Goal: Transaction & Acquisition: Purchase product/service

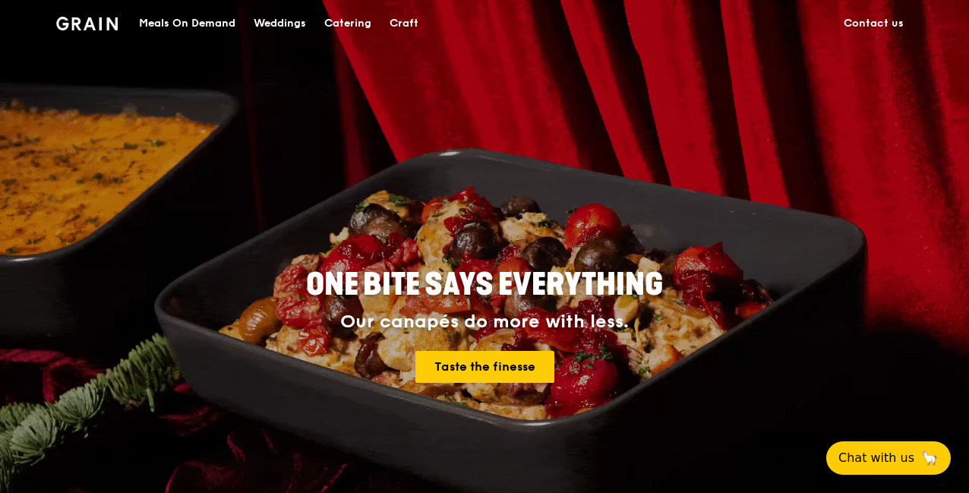
click at [358, 27] on div "Catering" at bounding box center [347, 24] width 47 height 46
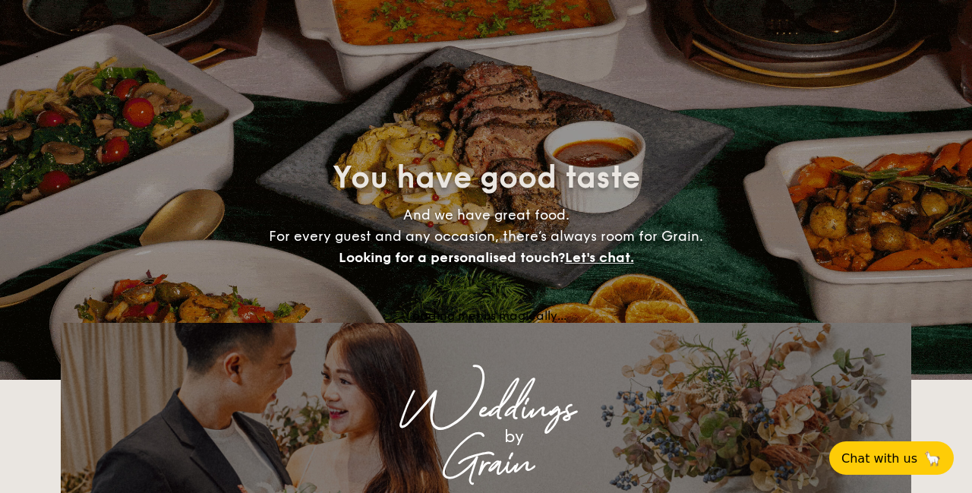
select select
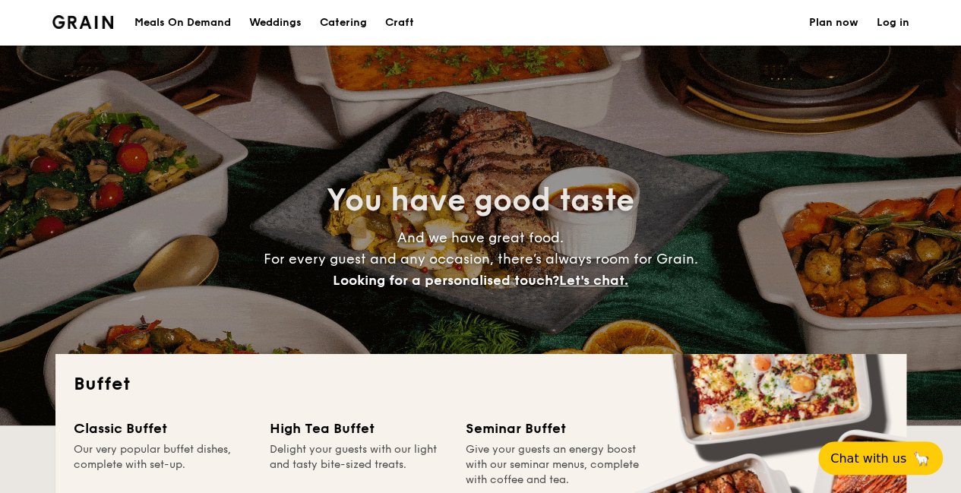
click at [182, 29] on div "Meals On Demand" at bounding box center [182, 23] width 96 height 46
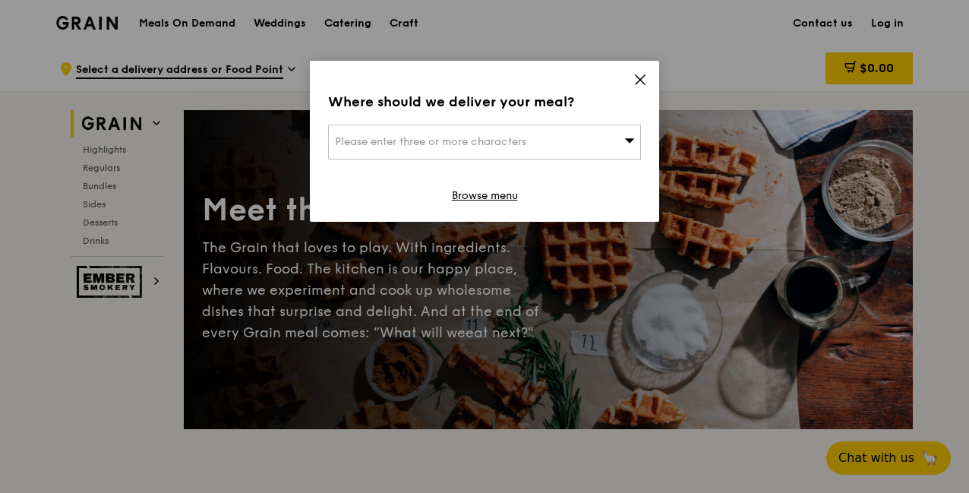
click at [538, 141] on div "Please enter three or more characters" at bounding box center [484, 142] width 313 height 35
click at [501, 143] on input "search" at bounding box center [484, 141] width 311 height 33
click at [577, 136] on input "search" at bounding box center [484, 141] width 311 height 33
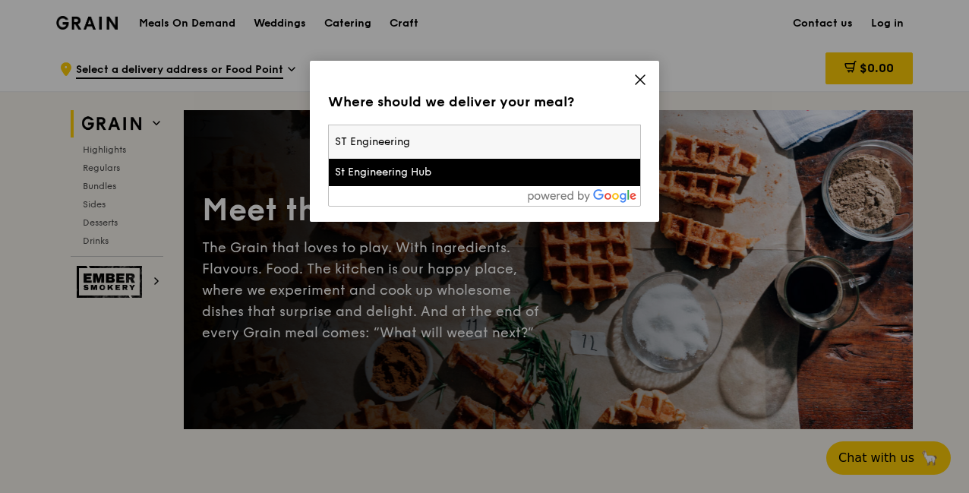
click at [532, 147] on input "ST Engineering" at bounding box center [484, 141] width 311 height 33
type input "ST Engineering digital hub"
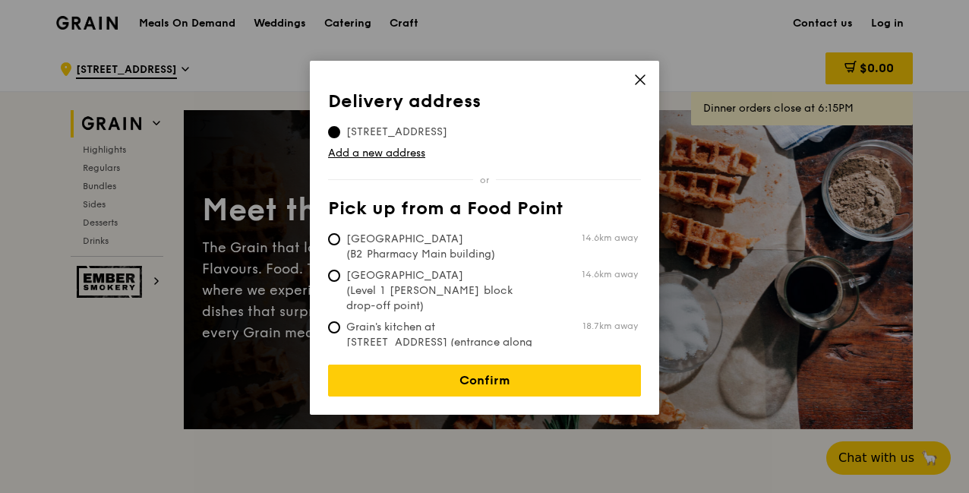
click at [447, 131] on span "[STREET_ADDRESS]" at bounding box center [396, 132] width 137 height 15
click at [340, 131] on input "[STREET_ADDRESS]" at bounding box center [334, 132] width 12 height 12
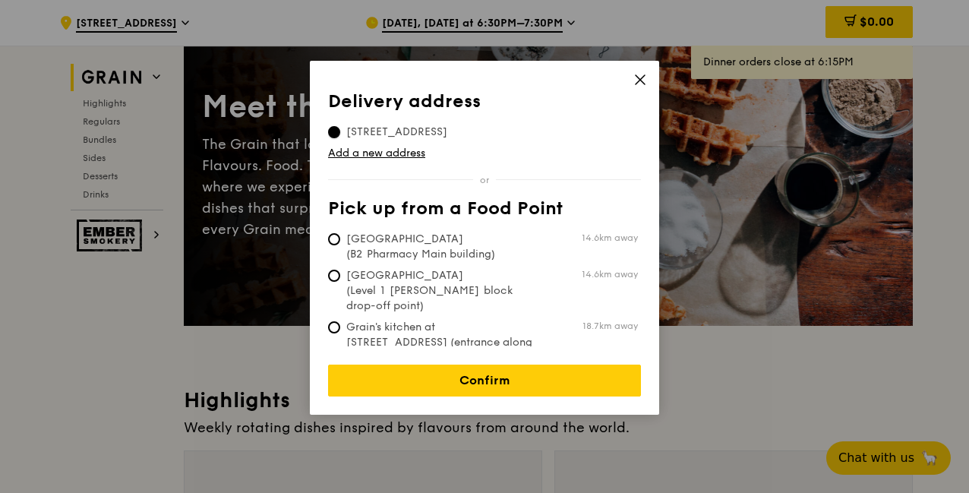
scroll to position [152, 0]
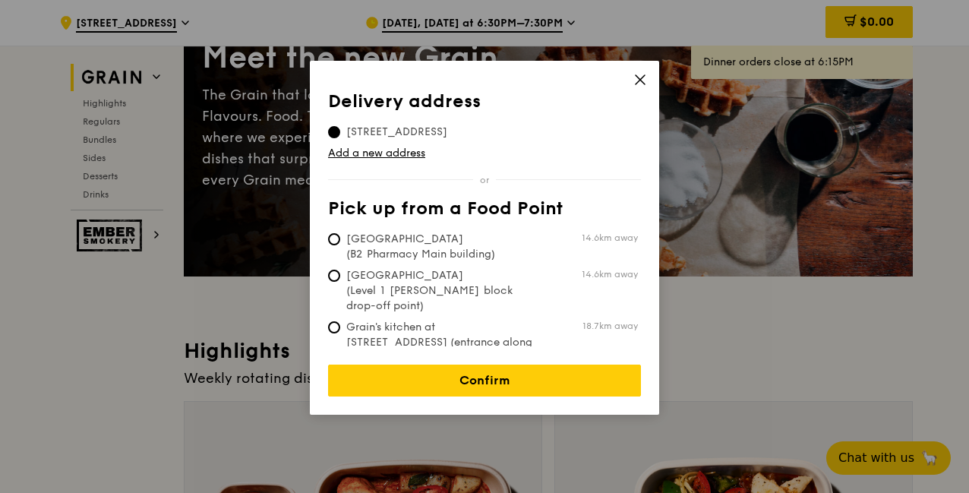
click at [389, 148] on link "Add a new address" at bounding box center [484, 153] width 313 height 15
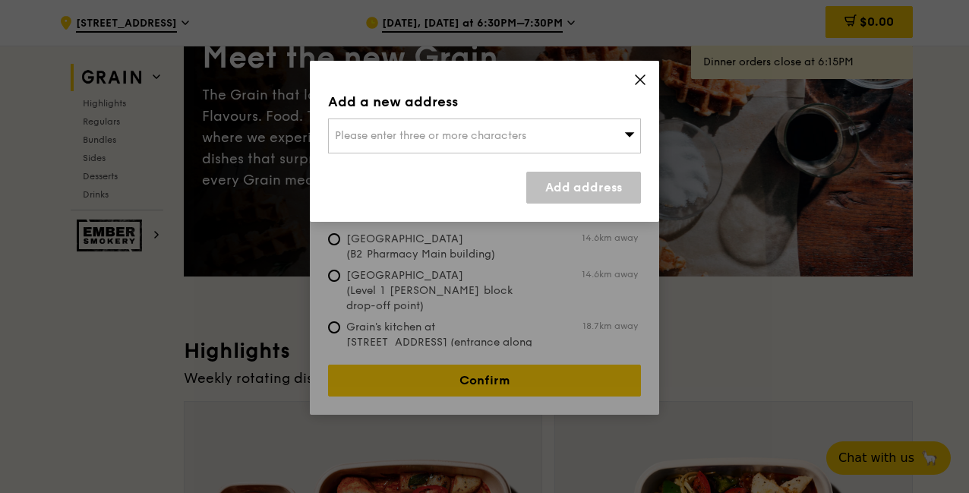
click at [469, 141] on span "Please enter three or more characters" at bounding box center [430, 135] width 191 height 13
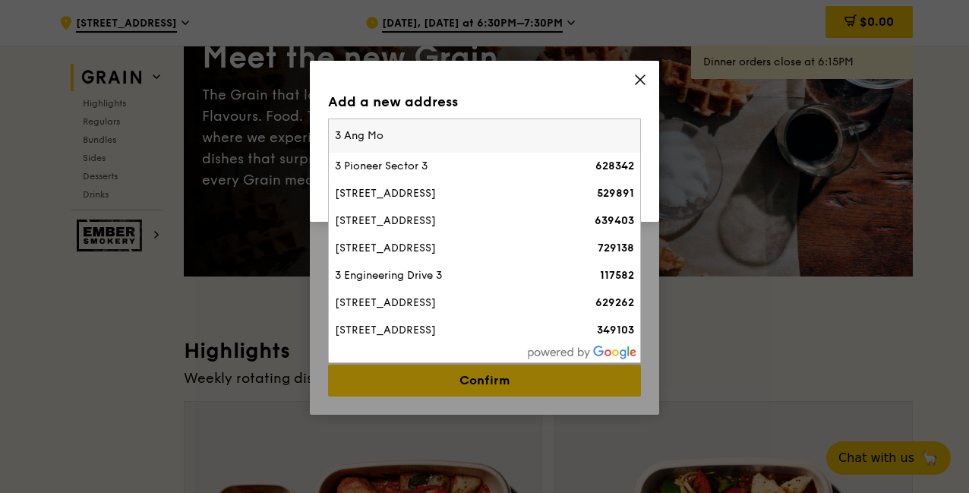
type input "3 Ang Mo"
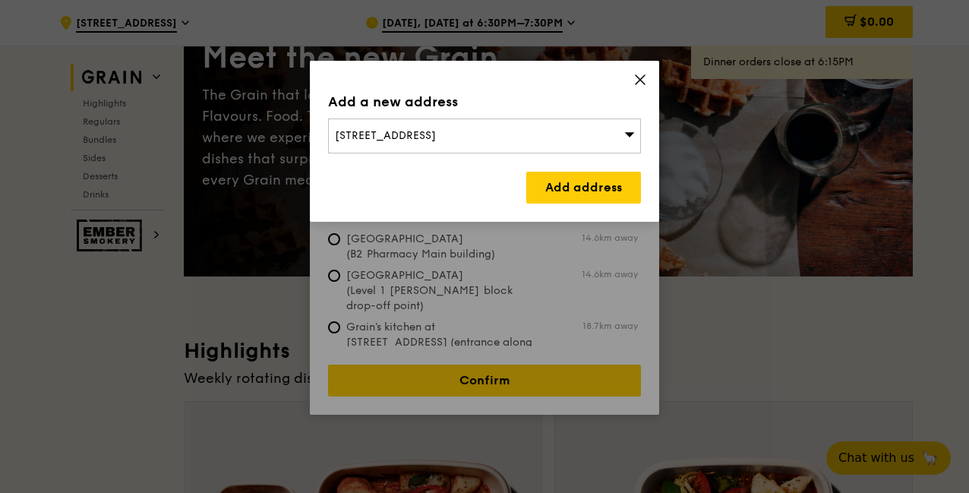
click at [587, 188] on link "Add address" at bounding box center [583, 188] width 115 height 32
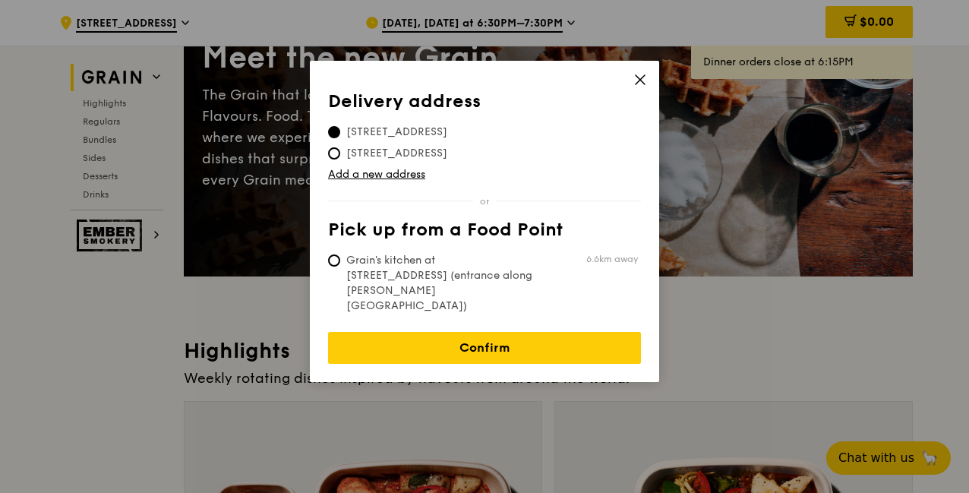
click at [577, 332] on link "Confirm" at bounding box center [484, 348] width 313 height 32
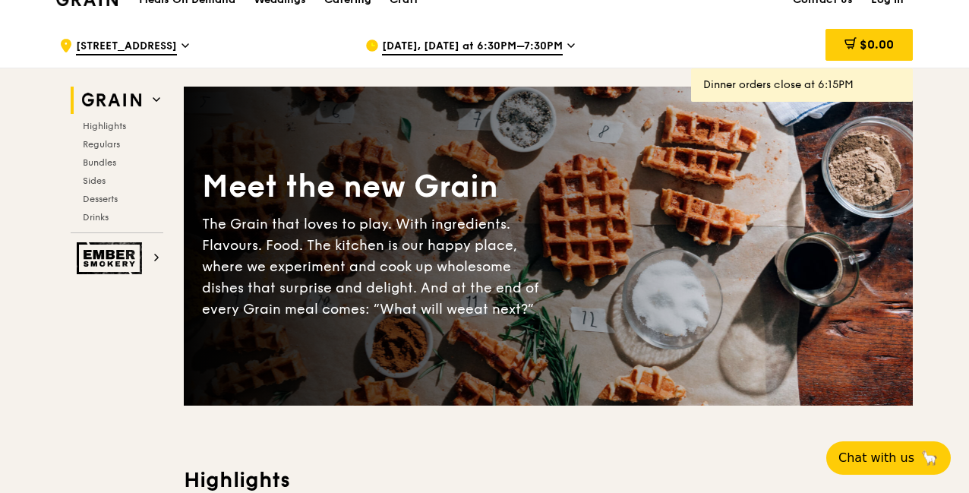
scroll to position [0, 0]
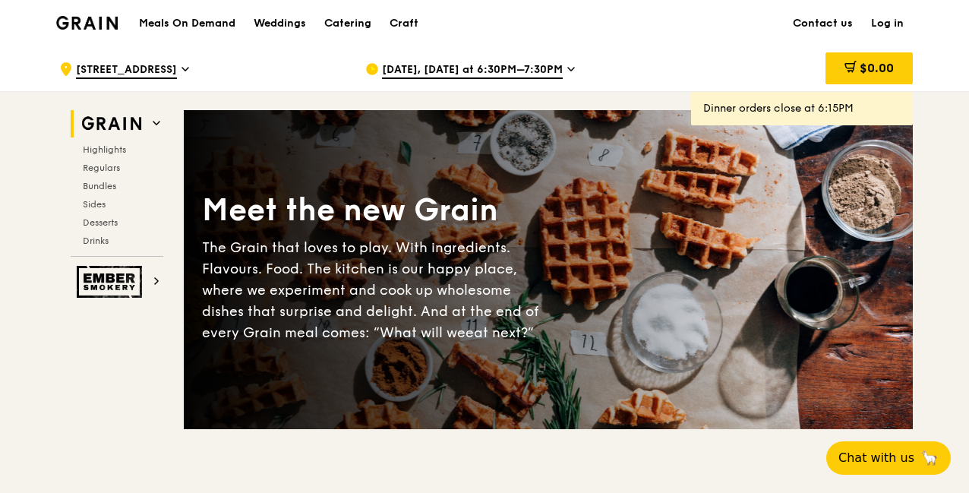
click at [567, 71] on icon at bounding box center [571, 69] width 8 height 14
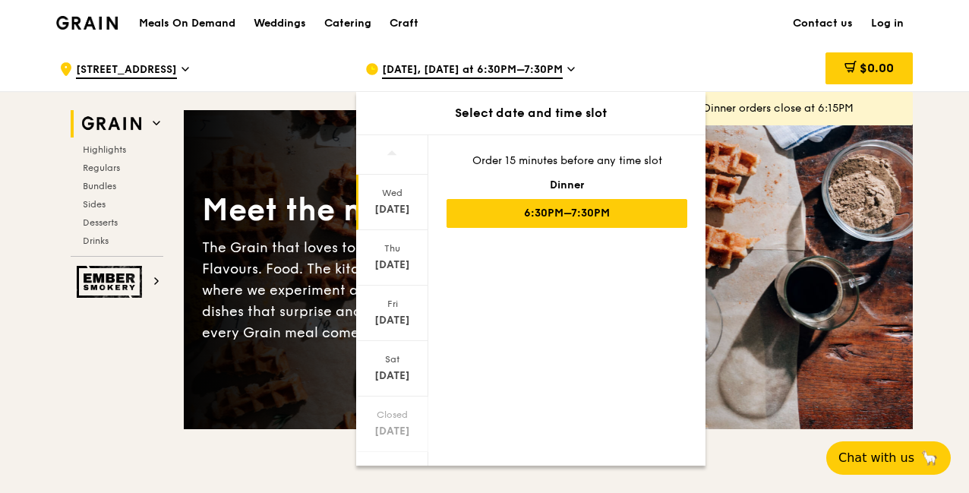
click at [384, 251] on div "Thu" at bounding box center [393, 248] width 68 height 12
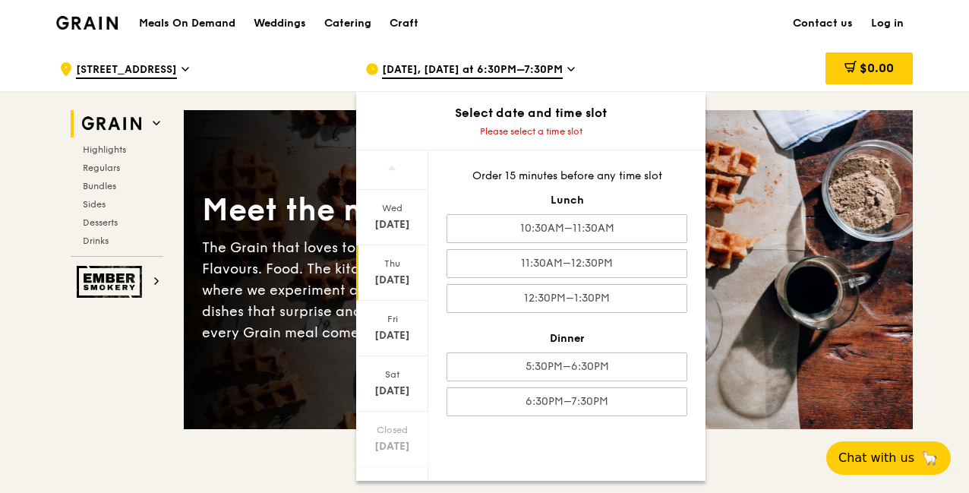
click at [574, 226] on div "10:30AM–11:30AM" at bounding box center [567, 228] width 241 height 29
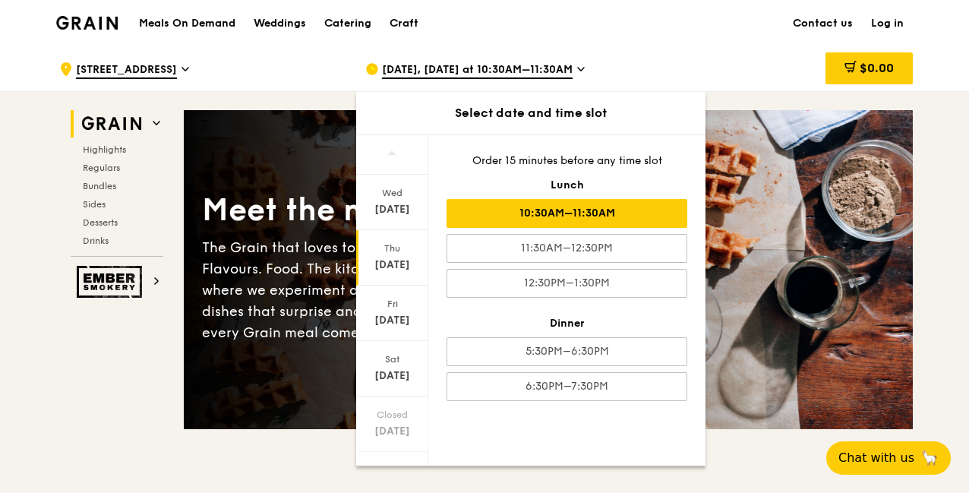
click at [655, 209] on div "10:30AM–11:30AM" at bounding box center [567, 213] width 241 height 29
click at [867, 250] on div "Meet the new Grain The Grain that loves to play. With ingredients. Flavours. Fo…" at bounding box center [548, 270] width 729 height 196
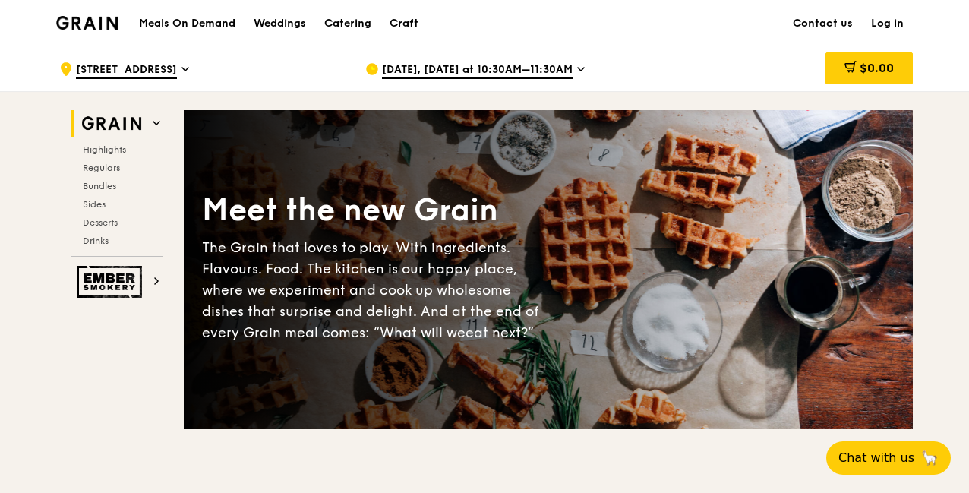
click at [120, 152] on span "Highlights" at bounding box center [104, 149] width 43 height 11
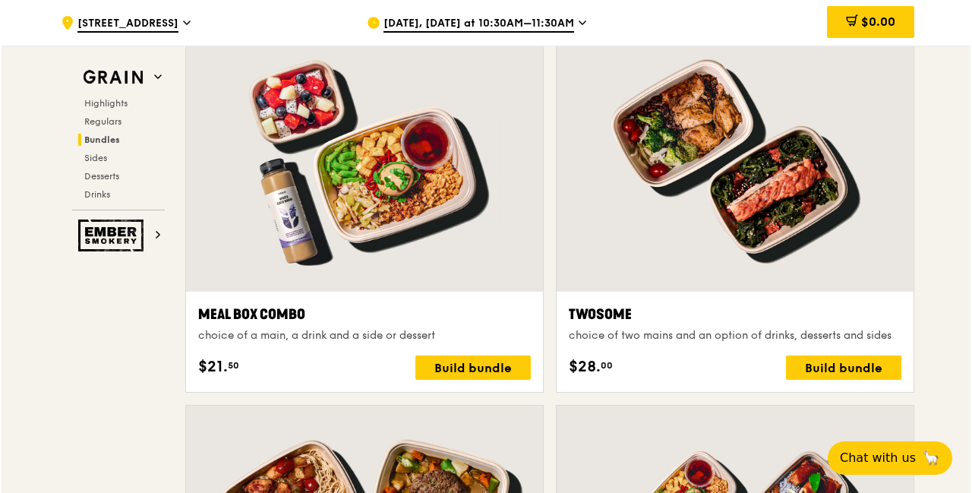
scroll to position [2252, 0]
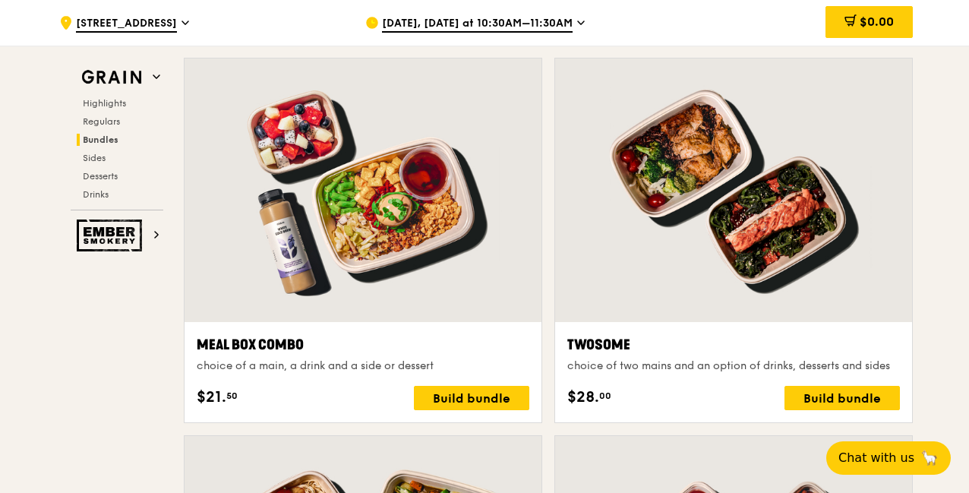
click at [453, 390] on div "Build bundle" at bounding box center [471, 398] width 115 height 24
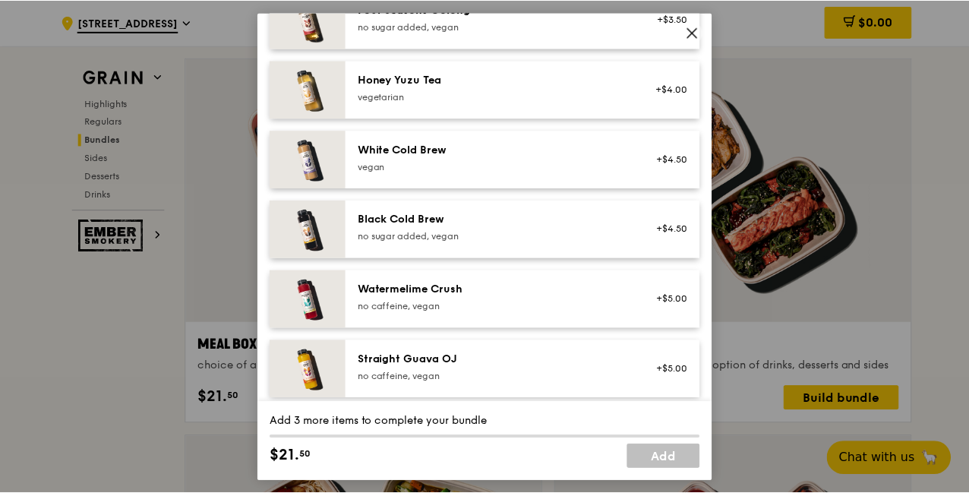
scroll to position [1865, 0]
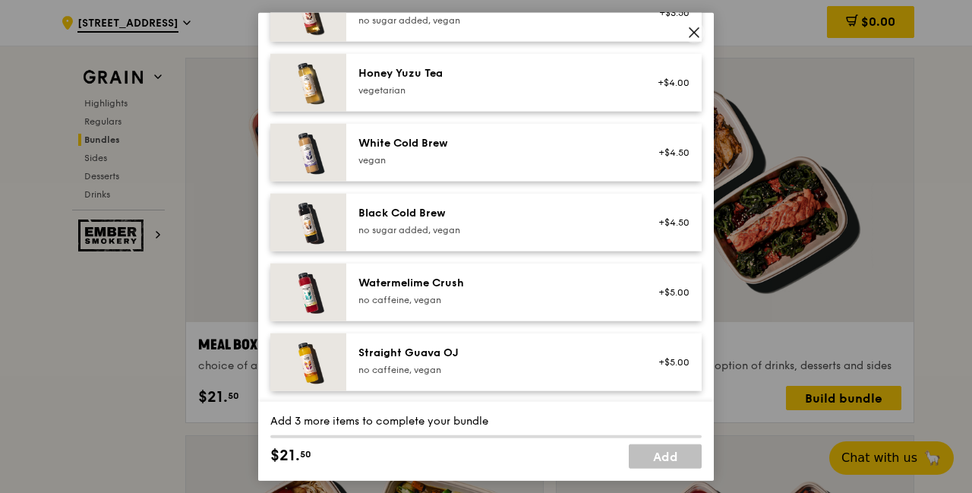
click at [696, 29] on icon at bounding box center [694, 32] width 14 height 14
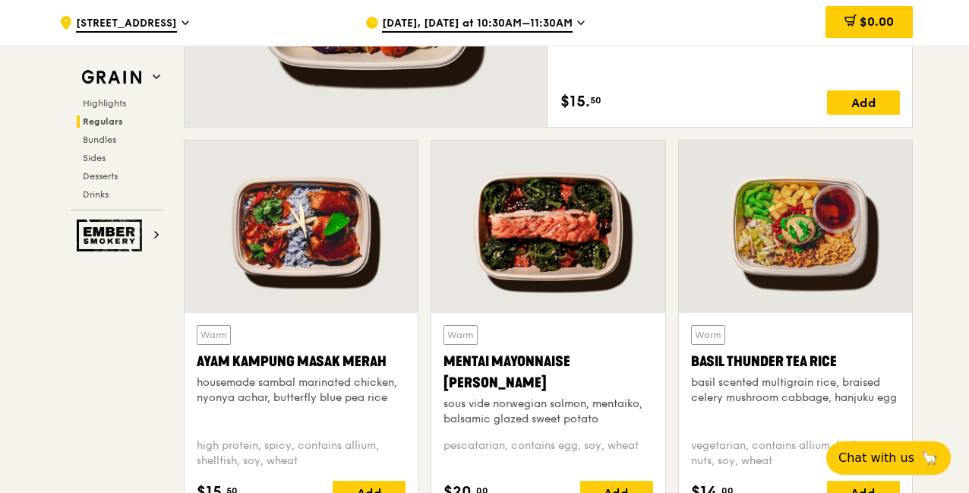
scroll to position [1341, 0]
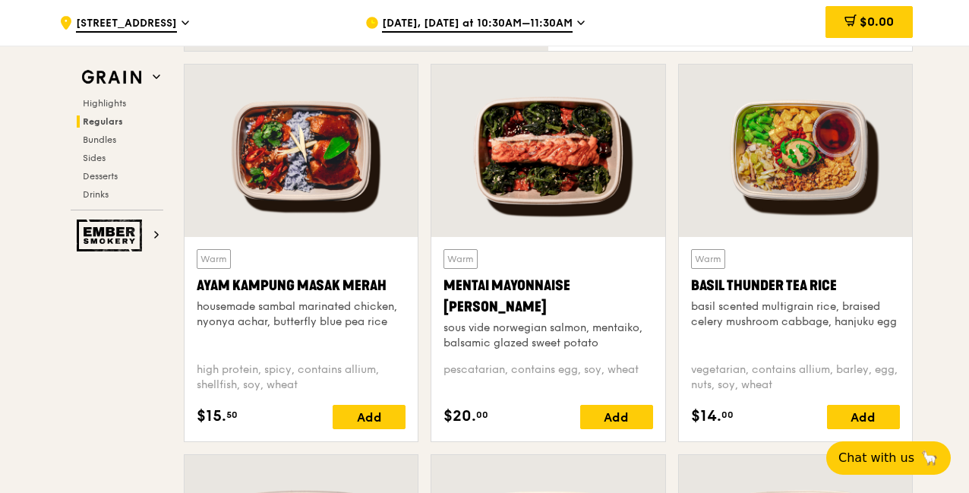
click at [277, 165] on div at bounding box center [301, 151] width 233 height 172
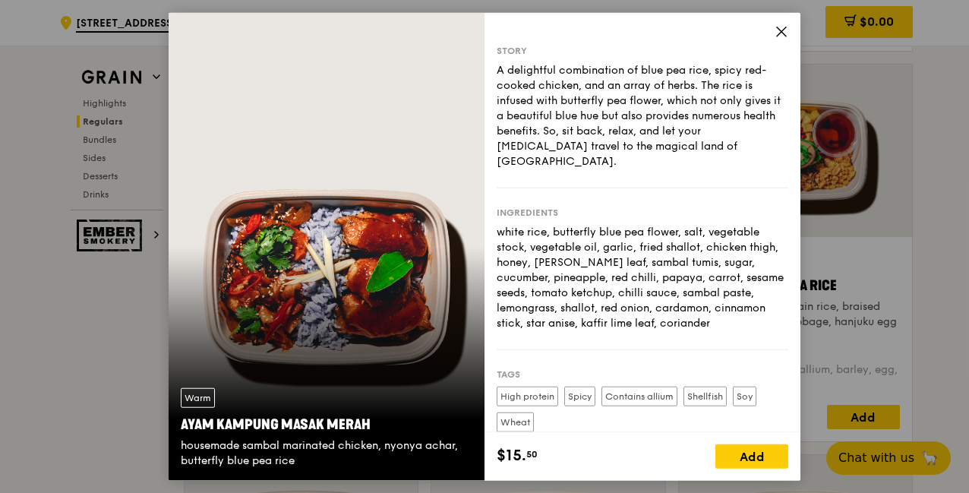
click at [776, 32] on icon at bounding box center [782, 31] width 14 height 14
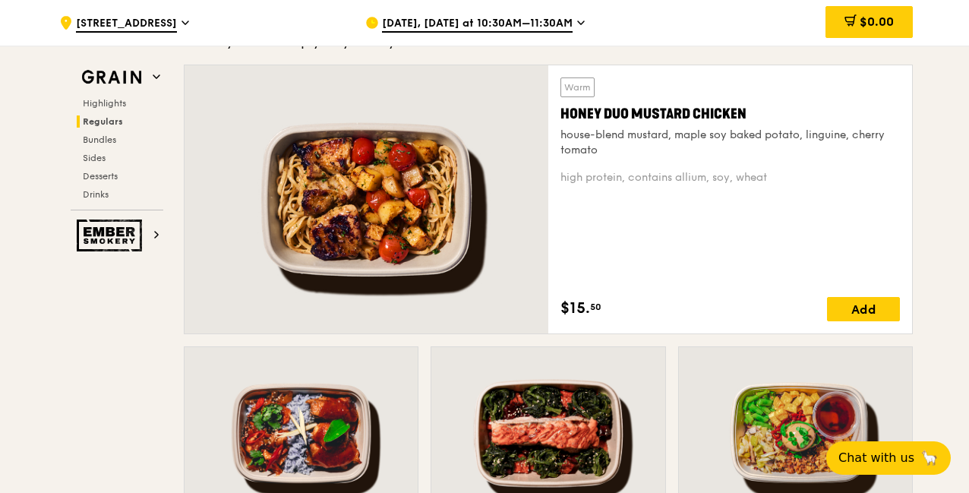
scroll to position [1037, 0]
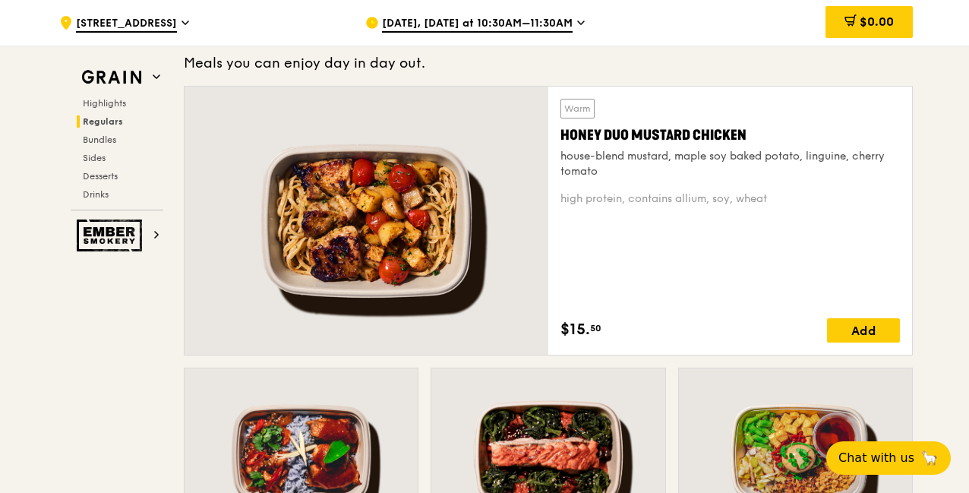
click at [103, 198] on span "Drinks" at bounding box center [96, 194] width 26 height 11
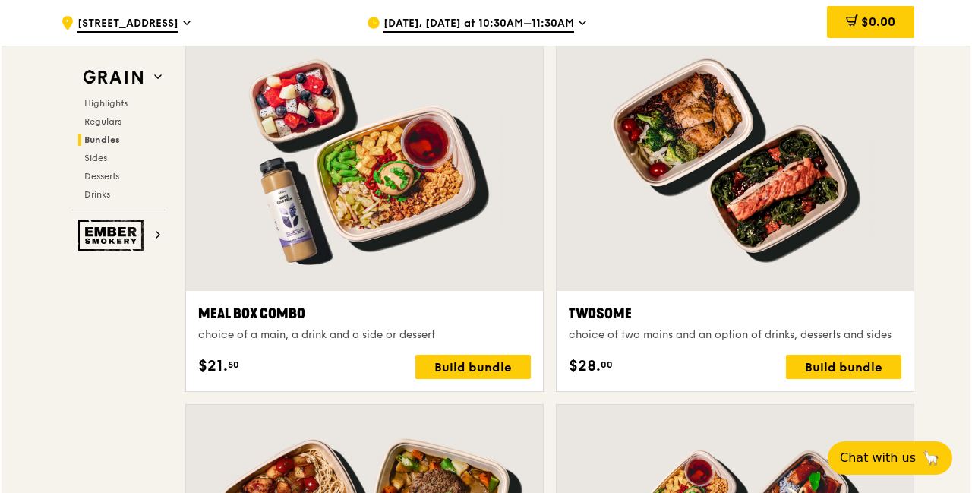
scroll to position [2282, 0]
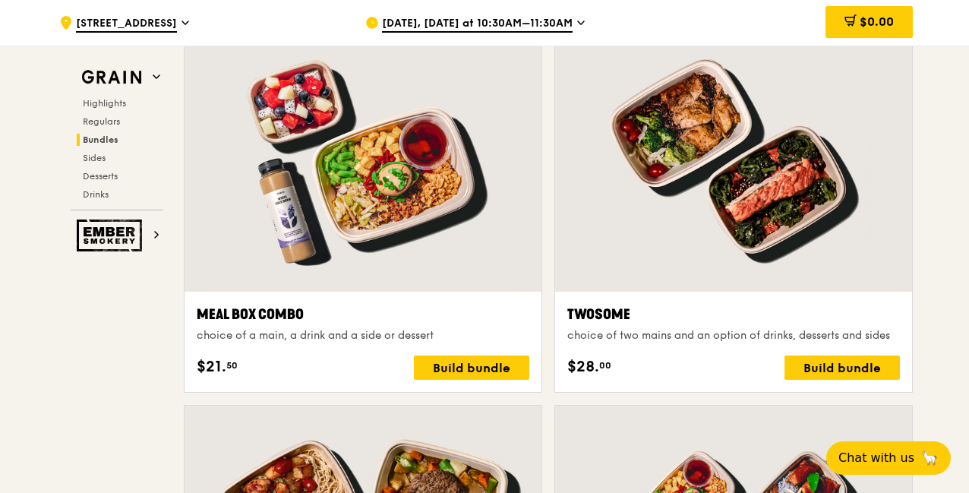
click at [456, 362] on div "Build bundle" at bounding box center [471, 367] width 115 height 24
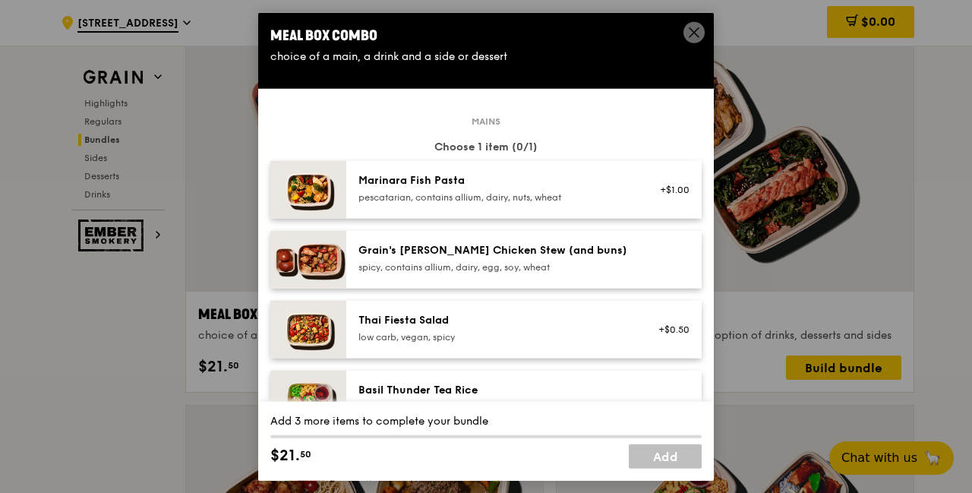
click at [532, 191] on div "pescatarian, contains allium, dairy, nuts, wheat" at bounding box center [495, 197] width 273 height 12
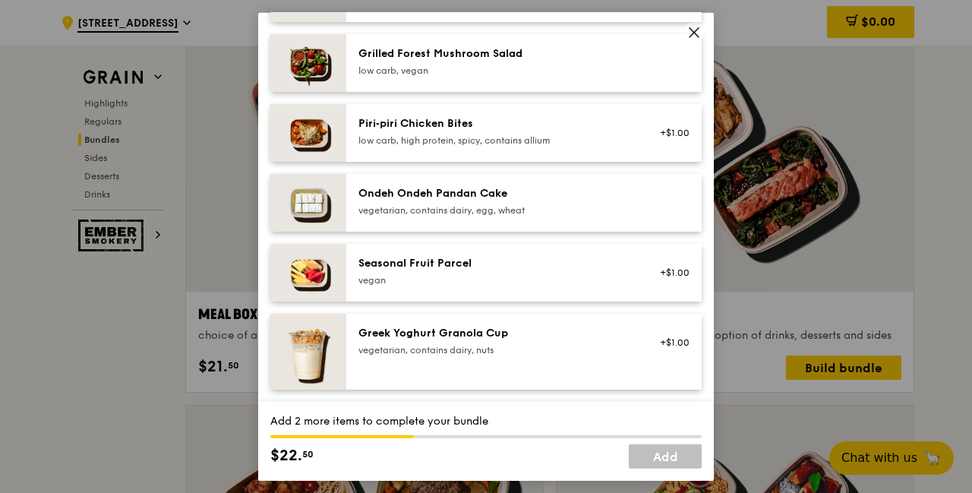
scroll to position [1063, 0]
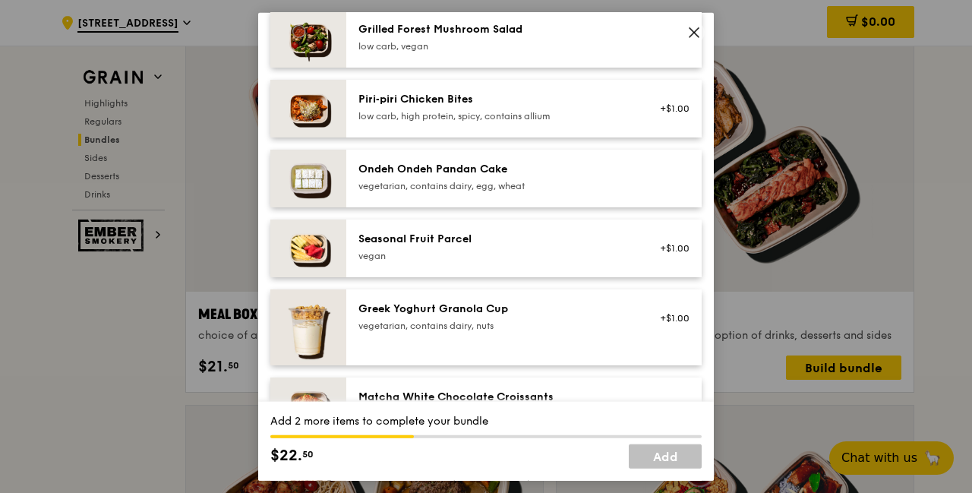
click at [547, 242] on div "Seasonal Fruit Parcel" at bounding box center [495, 238] width 273 height 15
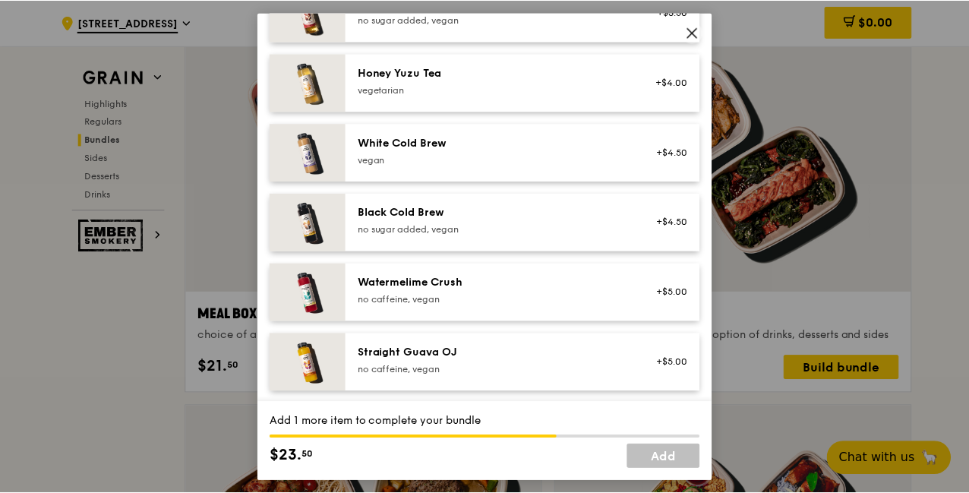
scroll to position [1789, 0]
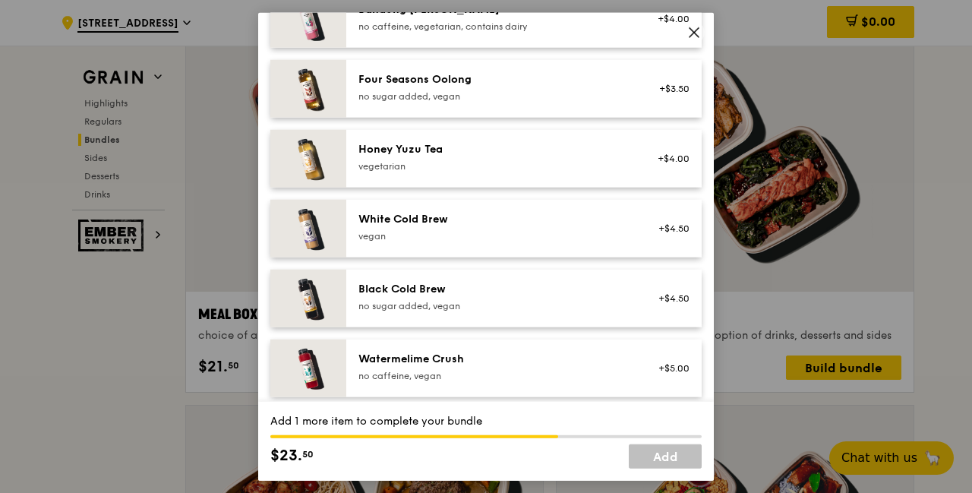
click at [558, 163] on div "vegetarian" at bounding box center [495, 166] width 273 height 12
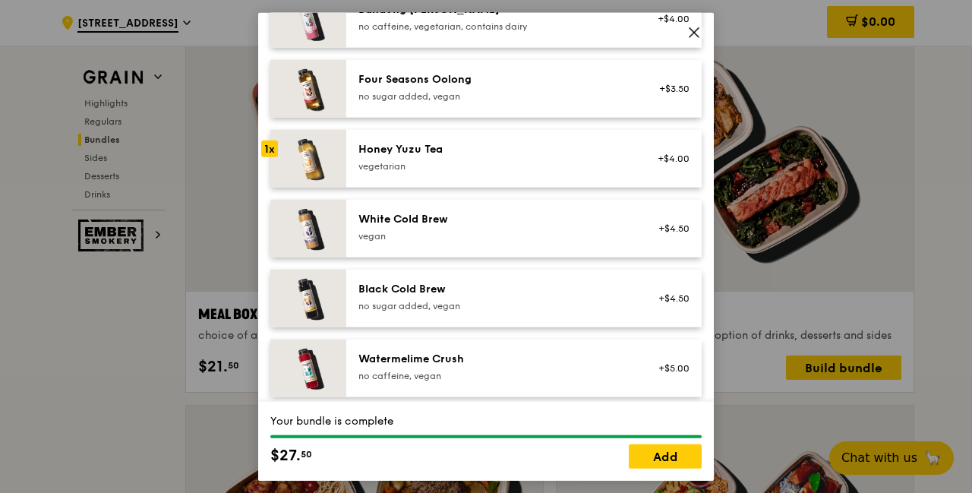
click at [652, 453] on link "Add" at bounding box center [665, 456] width 73 height 24
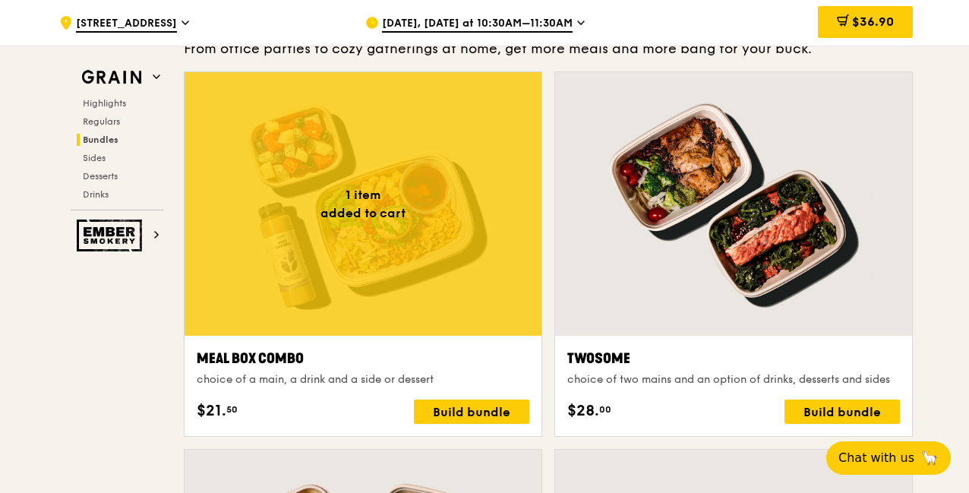
scroll to position [2207, 0]
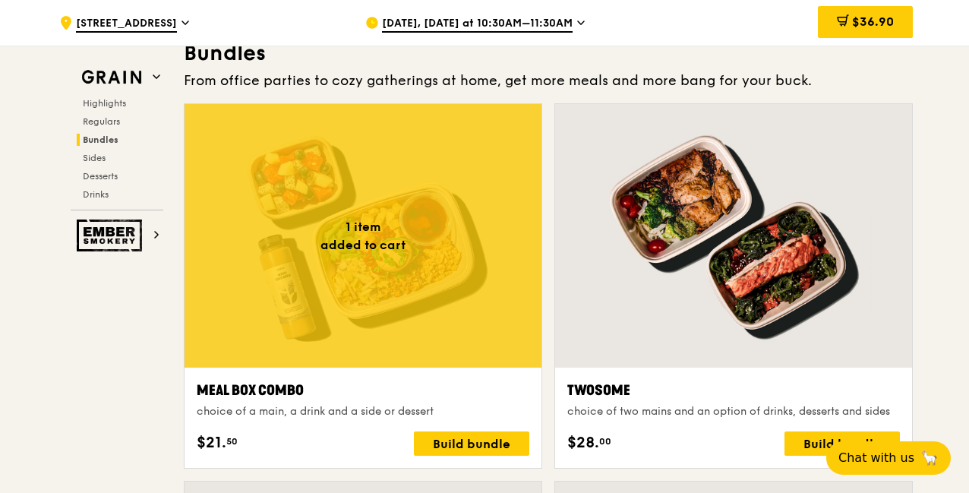
click at [837, 24] on icon at bounding box center [843, 20] width 12 height 12
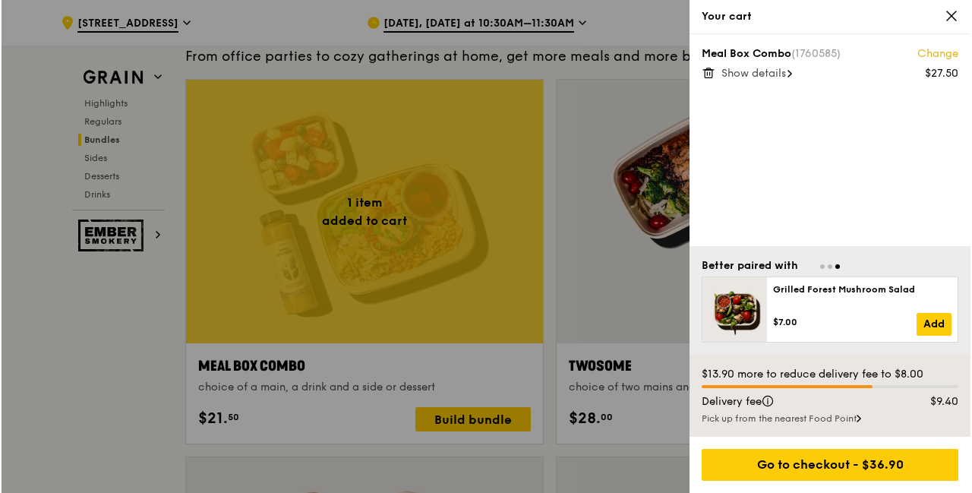
scroll to position [2282, 0]
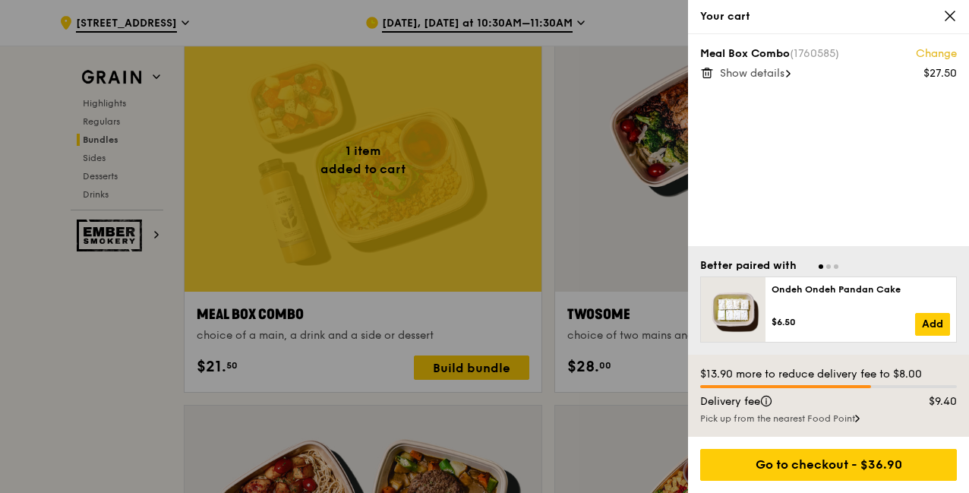
click at [770, 77] on span "Show details" at bounding box center [752, 73] width 65 height 13
click at [770, 77] on span "Hide details" at bounding box center [750, 73] width 61 height 13
click at [770, 74] on span "Show details" at bounding box center [752, 73] width 65 height 13
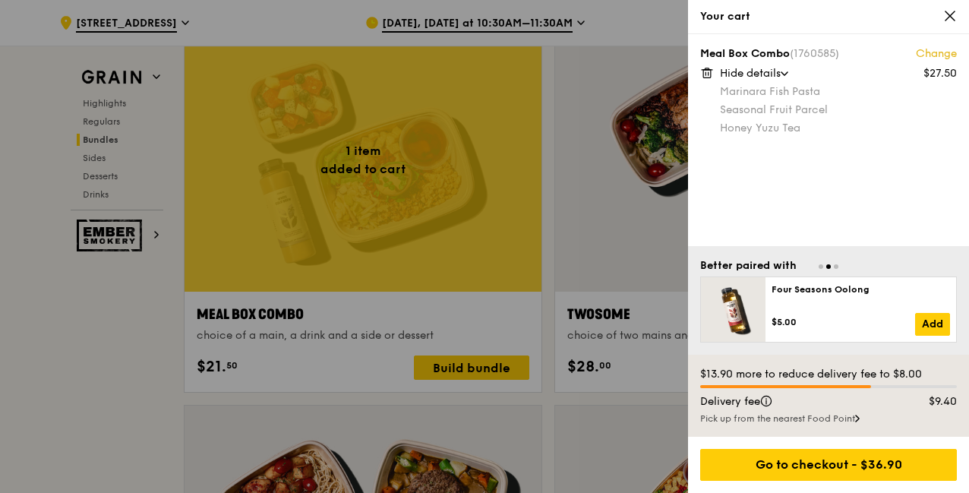
click at [770, 74] on span "Hide details" at bounding box center [750, 73] width 61 height 13
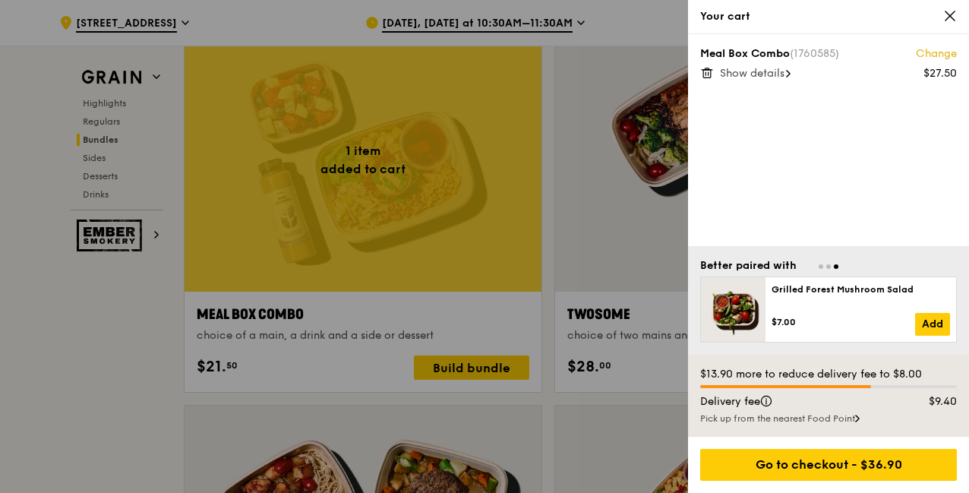
click at [580, 178] on div at bounding box center [484, 246] width 969 height 493
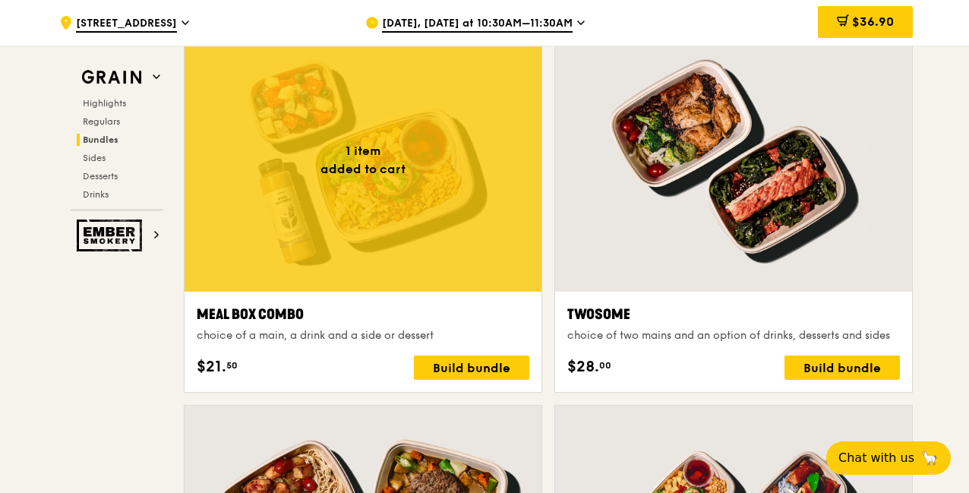
click at [395, 181] on div at bounding box center [363, 160] width 357 height 264
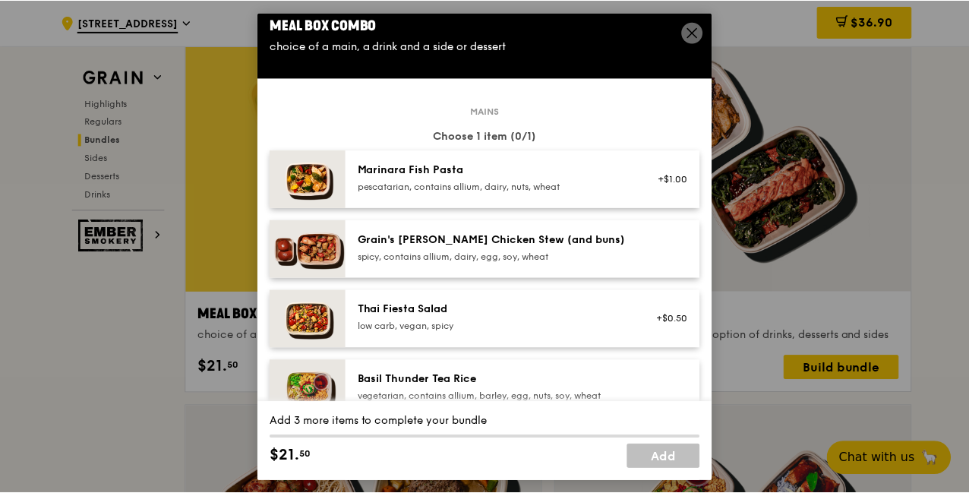
scroll to position [0, 0]
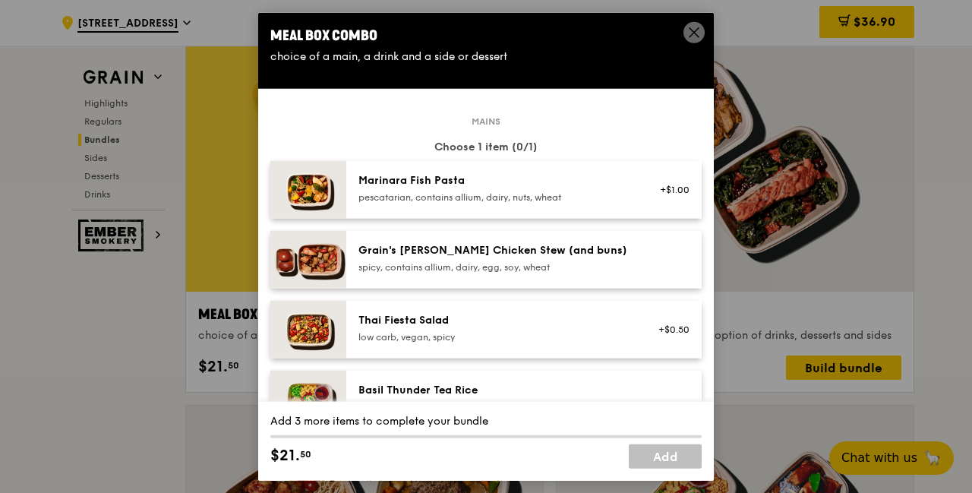
click at [598, 66] on div "Meal Box Combo choice of a main, a drink and a side or dessert" at bounding box center [486, 44] width 456 height 64
click at [699, 33] on icon at bounding box center [694, 32] width 14 height 14
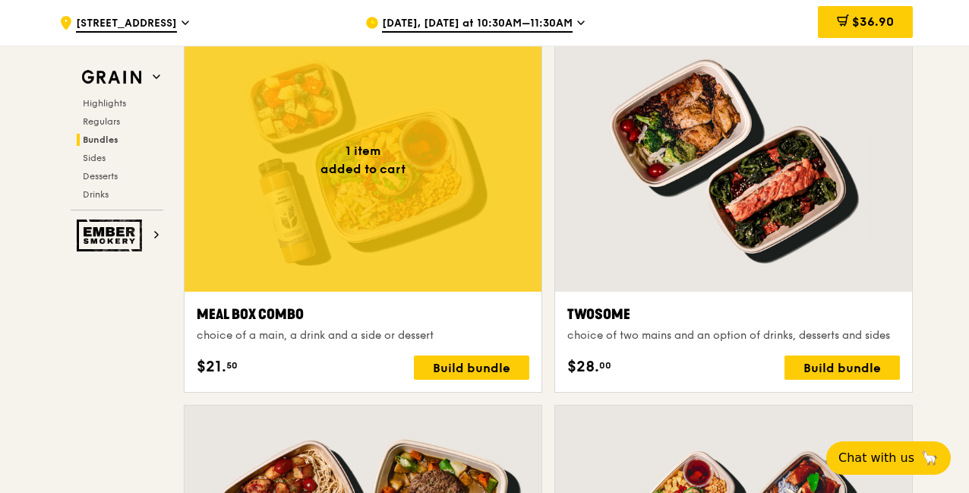
click at [901, 36] on div "$36.90" at bounding box center [865, 22] width 95 height 32
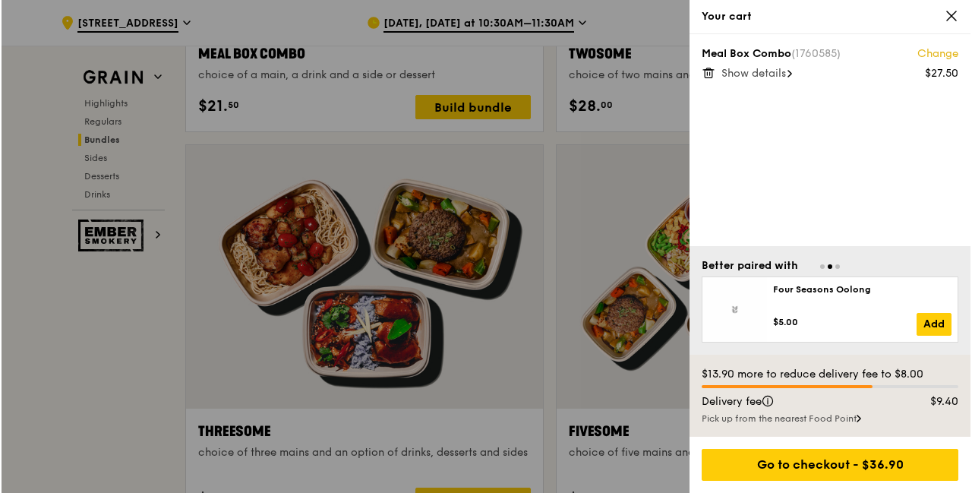
scroll to position [2586, 0]
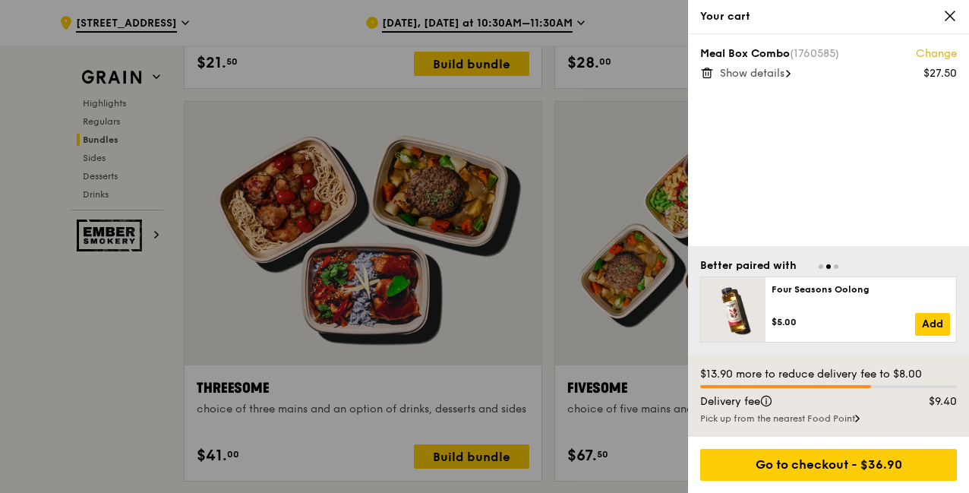
drag, startPoint x: 839, startPoint y: 387, endPoint x: 860, endPoint y: 387, distance: 21.3
click at [860, 387] on div at bounding box center [785, 386] width 171 height 3
click at [940, 58] on link "Change" at bounding box center [936, 53] width 41 height 15
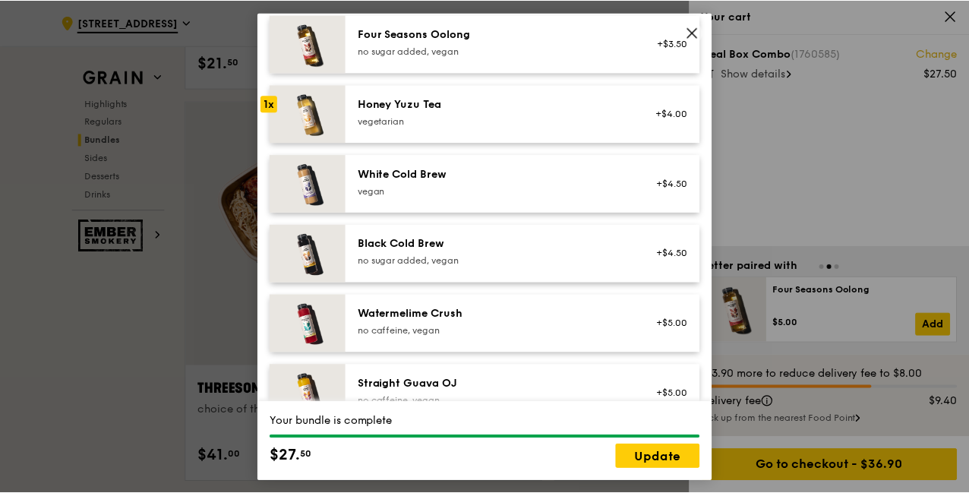
scroll to position [1865, 0]
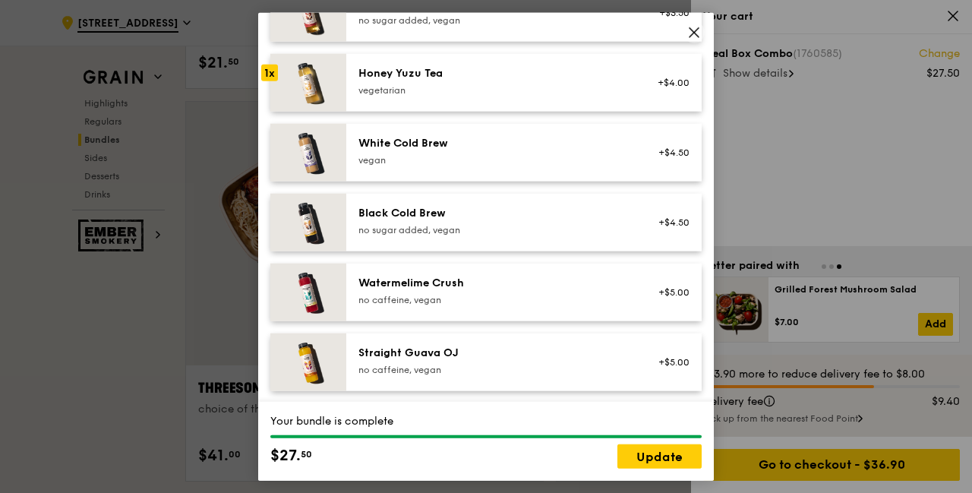
click at [697, 38] on icon at bounding box center [694, 32] width 14 height 14
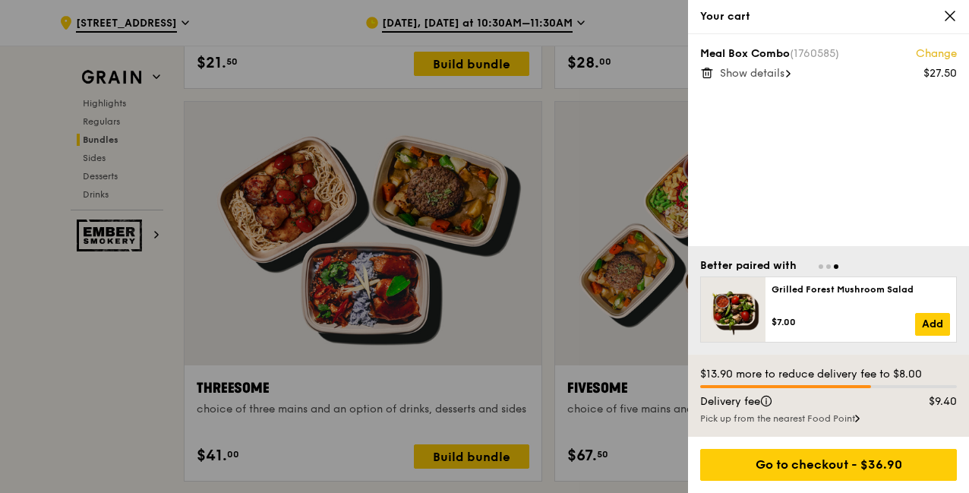
click at [763, 68] on span "Show details" at bounding box center [752, 73] width 65 height 13
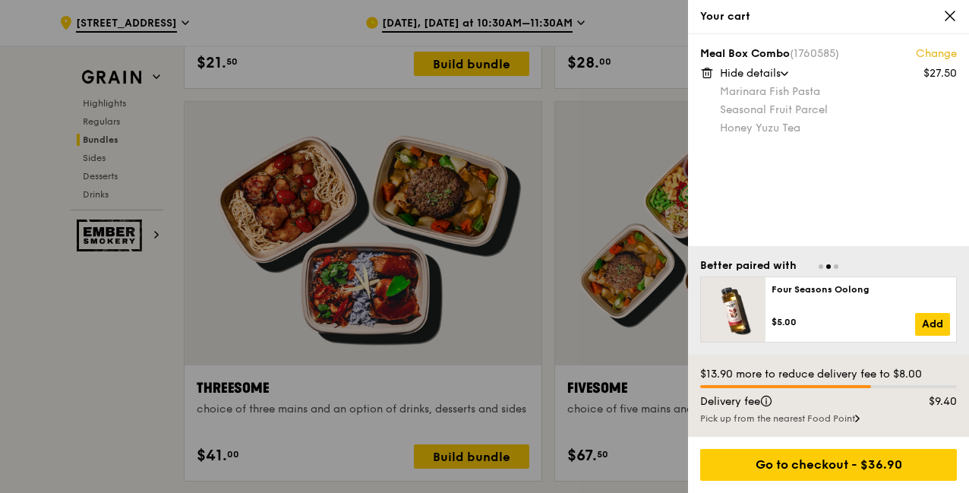
click at [842, 171] on div "Meal Box Combo (1760585) Change $27.50 Hide details Marinara Fish Pasta Seasona…" at bounding box center [828, 140] width 281 height 212
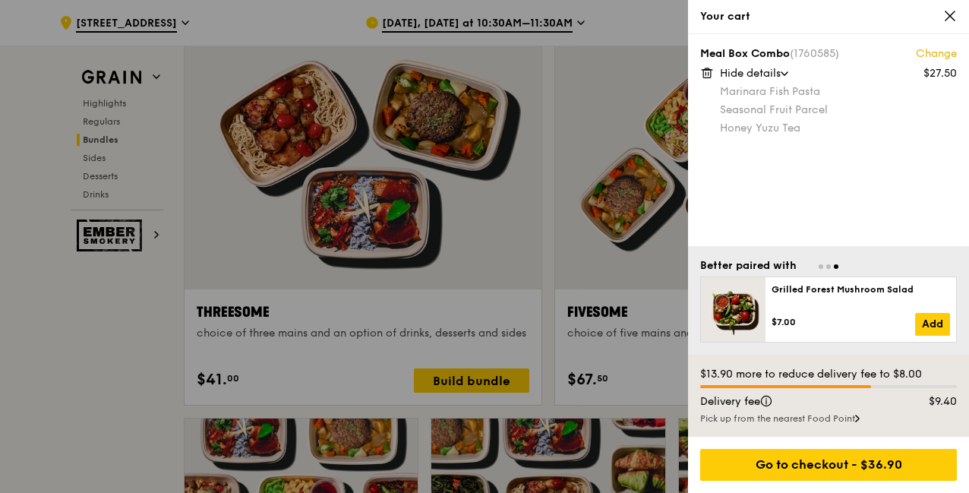
scroll to position [2434, 0]
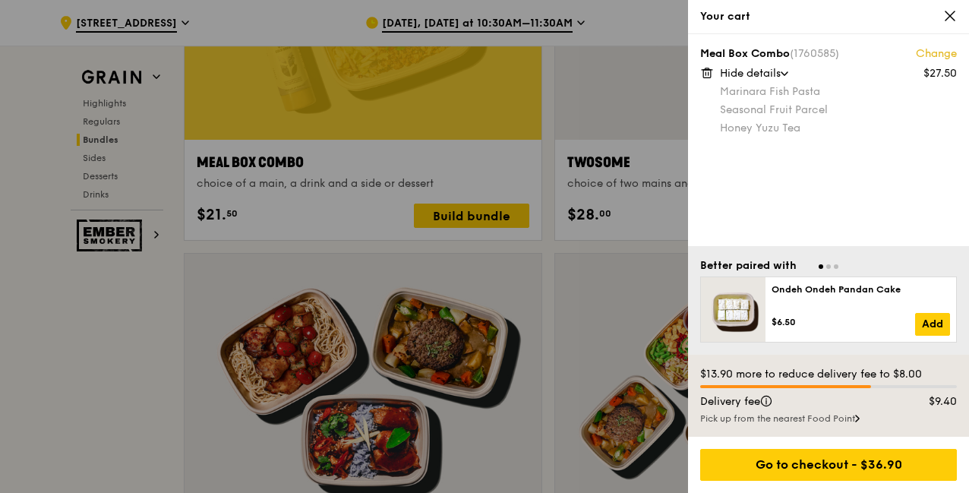
click at [958, 16] on div "Your cart" at bounding box center [828, 17] width 281 height 34
click at [952, 17] on icon at bounding box center [950, 15] width 9 height 9
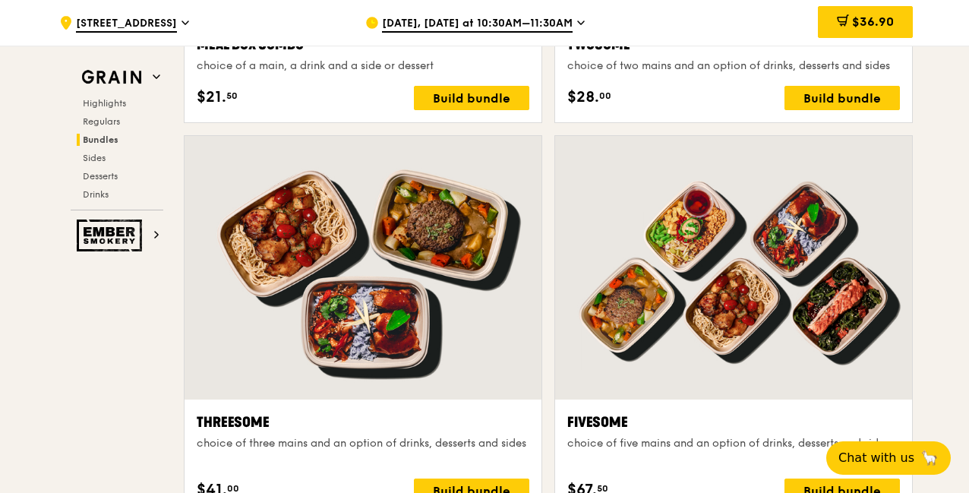
scroll to position [2510, 0]
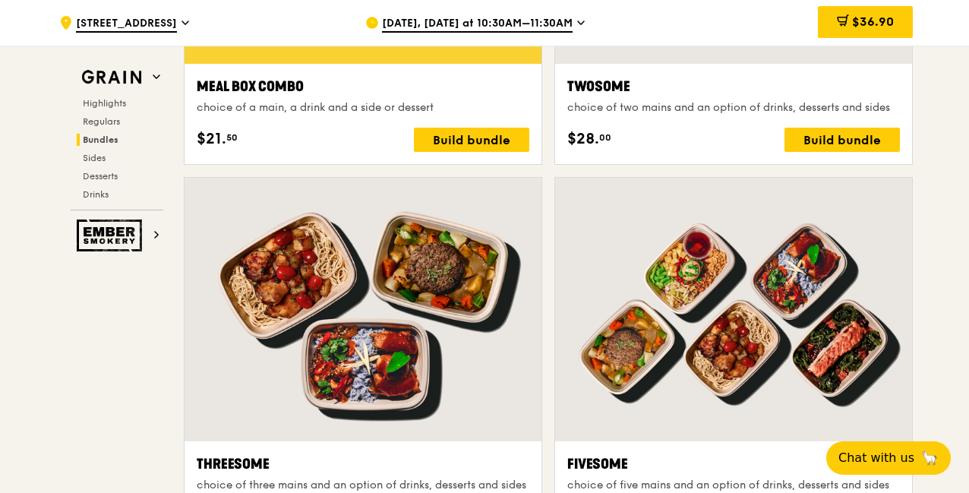
click at [858, 27] on span "$36.90" at bounding box center [873, 21] width 42 height 14
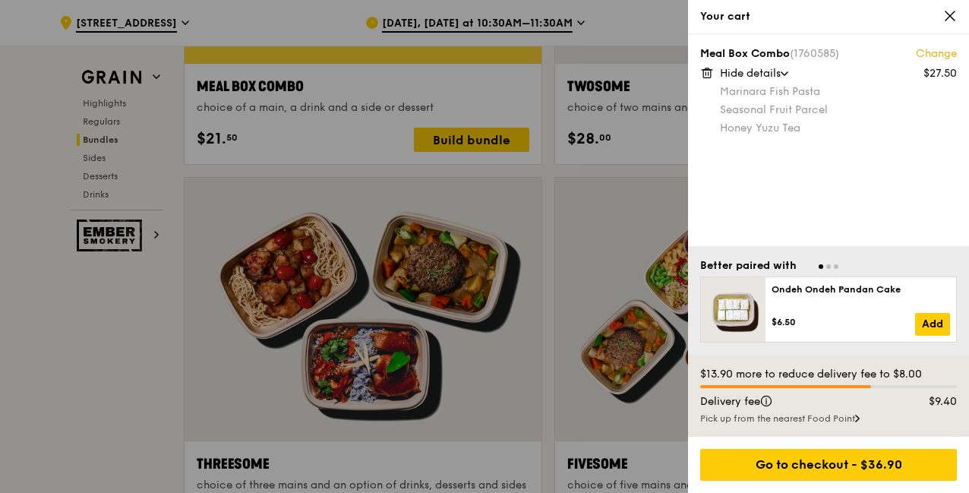
click at [711, 77] on icon at bounding box center [707, 73] width 14 height 14
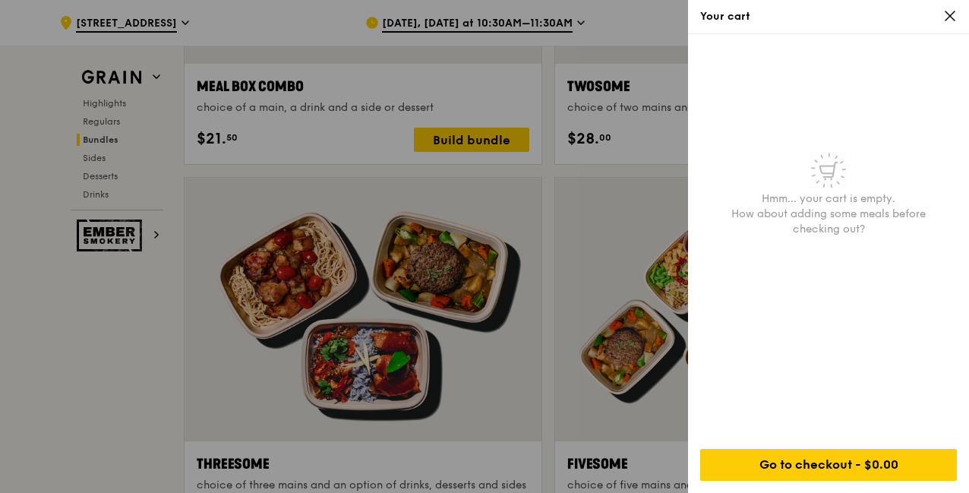
click at [949, 13] on icon at bounding box center [950, 16] width 14 height 14
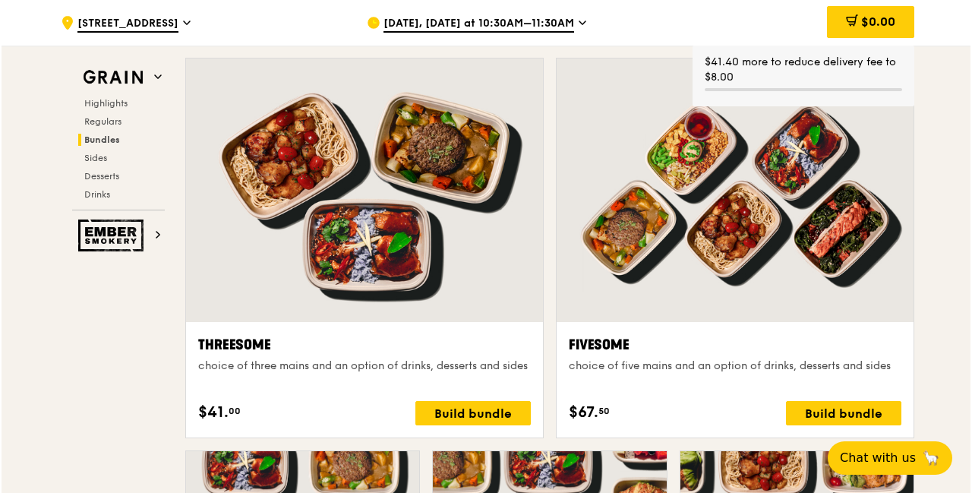
scroll to position [2662, 0]
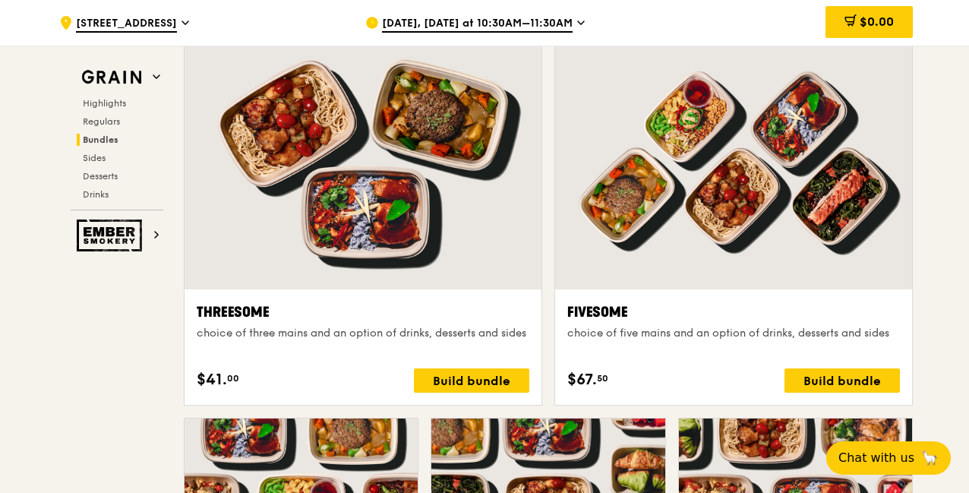
click at [863, 384] on div "Build bundle" at bounding box center [842, 380] width 115 height 24
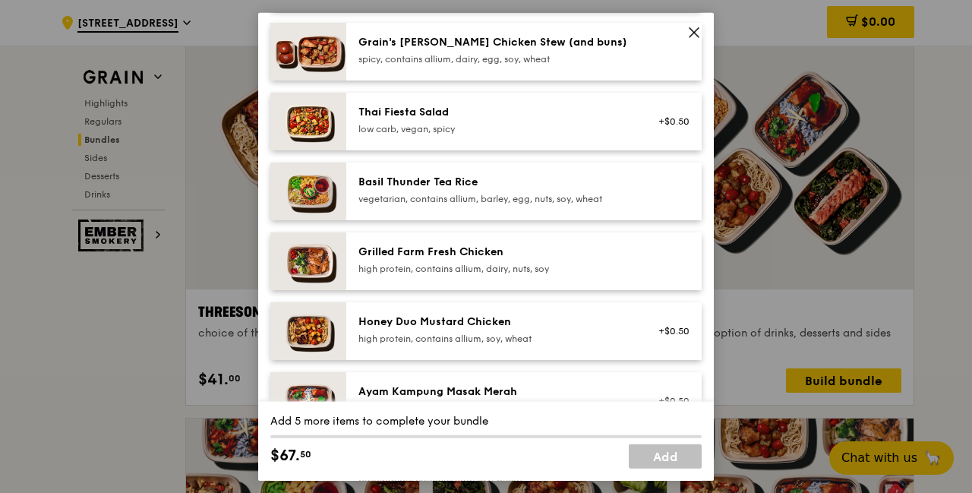
scroll to position [228, 0]
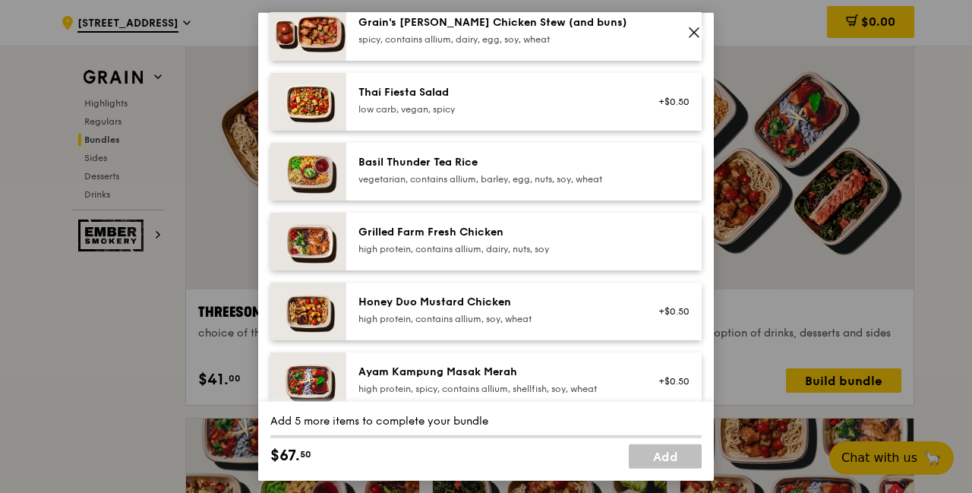
click at [302, 315] on img at bounding box center [308, 311] width 76 height 58
click at [309, 312] on img at bounding box center [308, 311] width 76 height 58
click at [315, 309] on img at bounding box center [308, 311] width 76 height 58
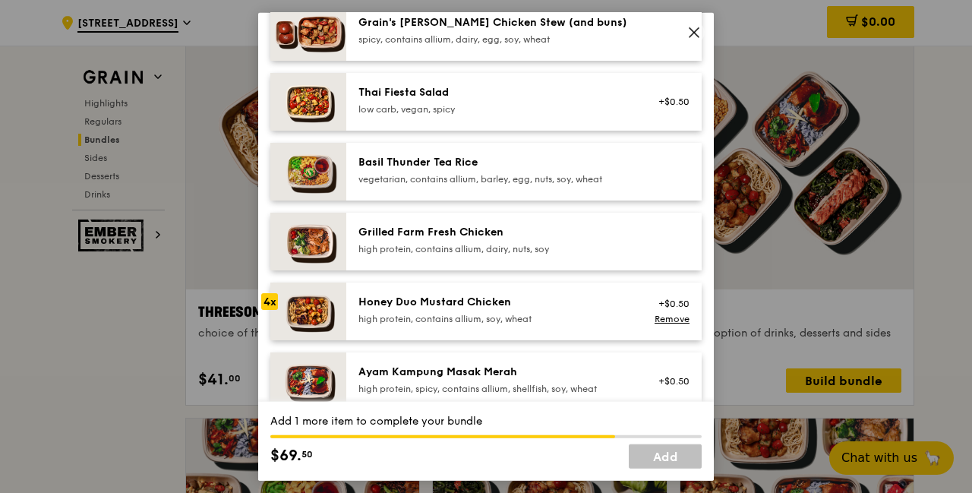
click at [315, 309] on img at bounding box center [308, 311] width 76 height 58
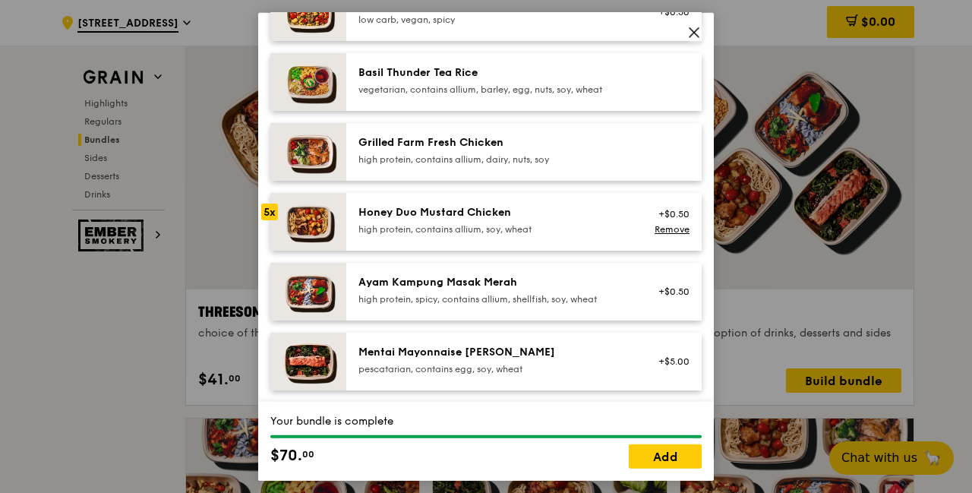
scroll to position [304, 0]
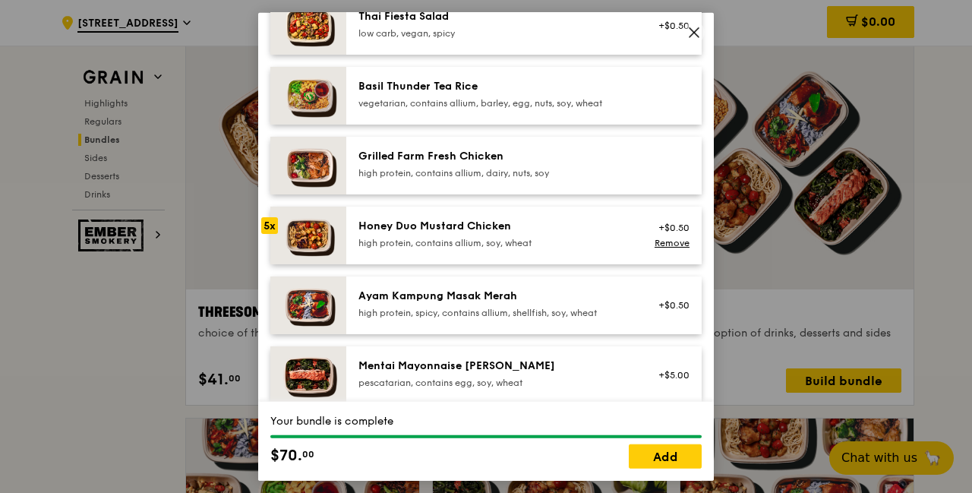
click at [314, 241] on img at bounding box center [308, 235] width 76 height 58
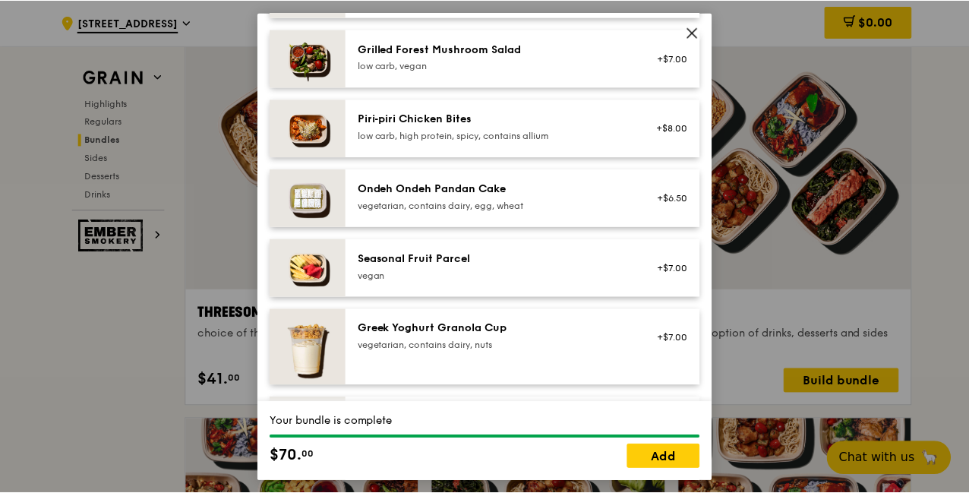
scroll to position [1063, 0]
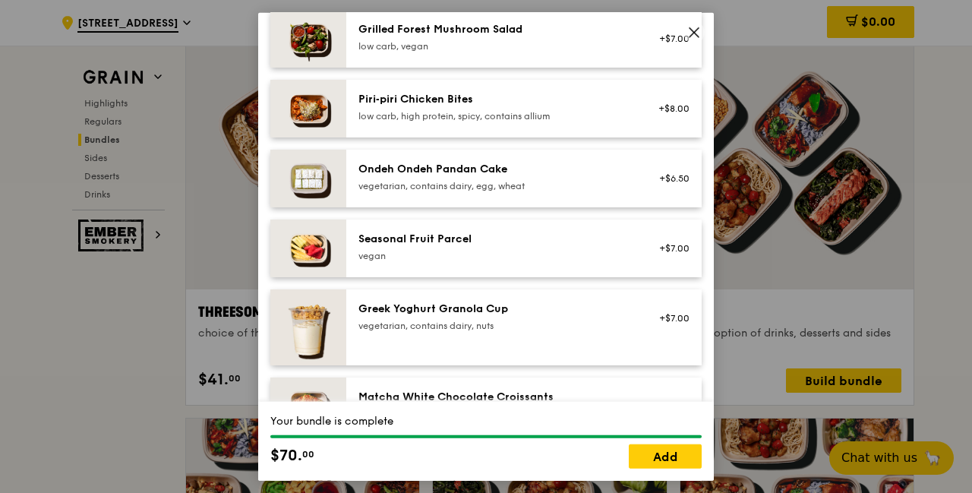
click at [546, 260] on div "vegan" at bounding box center [495, 255] width 273 height 12
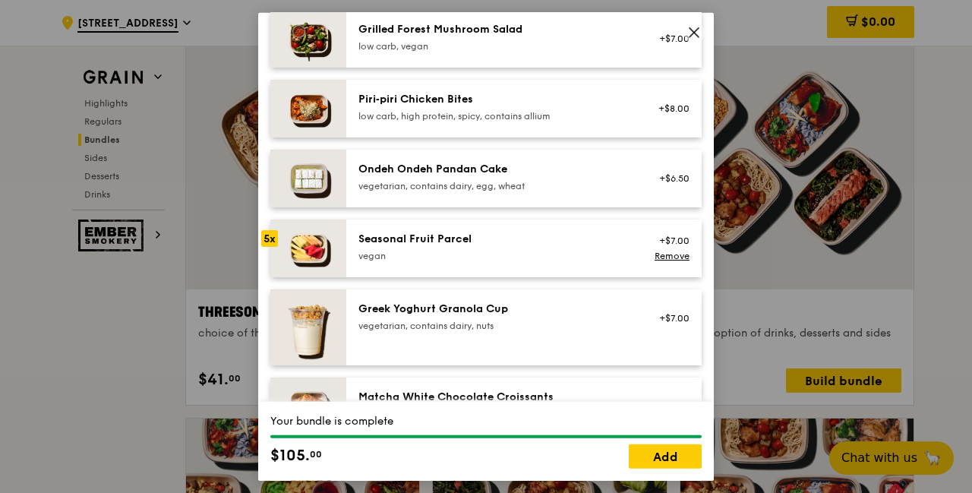
click at [700, 35] on icon at bounding box center [694, 32] width 14 height 14
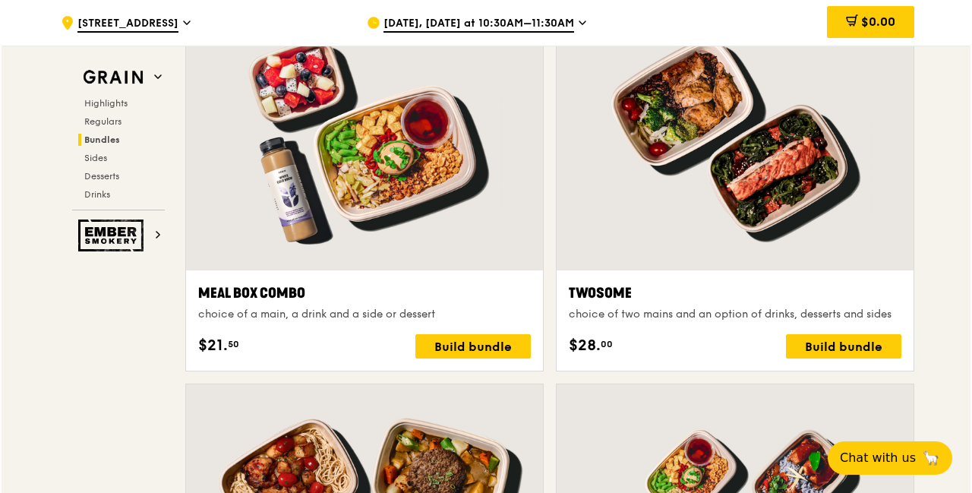
scroll to position [2207, 0]
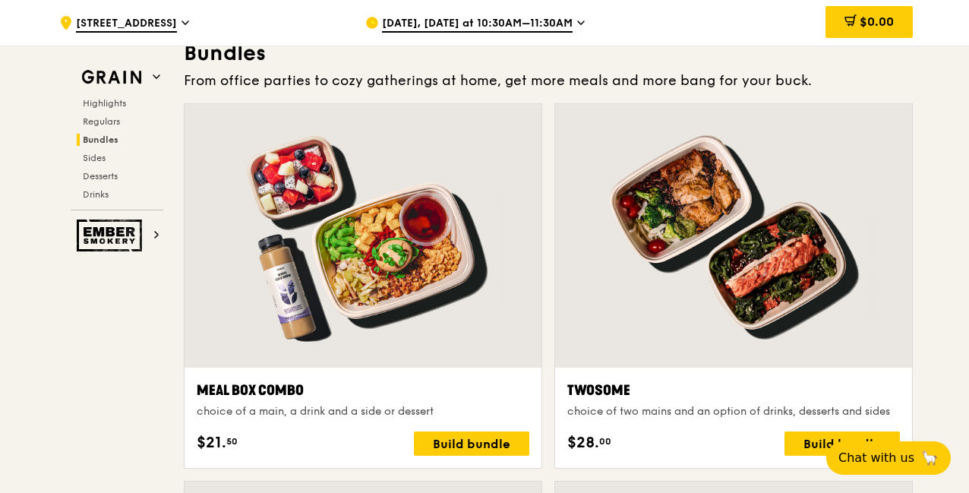
click at [457, 319] on div at bounding box center [363, 236] width 357 height 264
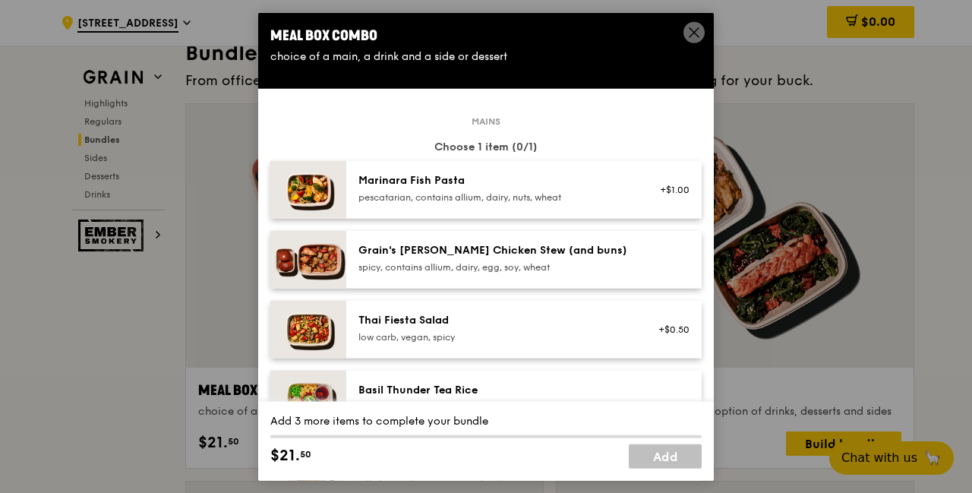
click at [421, 191] on div "pescatarian, contains allium, dairy, nuts, wheat" at bounding box center [495, 197] width 273 height 12
click at [307, 184] on img at bounding box center [308, 189] width 76 height 58
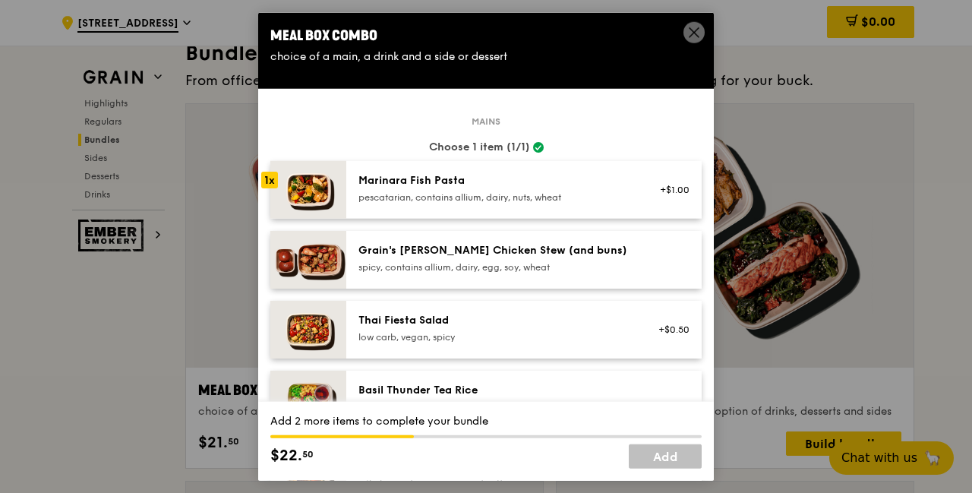
click at [307, 184] on img at bounding box center [308, 189] width 76 height 58
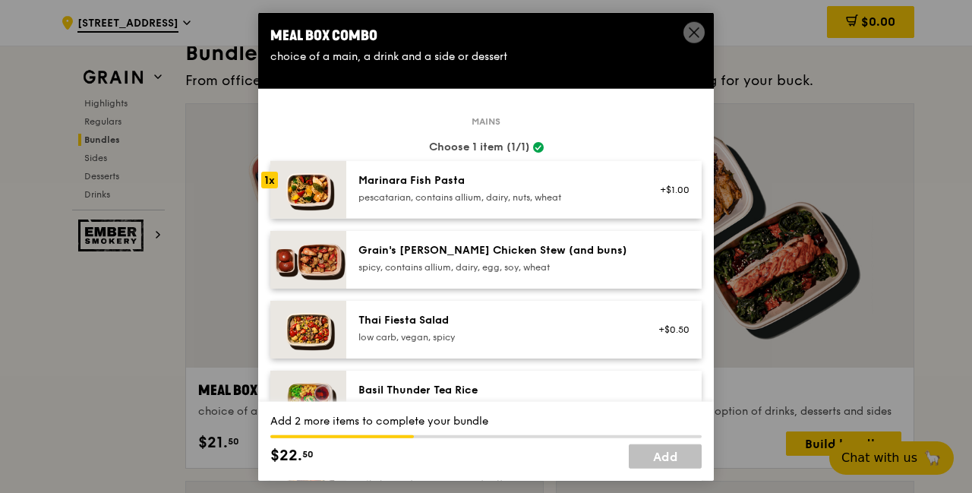
click at [307, 184] on img at bounding box center [308, 189] width 76 height 58
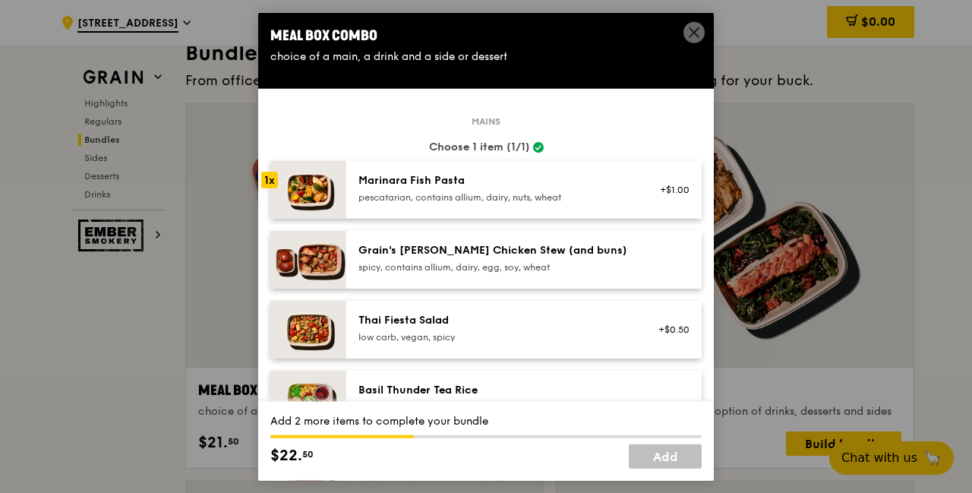
click at [307, 184] on img at bounding box center [308, 189] width 76 height 58
click at [276, 177] on div "1x" at bounding box center [269, 179] width 17 height 17
click at [276, 178] on div "1x" at bounding box center [269, 179] width 17 height 17
click at [275, 178] on div "1x" at bounding box center [269, 179] width 17 height 17
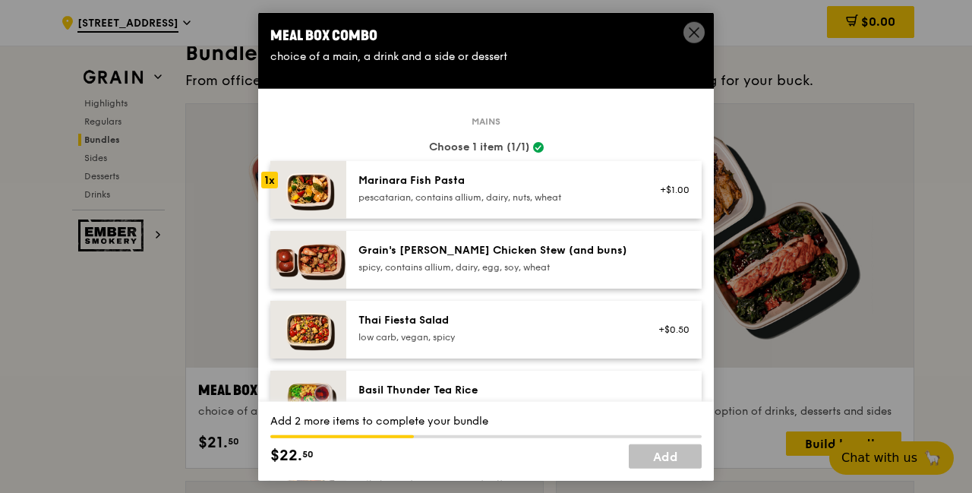
click at [272, 178] on div "1x" at bounding box center [269, 179] width 17 height 17
click at [304, 178] on img at bounding box center [308, 189] width 76 height 58
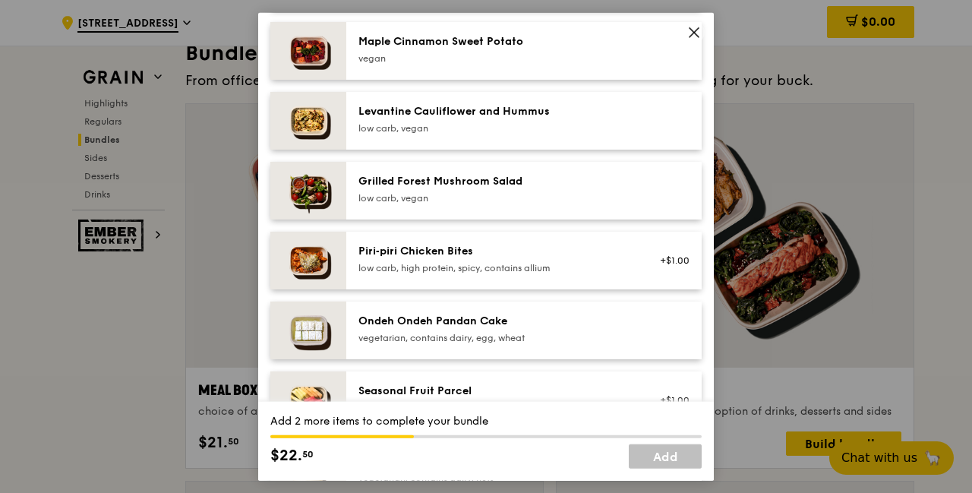
scroll to position [987, 0]
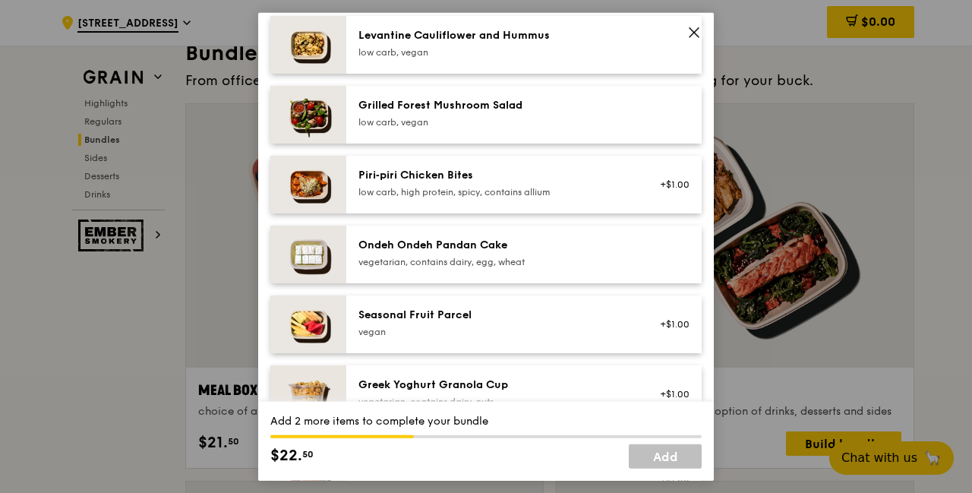
click at [565, 323] on div "Seasonal Fruit Parcel [GEOGRAPHIC_DATA]" at bounding box center [495, 322] width 273 height 30
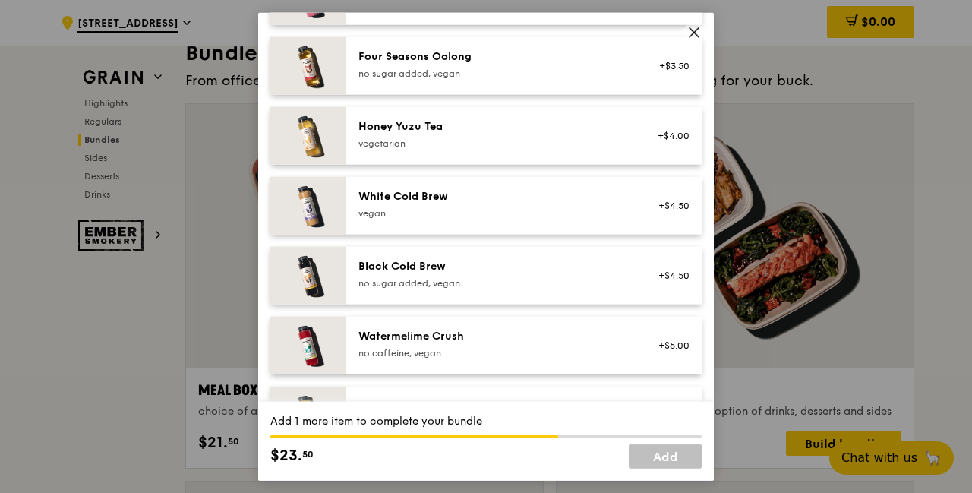
scroll to position [1713, 0]
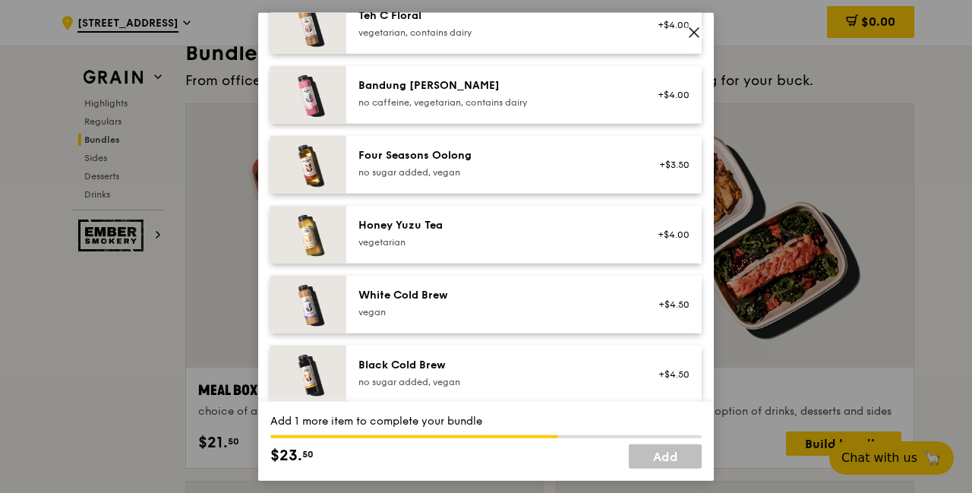
click at [564, 239] on div "vegetarian" at bounding box center [495, 241] width 273 height 12
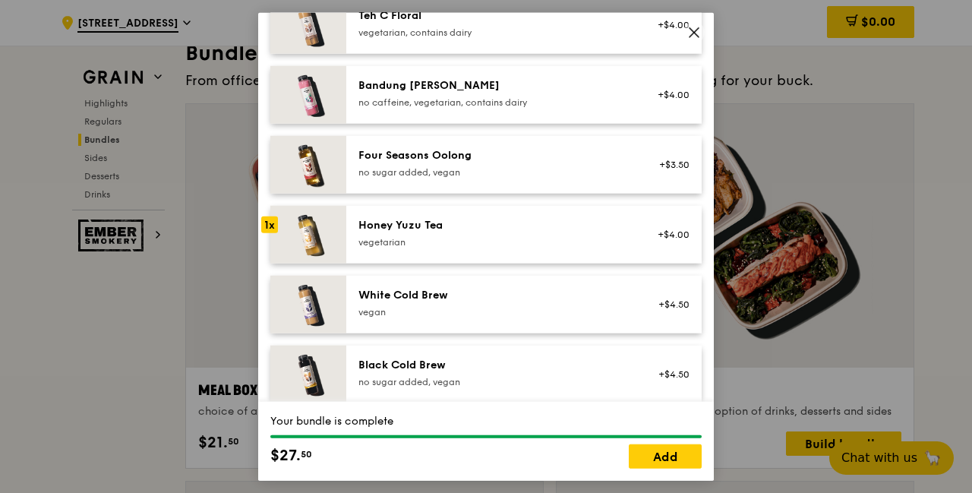
click at [653, 458] on link "Add" at bounding box center [665, 456] width 73 height 24
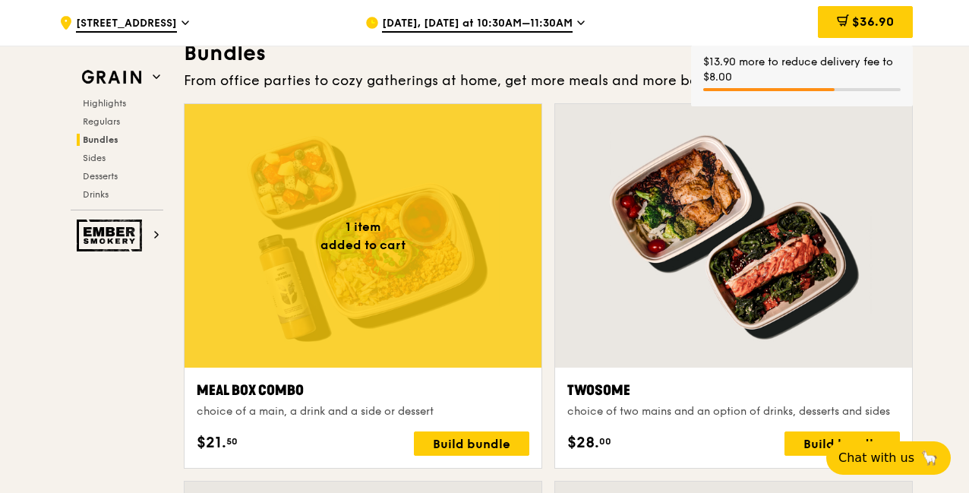
click at [387, 267] on div at bounding box center [363, 236] width 357 height 264
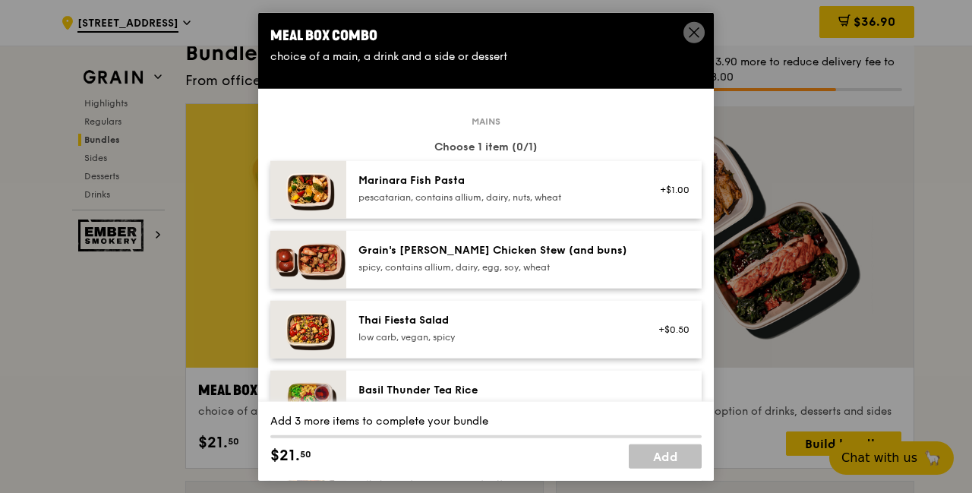
click at [311, 194] on img at bounding box center [308, 189] width 76 height 58
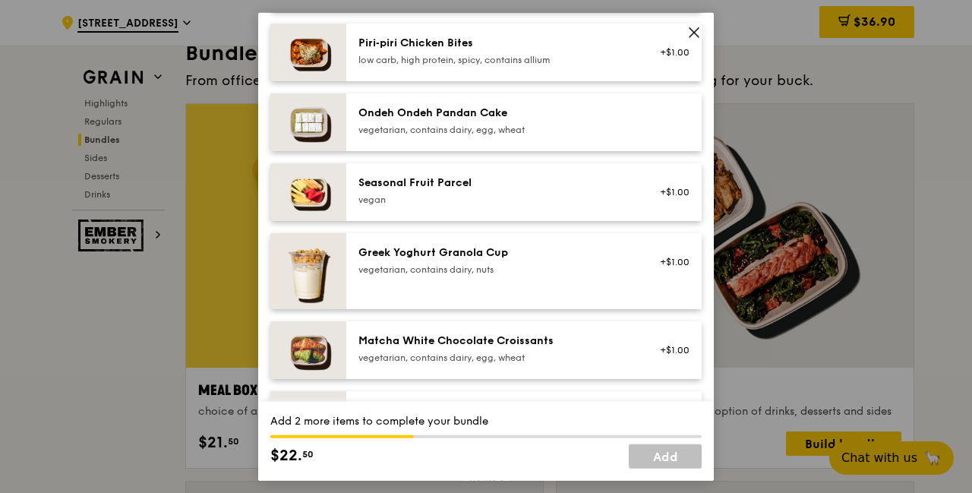
scroll to position [1139, 0]
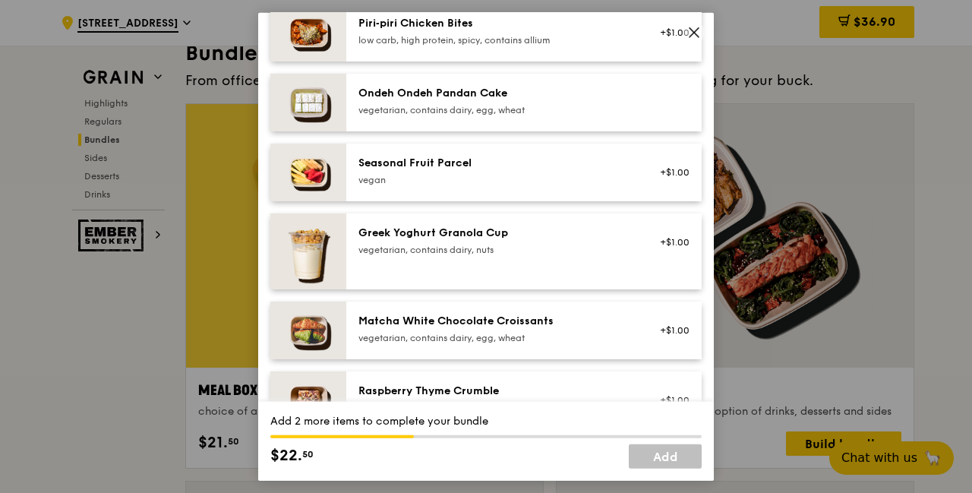
click at [328, 172] on img at bounding box center [308, 172] width 76 height 58
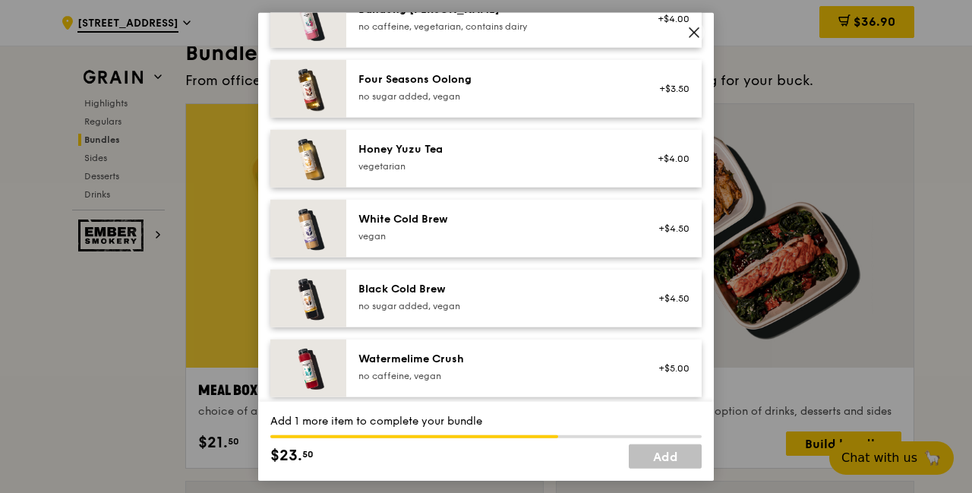
scroll to position [1713, 0]
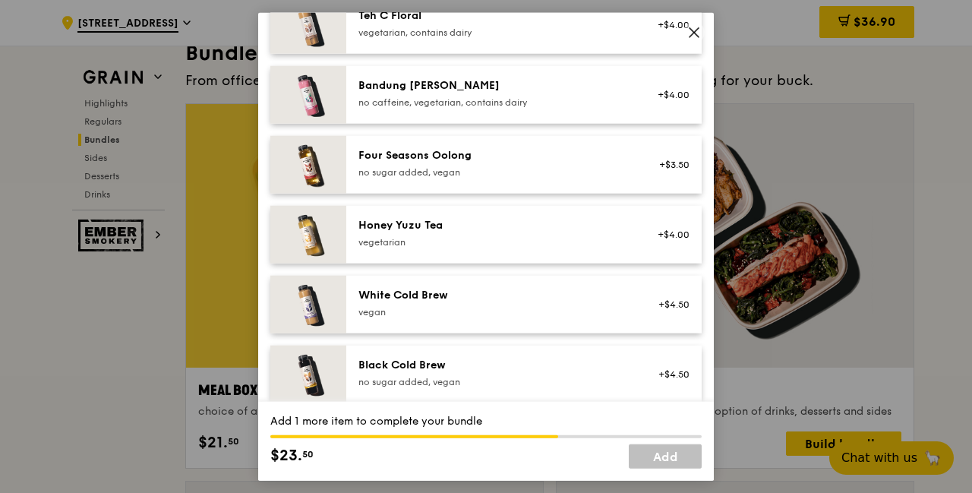
click at [374, 93] on div "Bandung [PERSON_NAME] no caffeine, vegetarian, contains dairy" at bounding box center [495, 92] width 273 height 30
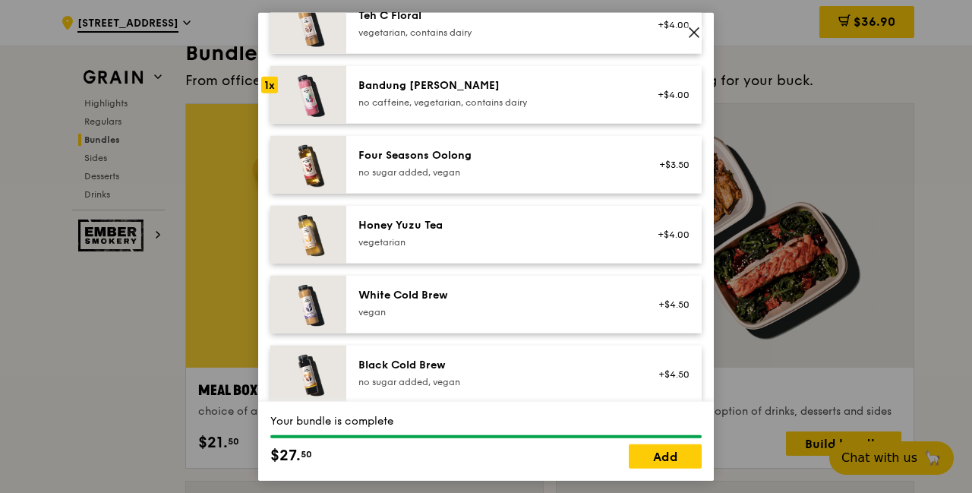
click at [666, 450] on link "Add" at bounding box center [665, 456] width 73 height 24
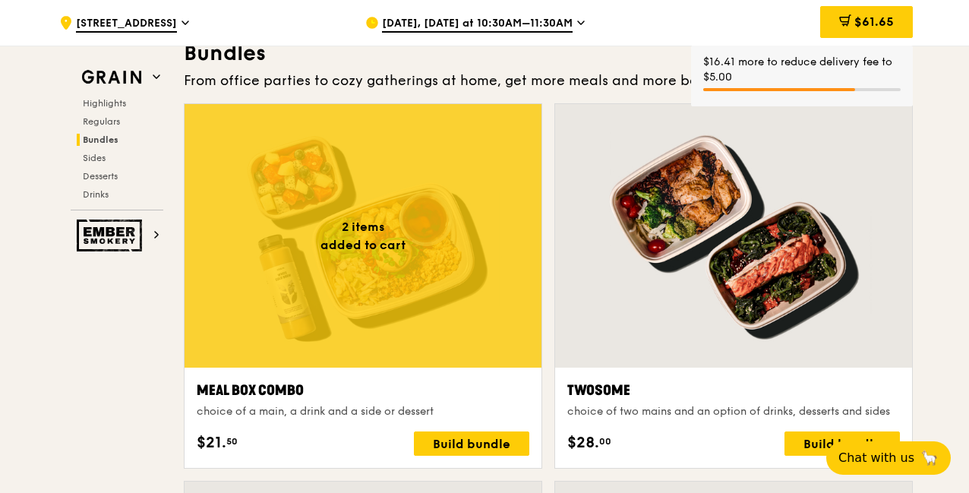
click at [386, 254] on div at bounding box center [363, 236] width 357 height 264
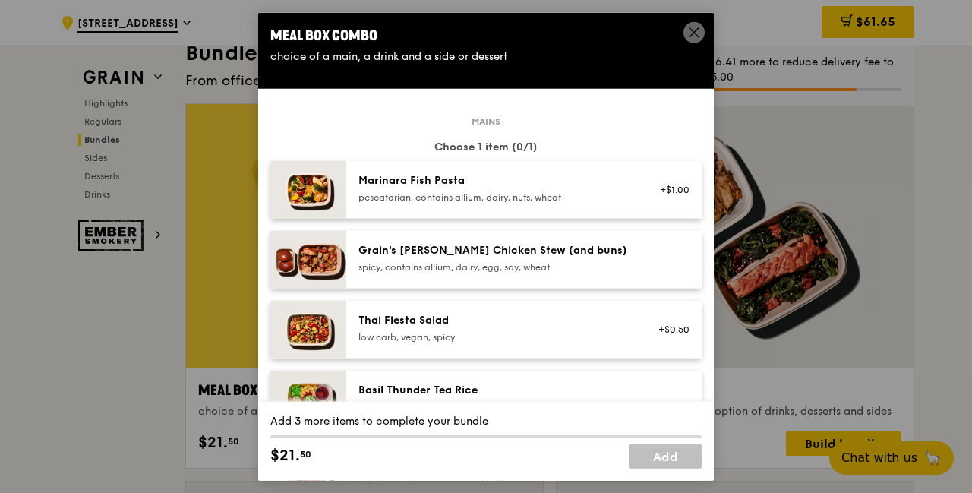
click at [336, 198] on img at bounding box center [308, 189] width 76 height 58
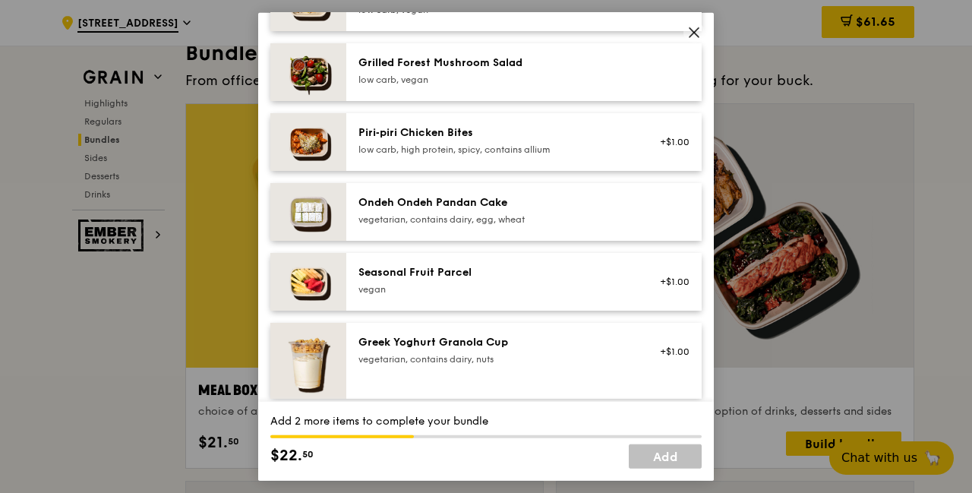
scroll to position [1063, 0]
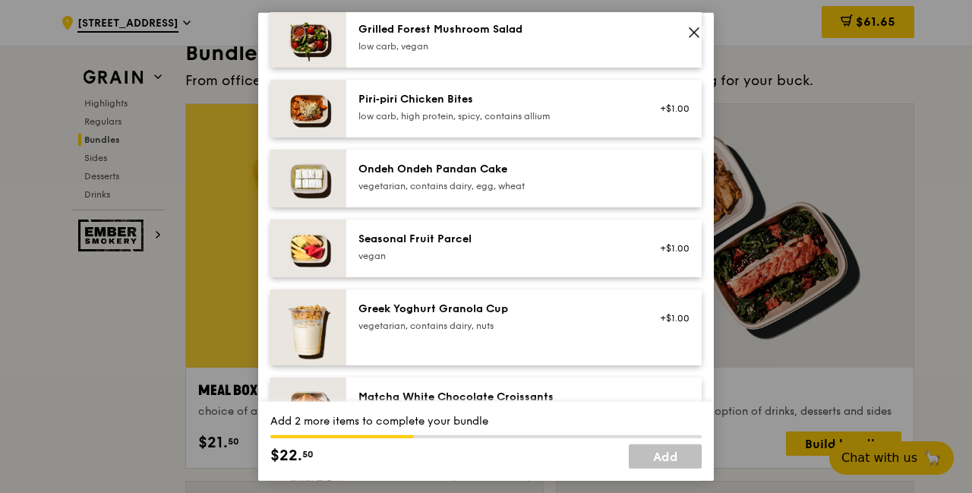
click at [366, 256] on div "vegan" at bounding box center [495, 255] width 273 height 12
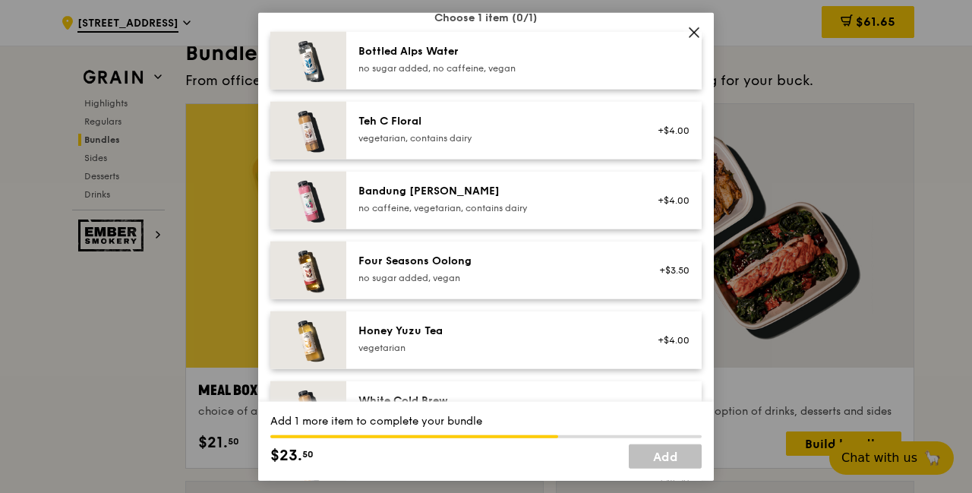
scroll to position [1519, 0]
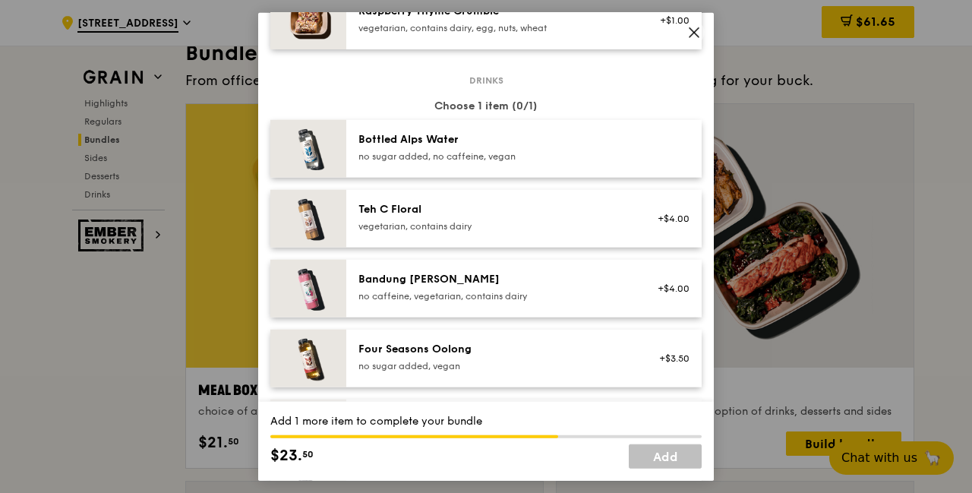
click at [431, 207] on div "Teh C Floral" at bounding box center [495, 208] width 273 height 15
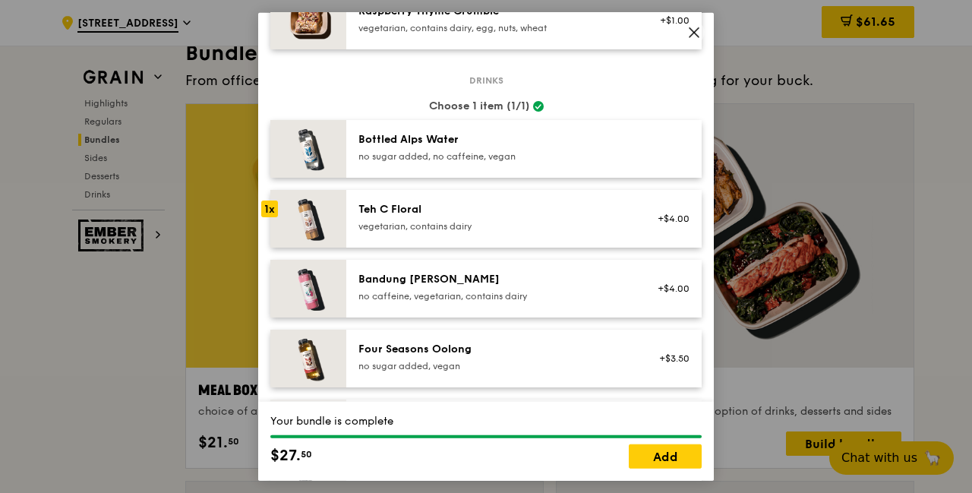
click at [659, 463] on link "Add" at bounding box center [665, 456] width 73 height 24
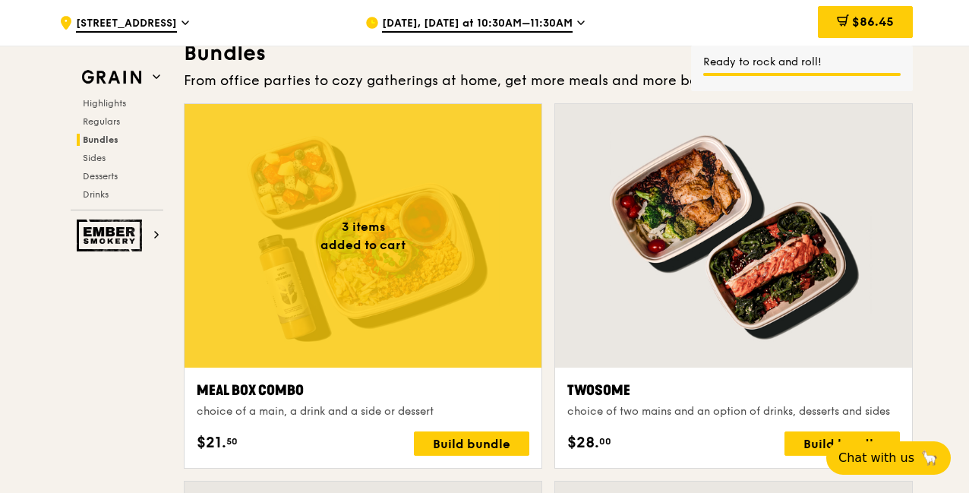
click at [384, 287] on div at bounding box center [363, 236] width 357 height 264
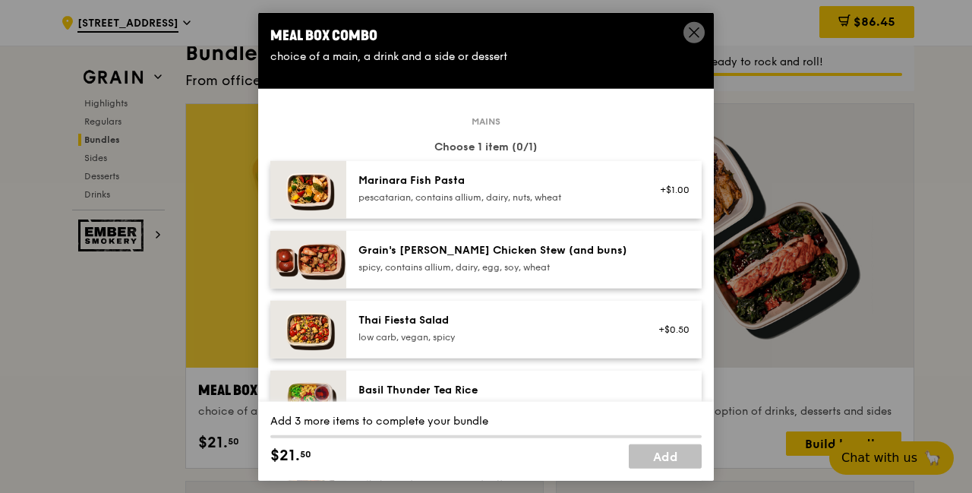
click at [378, 192] on div "pescatarian, contains allium, dairy, nuts, wheat" at bounding box center [495, 197] width 273 height 12
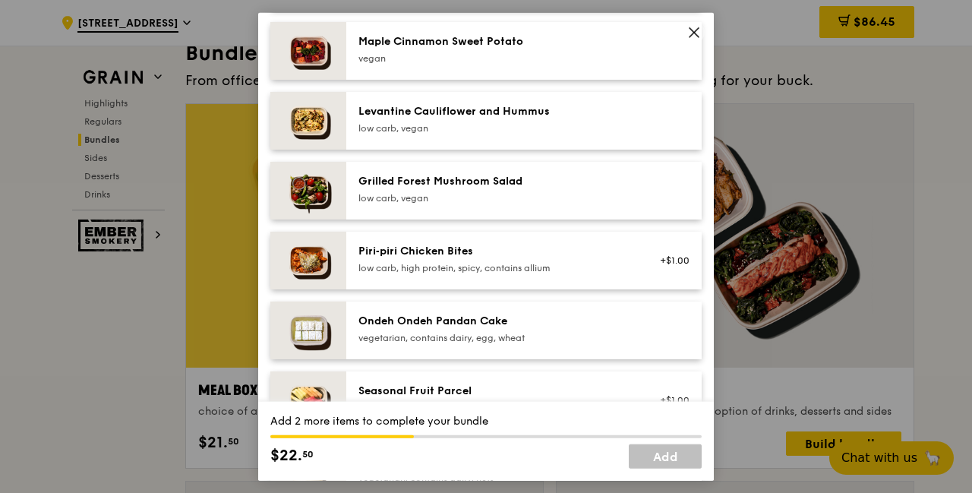
scroll to position [1139, 0]
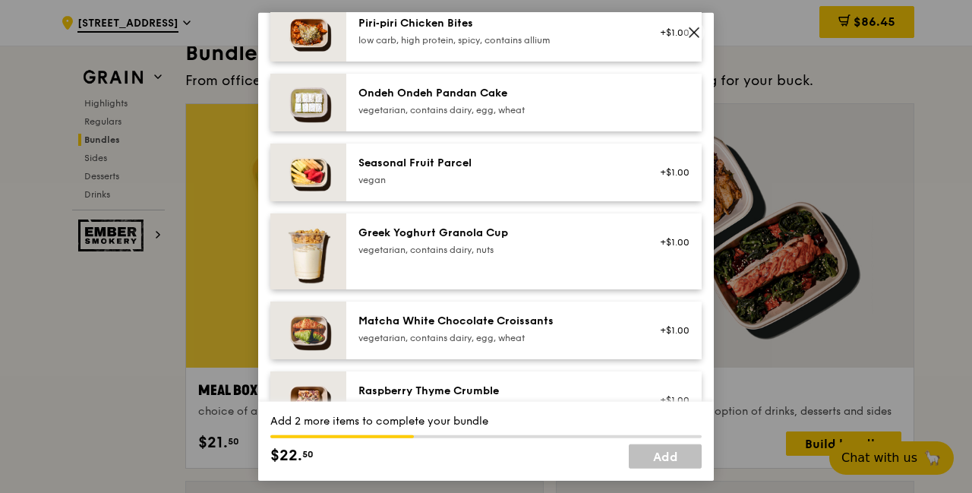
click at [449, 180] on div "vegan" at bounding box center [495, 179] width 273 height 12
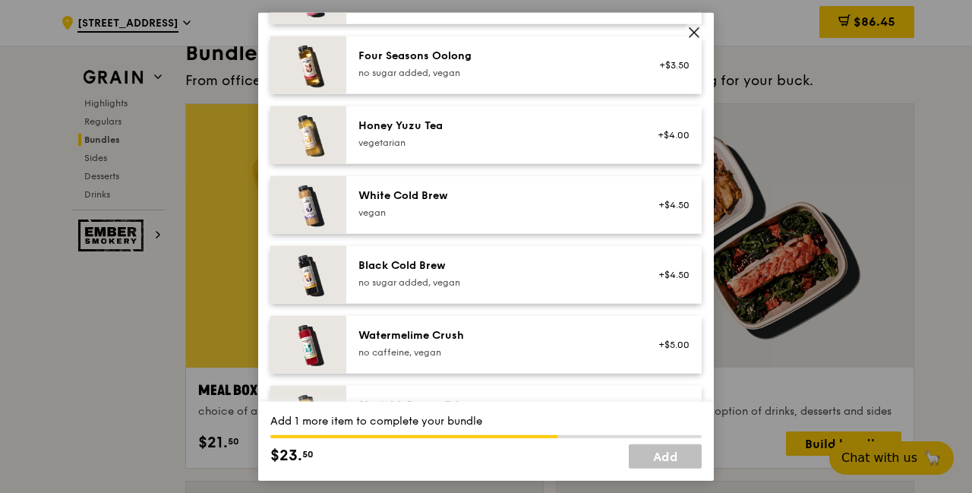
scroll to position [1789, 0]
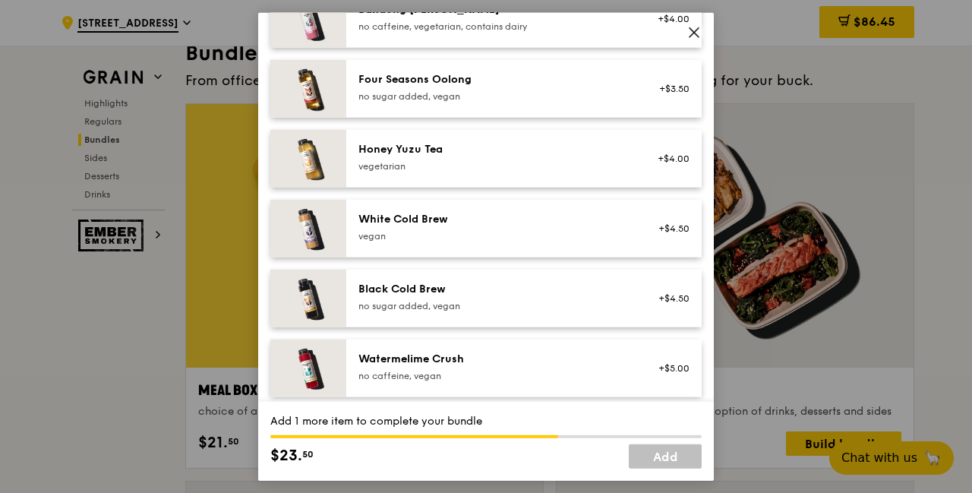
click at [440, 163] on div "vegetarian" at bounding box center [495, 166] width 273 height 12
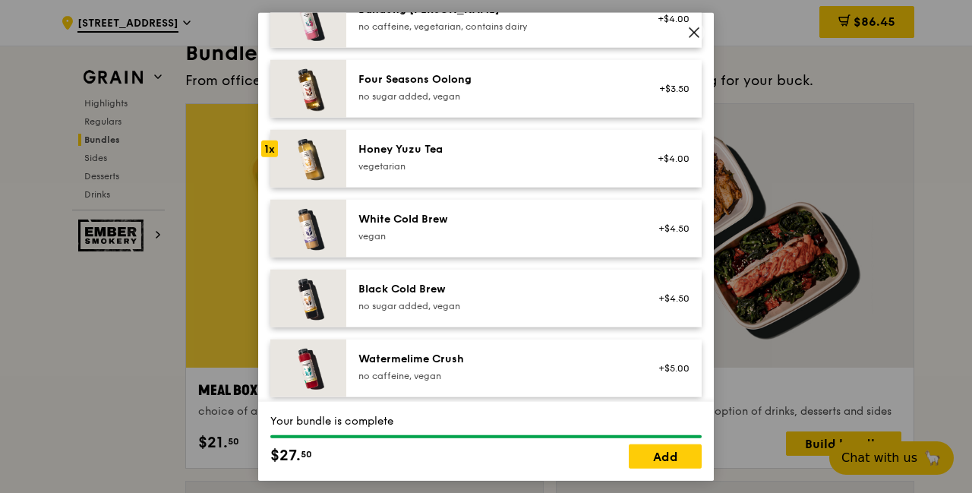
click at [653, 458] on link "Add" at bounding box center [665, 456] width 73 height 24
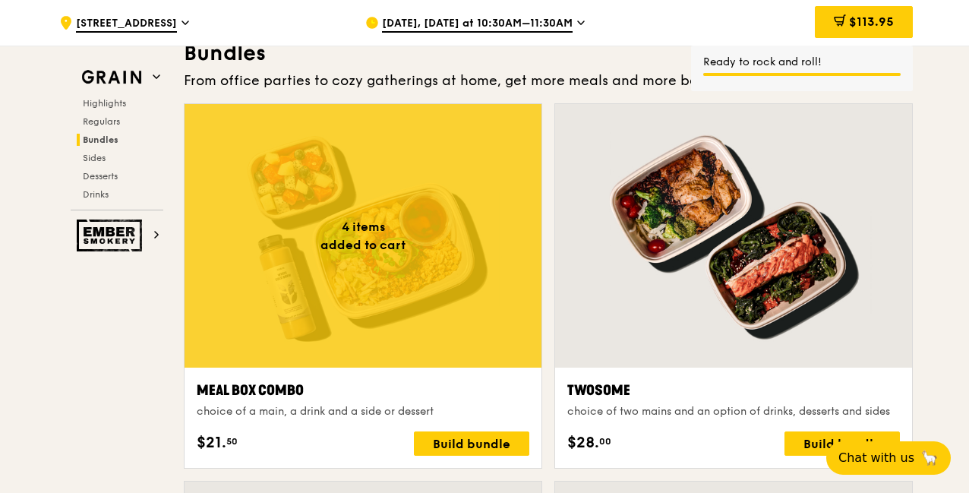
click at [401, 247] on div at bounding box center [363, 236] width 357 height 264
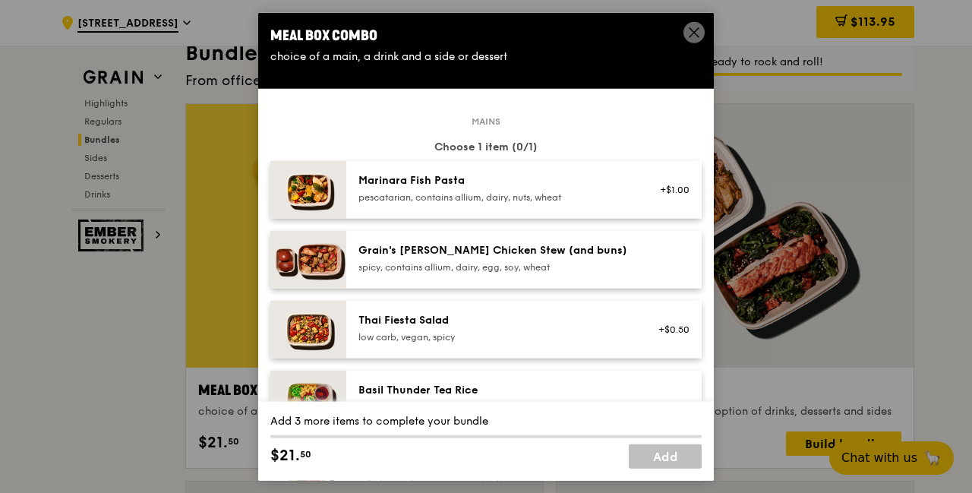
click at [412, 197] on div "pescatarian, contains allium, dairy, nuts, wheat" at bounding box center [495, 197] width 273 height 12
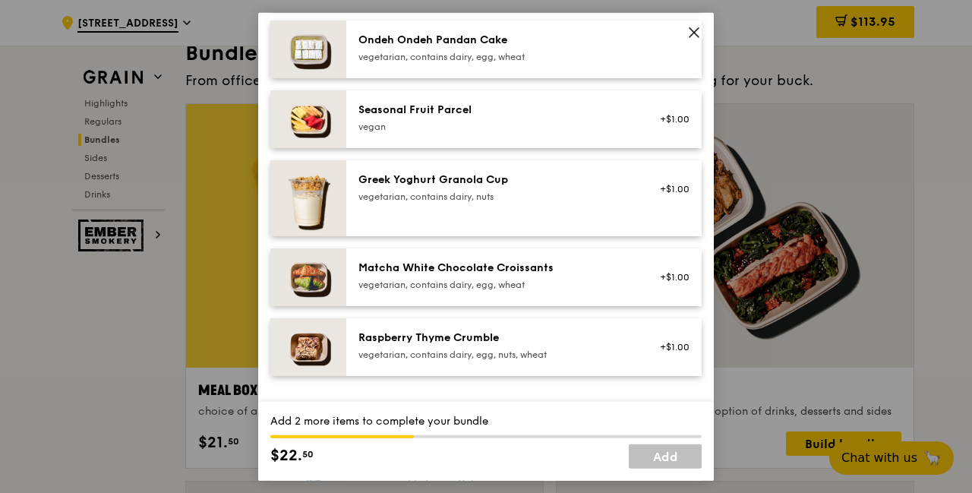
scroll to position [1215, 0]
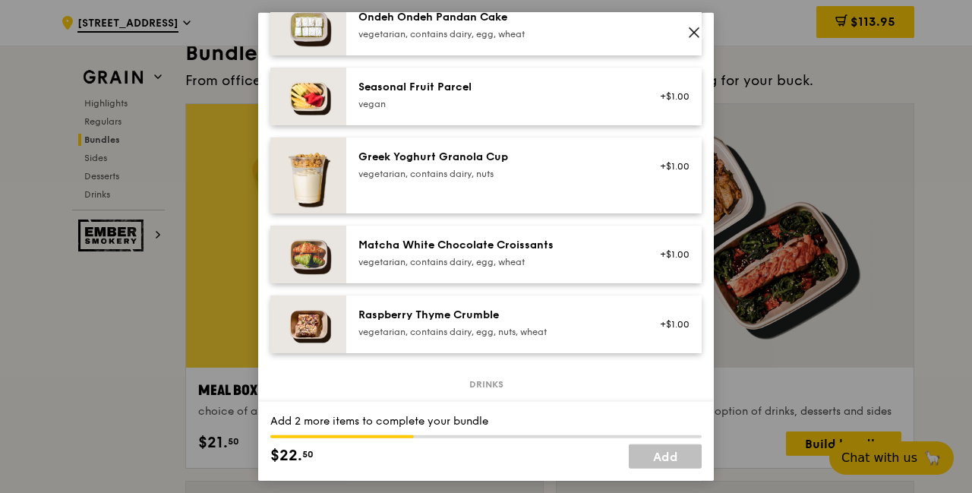
click at [398, 184] on div "Greek Yoghurt Granola Cup vegetarian, contains dairy, nuts +$1.00" at bounding box center [524, 175] width 331 height 52
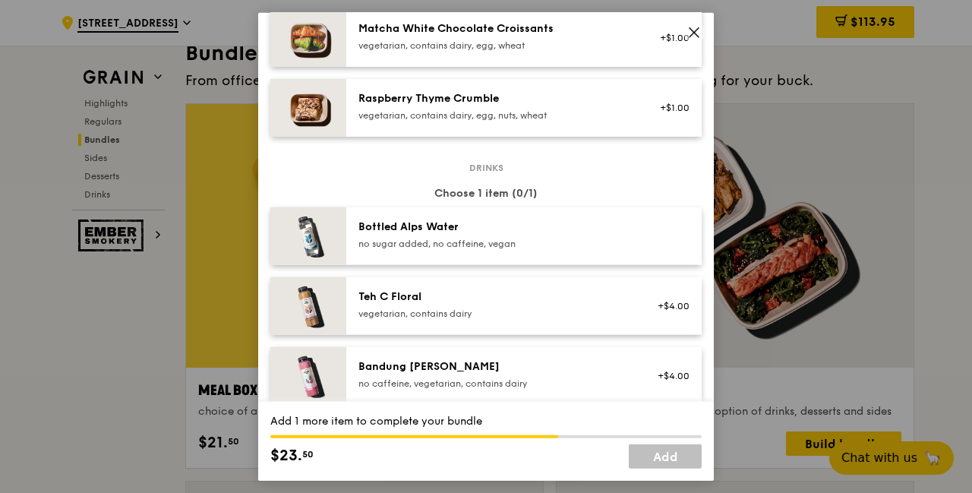
scroll to position [1519, 0]
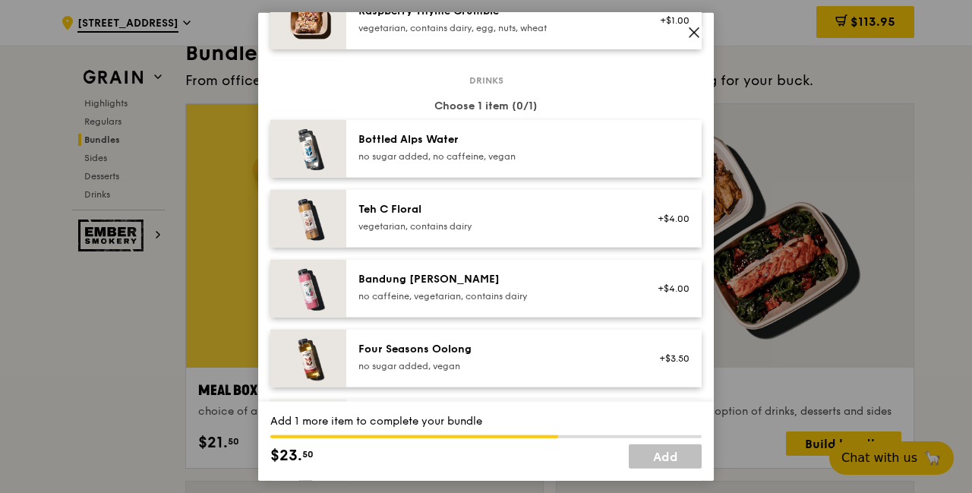
click at [495, 227] on div "vegetarian, contains dairy" at bounding box center [495, 226] width 273 height 12
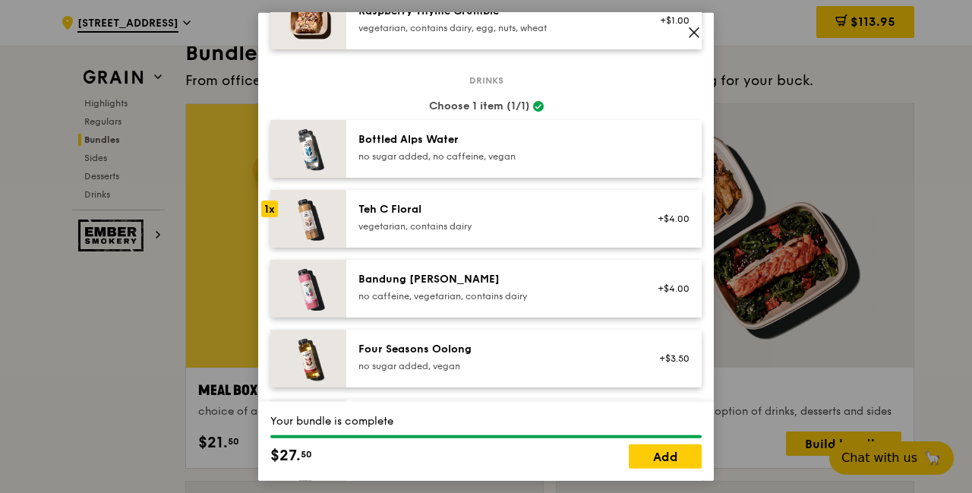
click at [652, 463] on link "Add" at bounding box center [665, 456] width 73 height 24
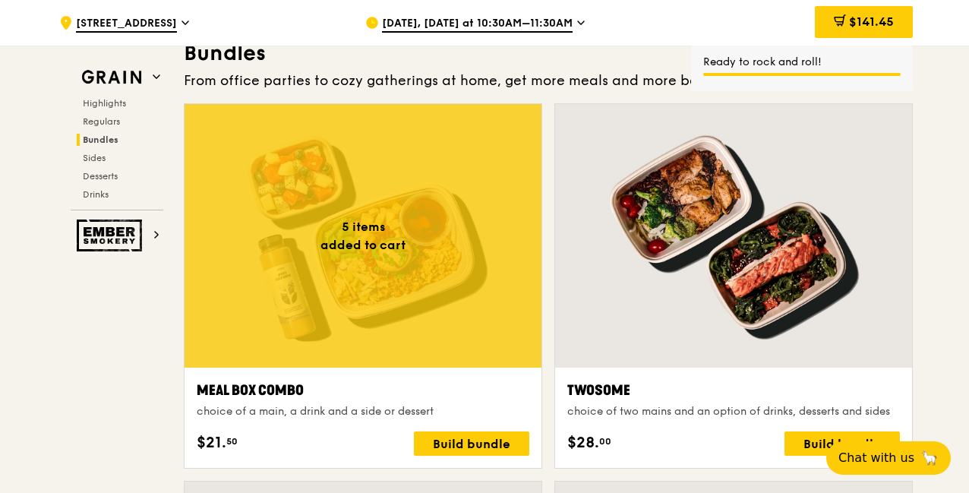
click at [465, 319] on div at bounding box center [363, 236] width 357 height 264
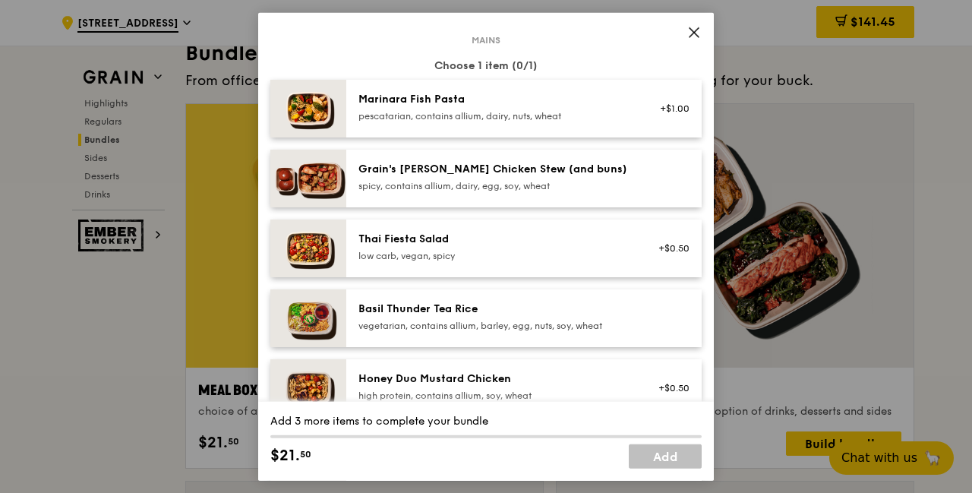
scroll to position [152, 0]
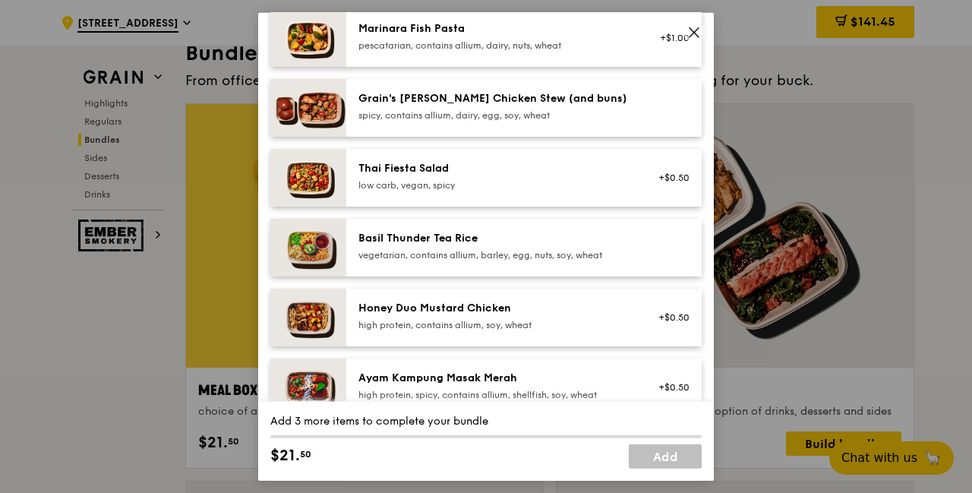
click at [441, 284] on div "Mains Choose 1 item (0/1) Marinara Fish Pasta pescatarian, contains allium, dai…" at bounding box center [485, 319] width 431 height 703
click at [453, 317] on div "Honey Duo Mustard Chicken high protein, contains allium, soy, wheat" at bounding box center [495, 315] width 273 height 30
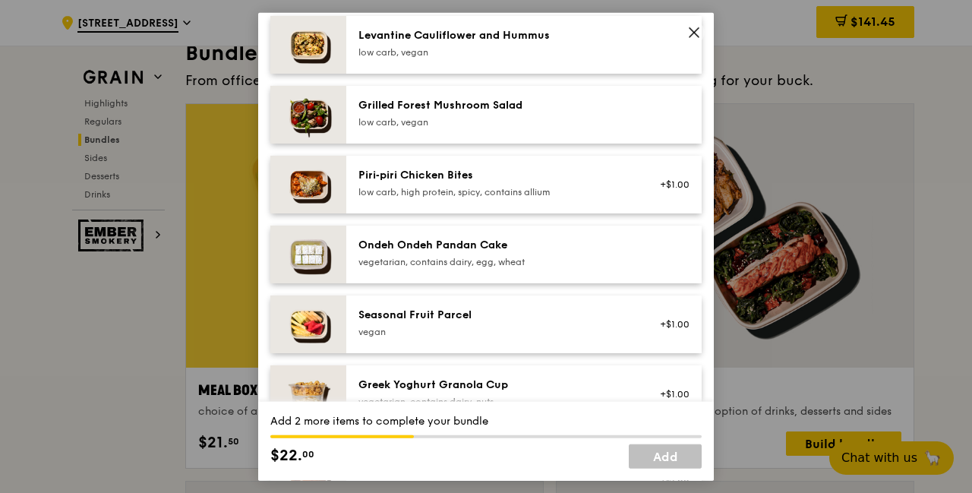
scroll to position [1063, 0]
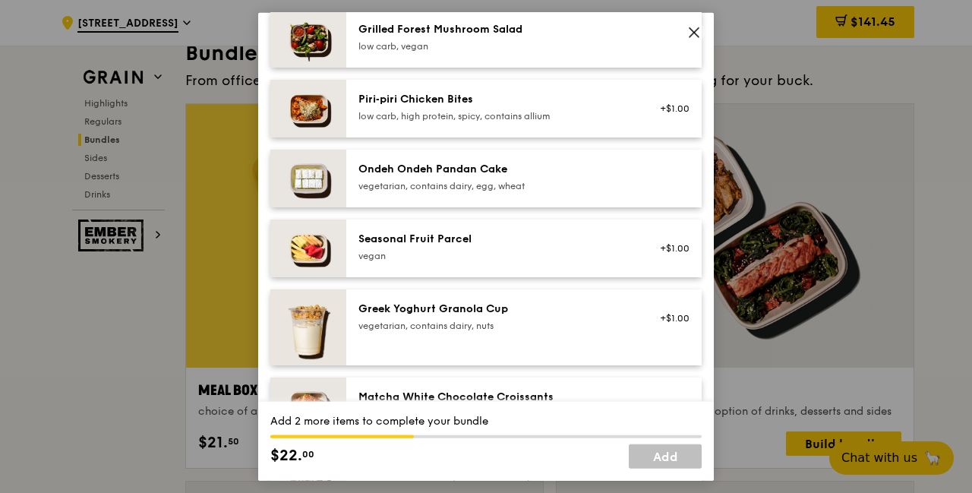
click at [457, 312] on div "Greek Yoghurt Granola Cup" at bounding box center [495, 308] width 273 height 15
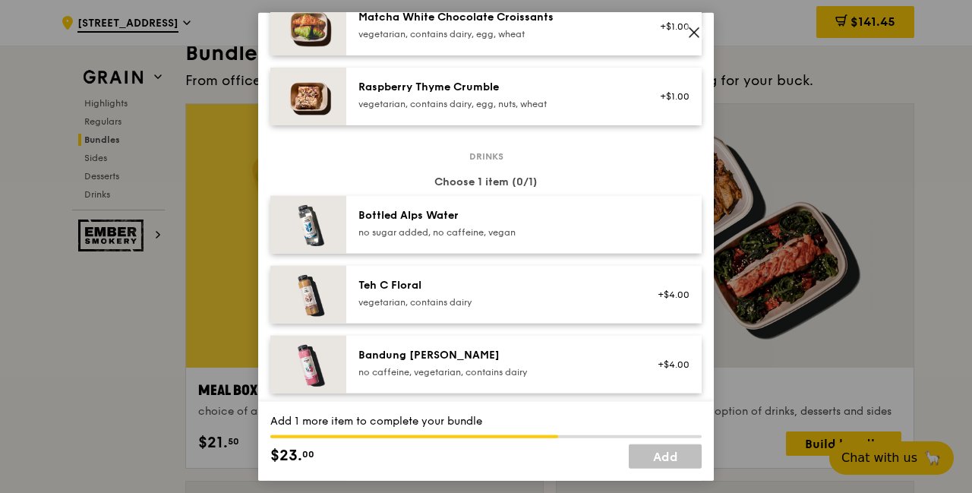
scroll to position [1595, 0]
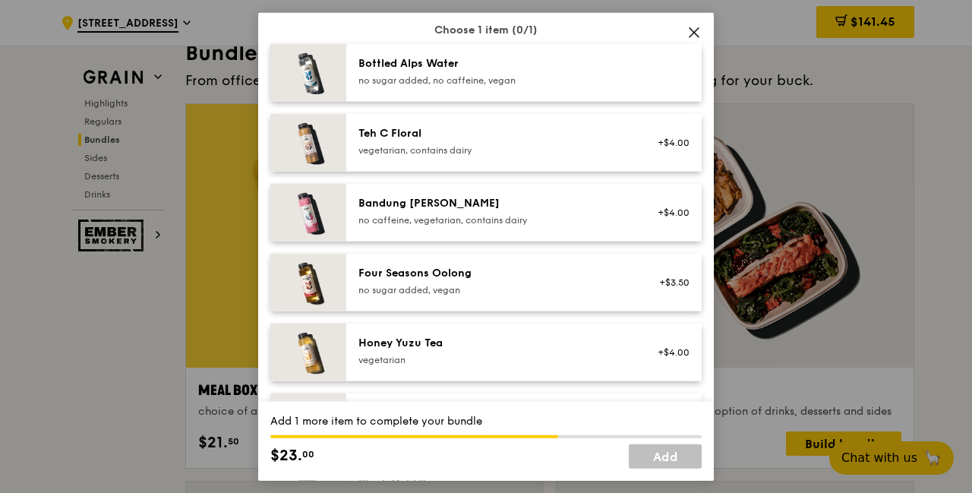
click at [479, 210] on div "Bandung [PERSON_NAME] no caffeine, vegetarian, contains dairy" at bounding box center [495, 210] width 273 height 30
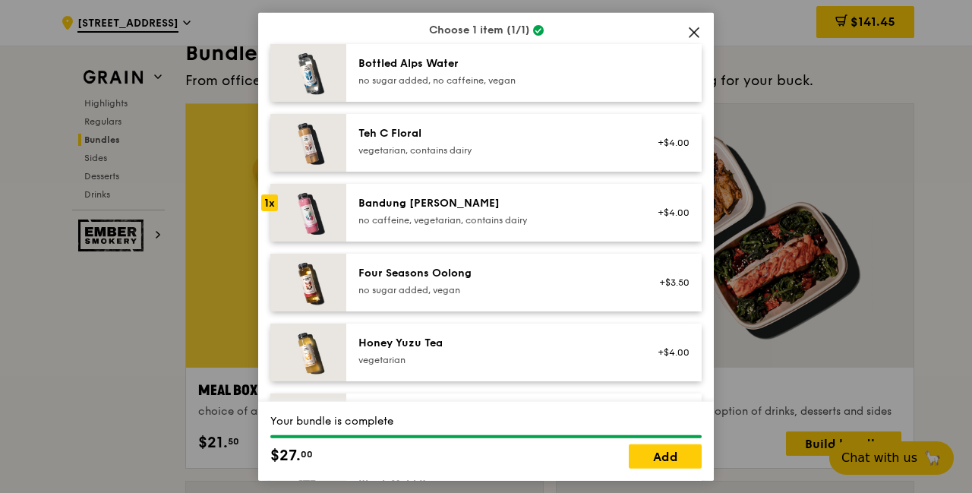
click at [638, 456] on link "Add" at bounding box center [665, 456] width 73 height 24
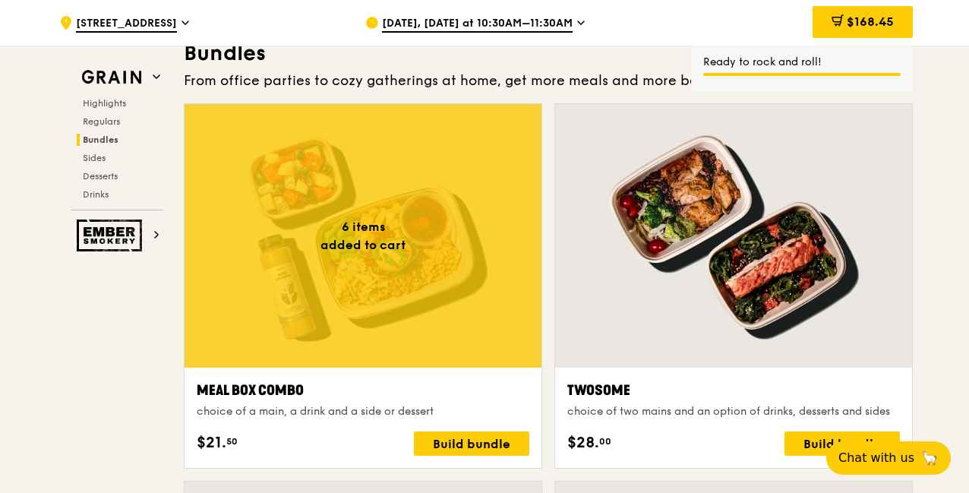
click at [428, 316] on div at bounding box center [363, 236] width 357 height 264
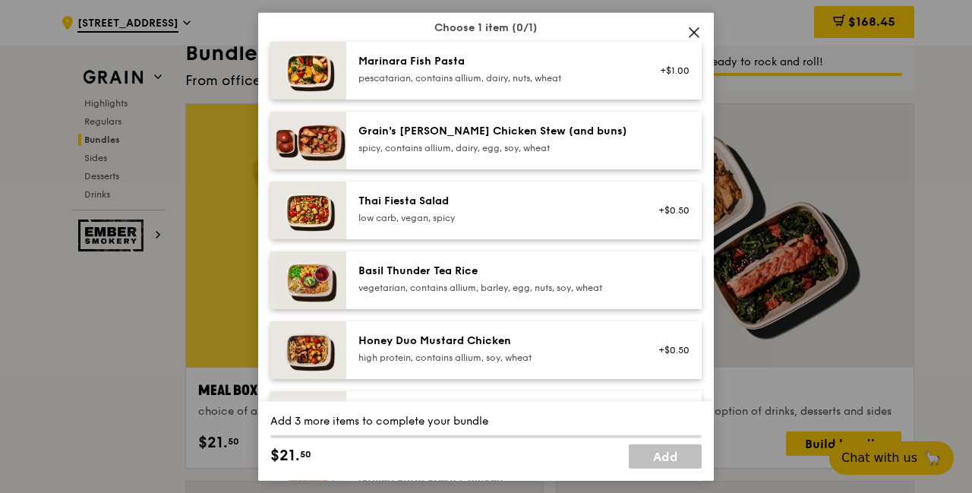
scroll to position [228, 0]
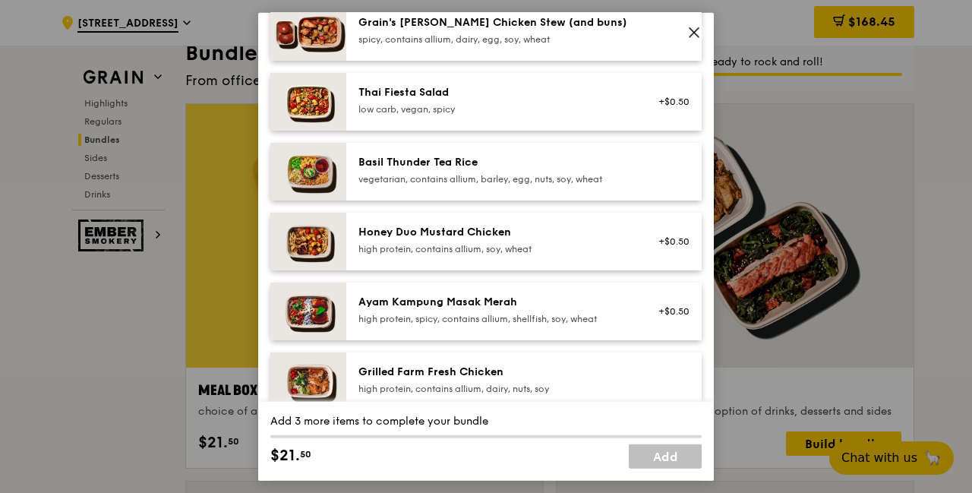
click at [460, 226] on div "Honey Duo Mustard Chicken" at bounding box center [495, 231] width 273 height 15
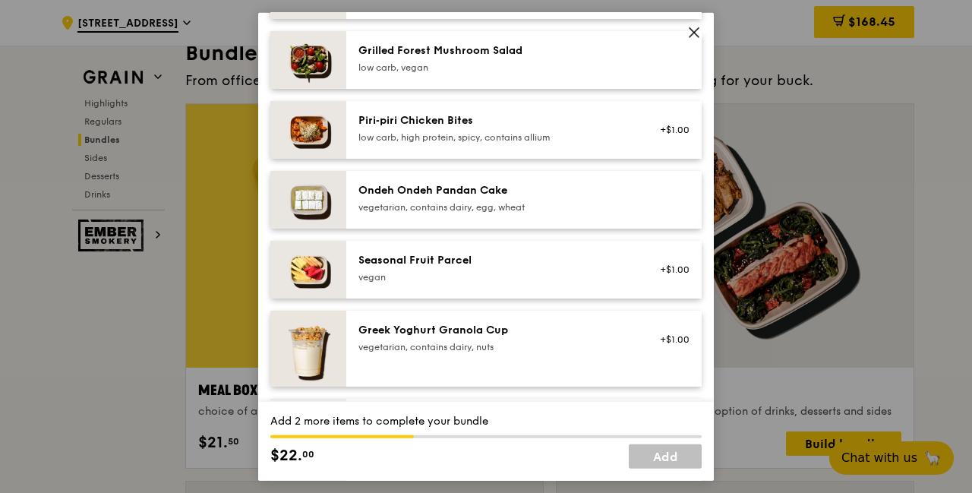
scroll to position [1063, 0]
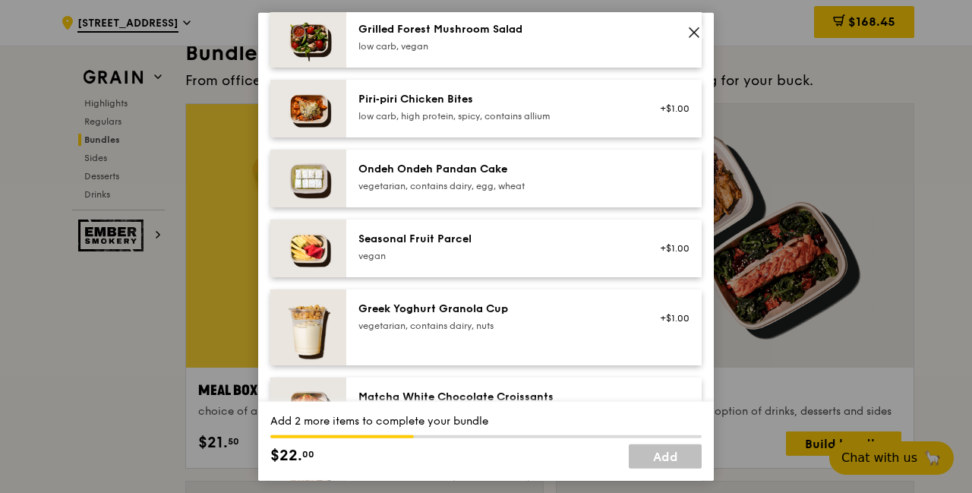
click at [501, 249] on div "vegan" at bounding box center [495, 255] width 273 height 12
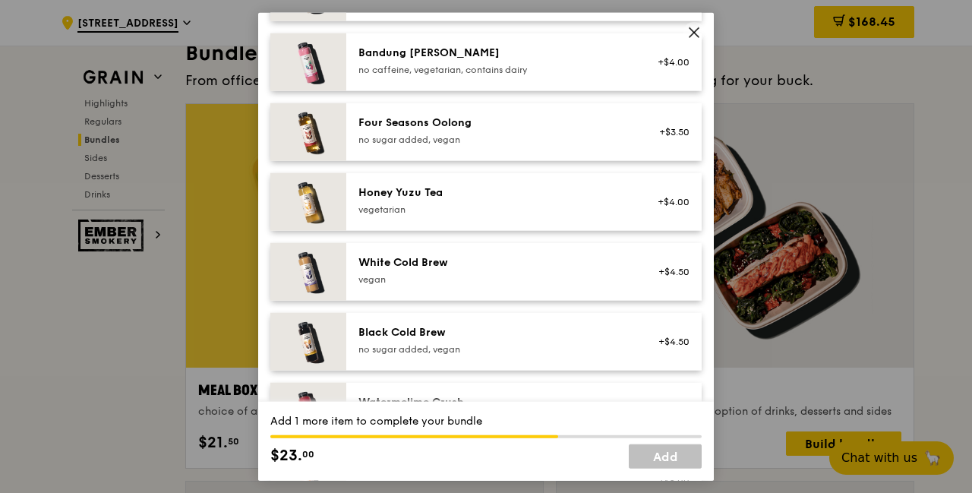
scroll to position [1747, 0]
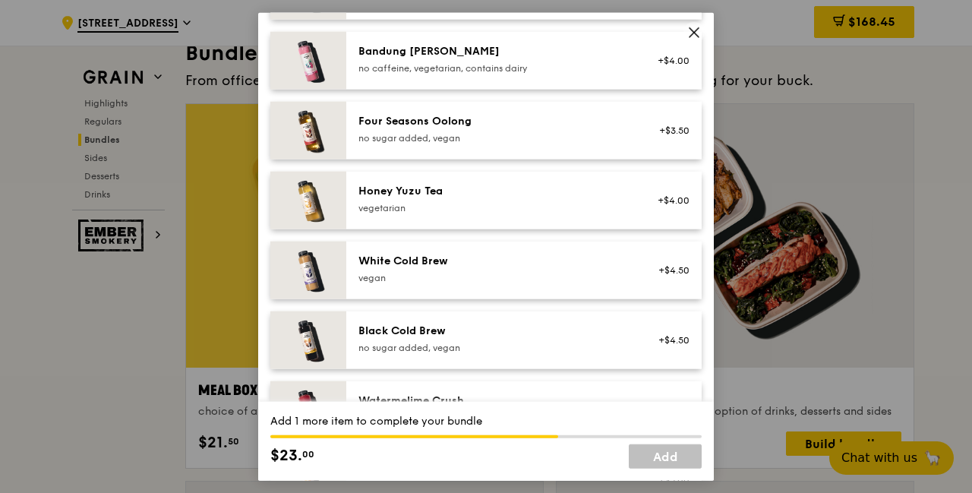
click at [480, 204] on div "vegetarian" at bounding box center [495, 207] width 273 height 12
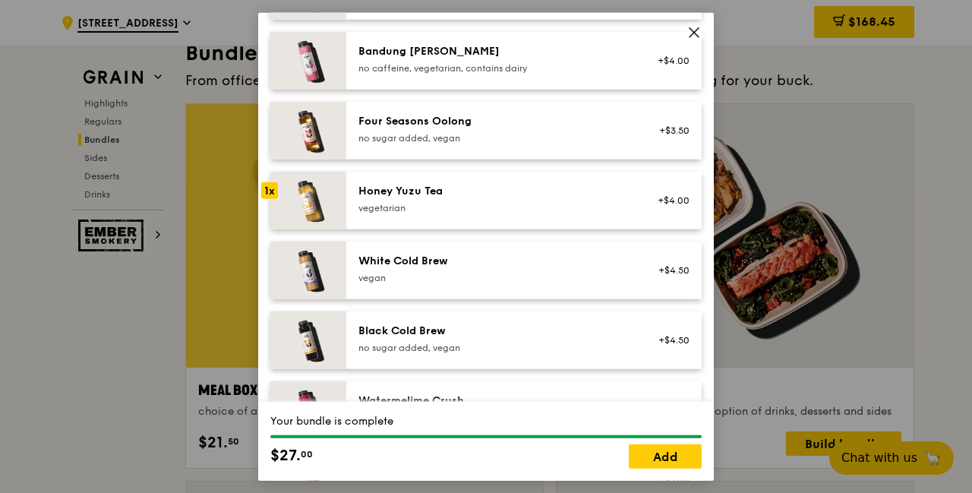
click at [653, 460] on link "Add" at bounding box center [665, 456] width 73 height 24
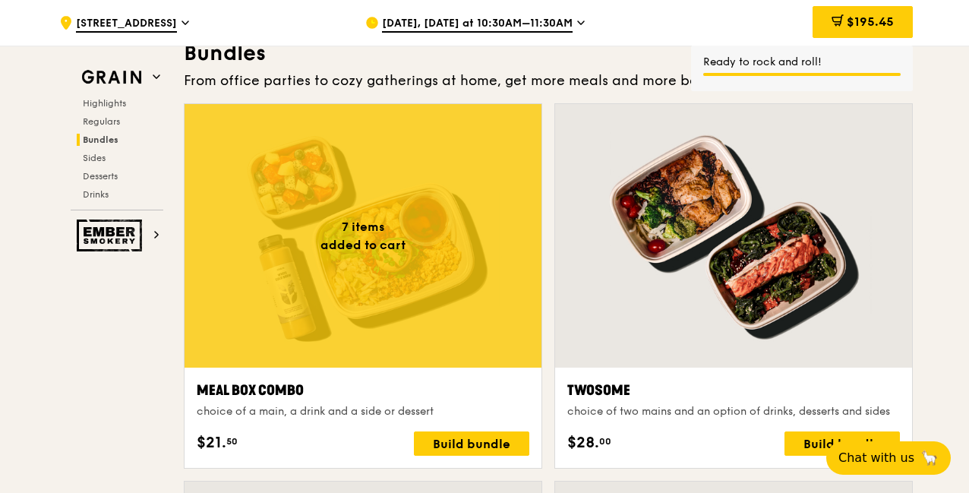
click at [412, 290] on div at bounding box center [363, 236] width 357 height 264
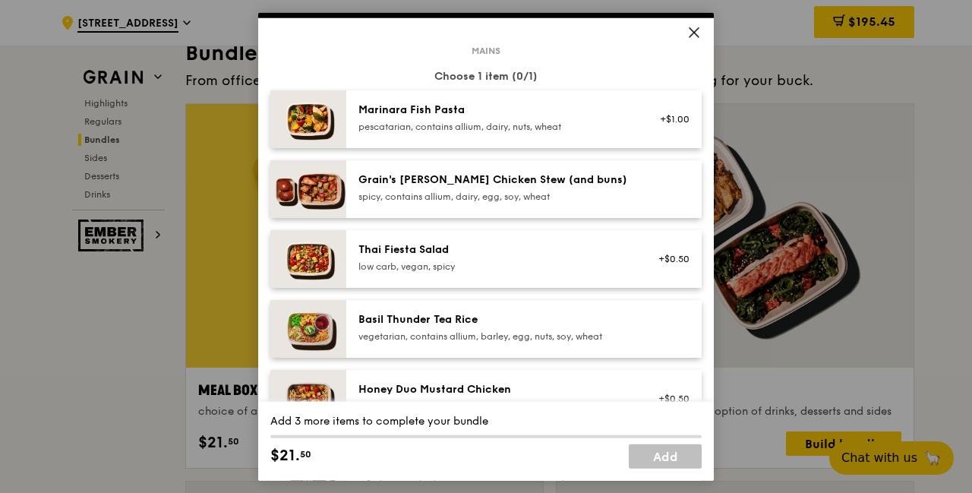
scroll to position [152, 0]
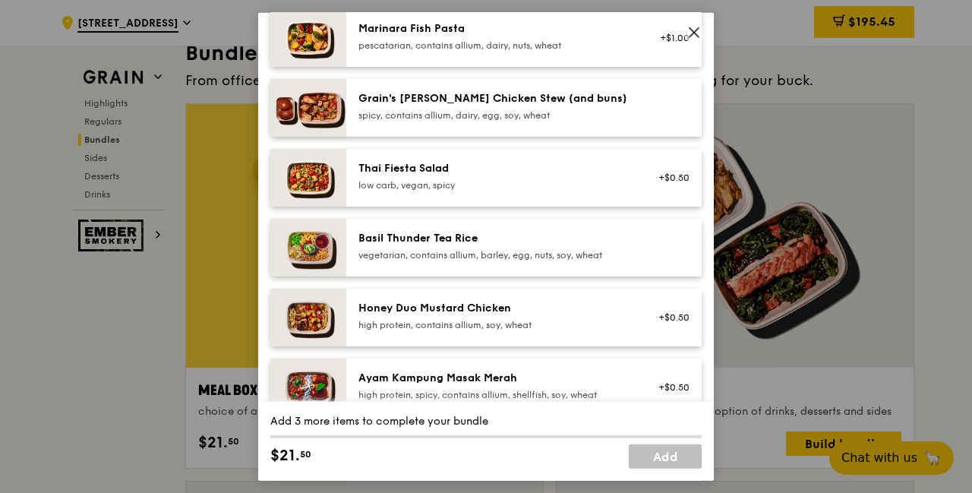
click at [431, 300] on div "Honey Duo Mustard Chicken" at bounding box center [495, 307] width 273 height 15
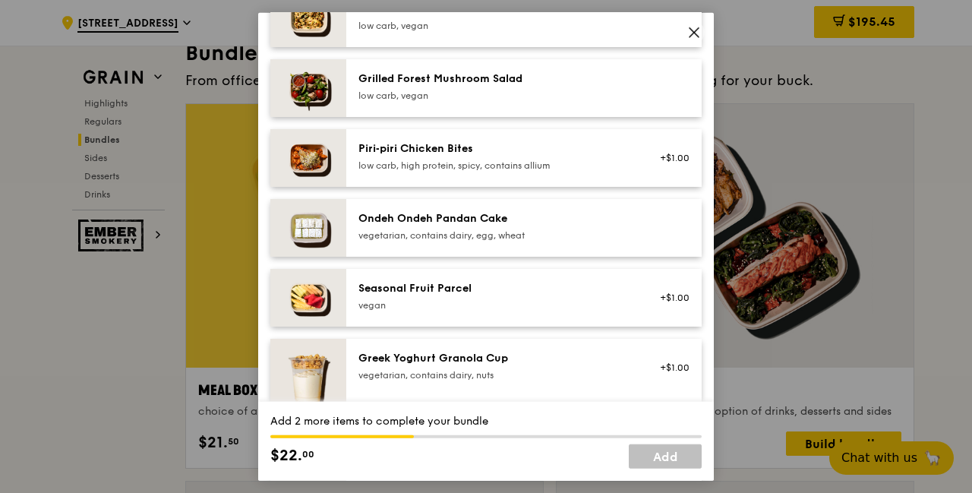
scroll to position [1063, 0]
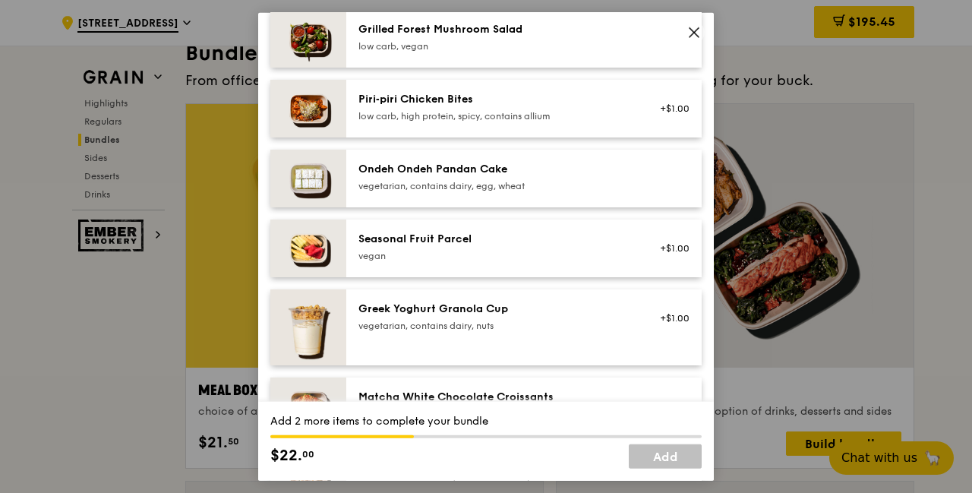
click at [463, 261] on div "Seasonal Fruit Parcel [GEOGRAPHIC_DATA]" at bounding box center [494, 247] width 291 height 33
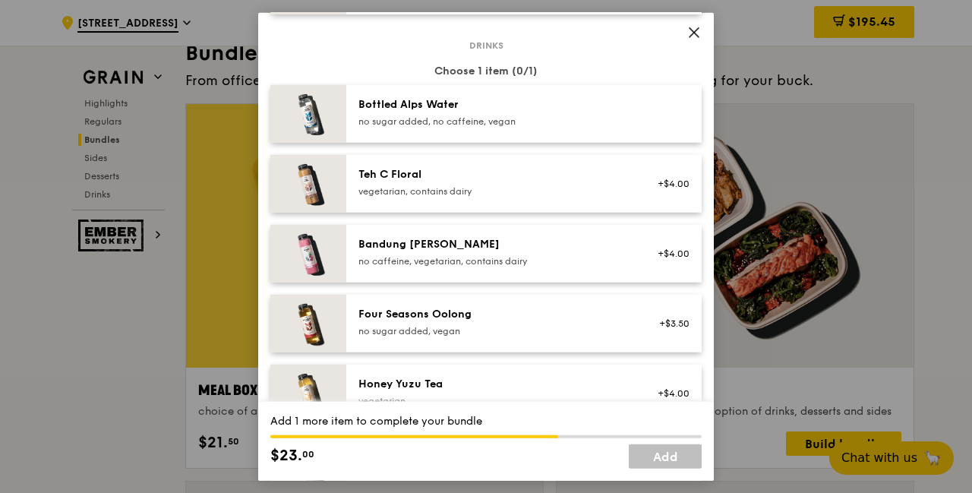
scroll to position [1595, 0]
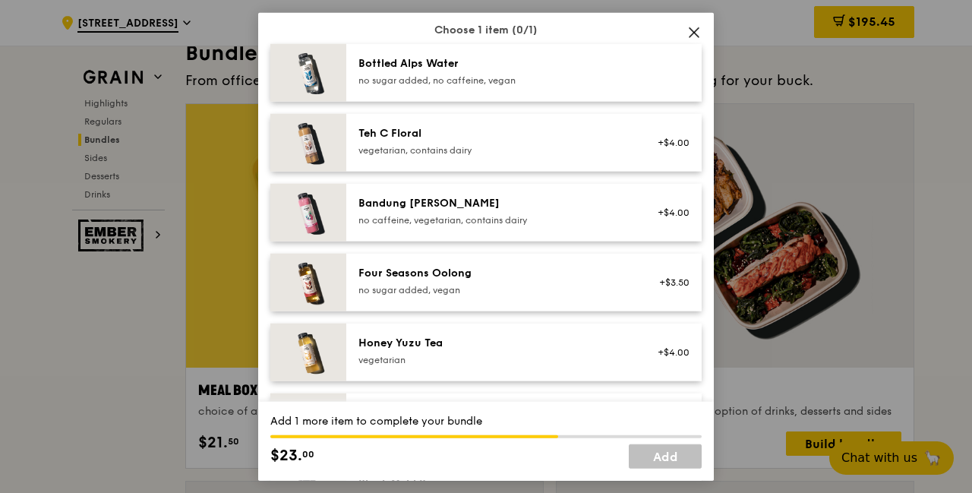
click at [474, 338] on div "Honey Yuzu Tea" at bounding box center [495, 342] width 273 height 15
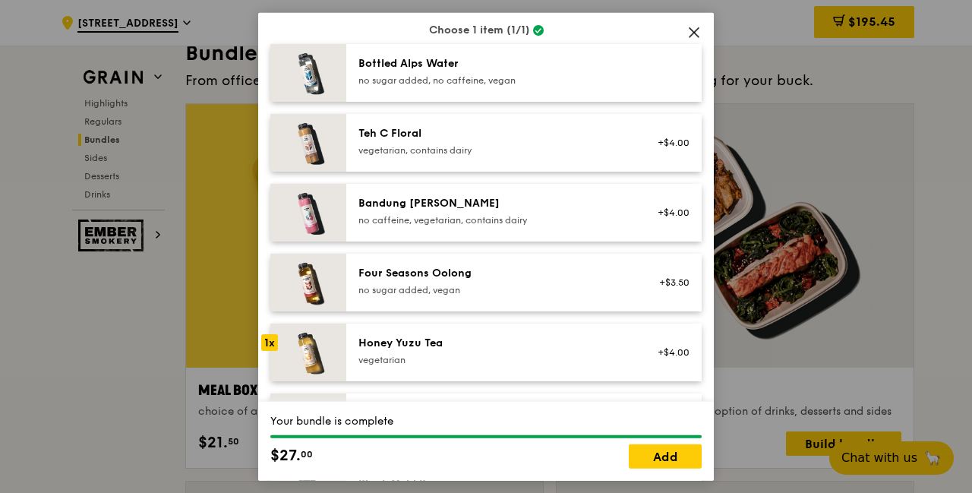
click at [483, 233] on div "Bandung [PERSON_NAME] no caffeine, vegetarian, contains dairy +$4.00" at bounding box center [523, 212] width 355 height 58
click at [466, 339] on div "Honey Yuzu Tea" at bounding box center [495, 342] width 273 height 15
click at [657, 466] on link "Add" at bounding box center [665, 456] width 73 height 24
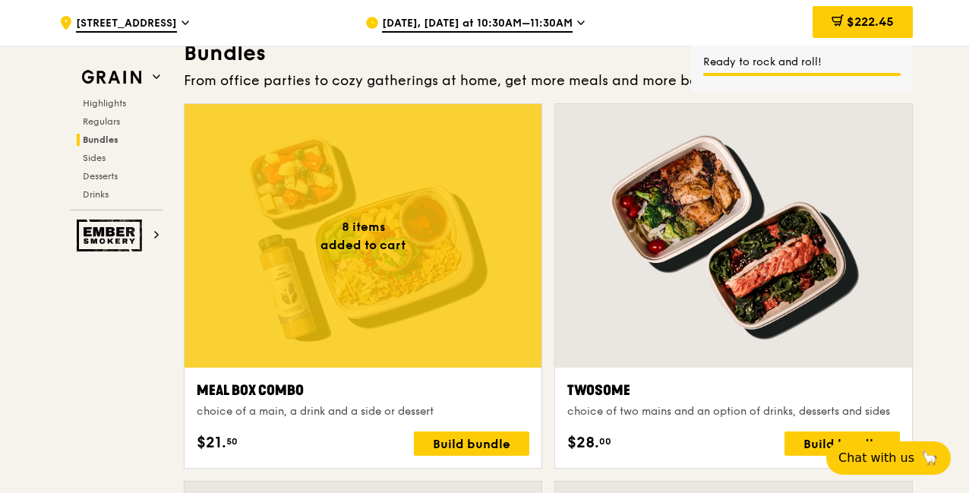
click at [428, 303] on div at bounding box center [363, 236] width 357 height 264
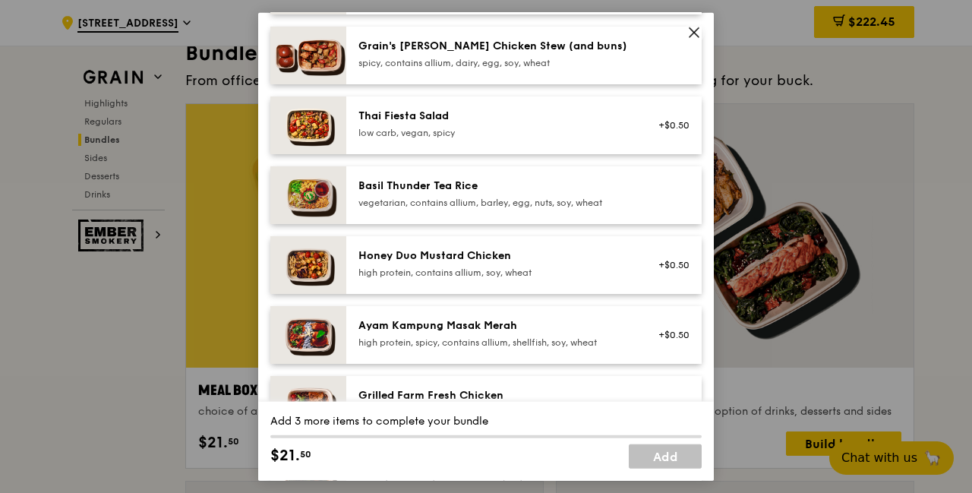
scroll to position [228, 0]
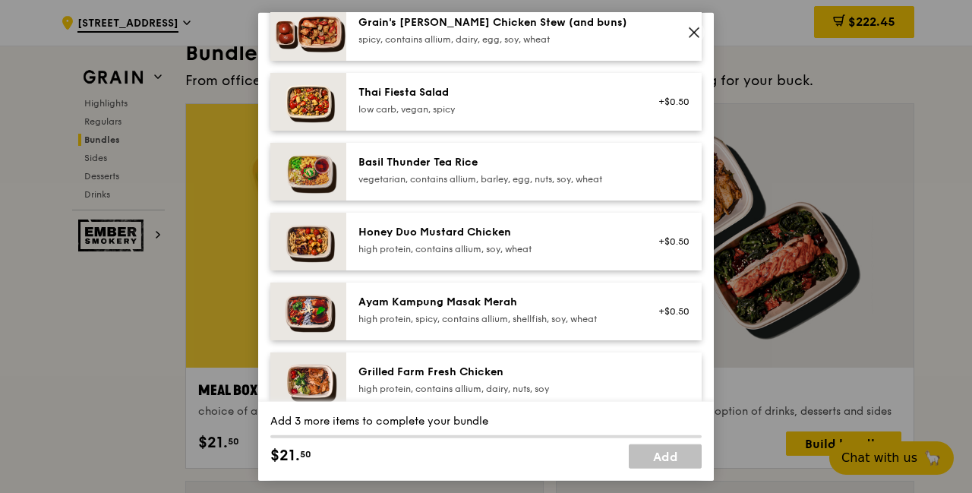
click at [434, 237] on div "Honey Duo Mustard Chicken" at bounding box center [495, 231] width 273 height 15
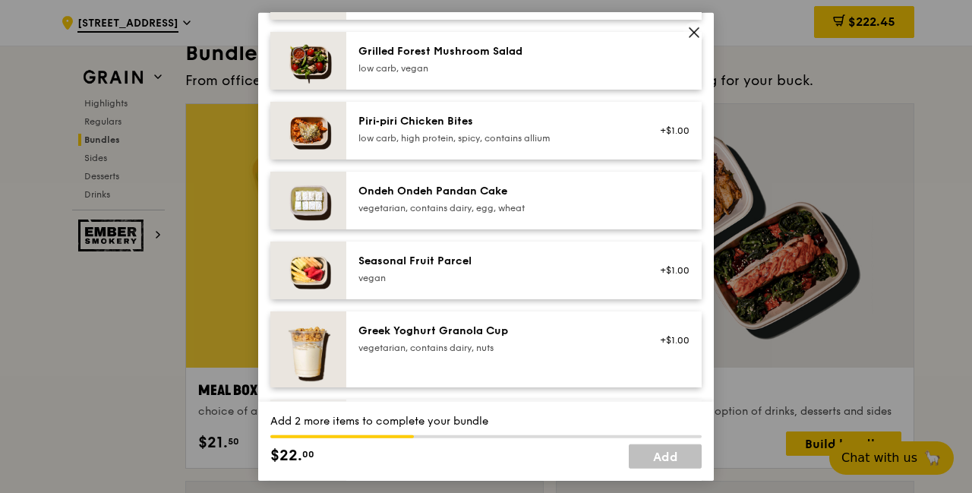
scroll to position [1063, 0]
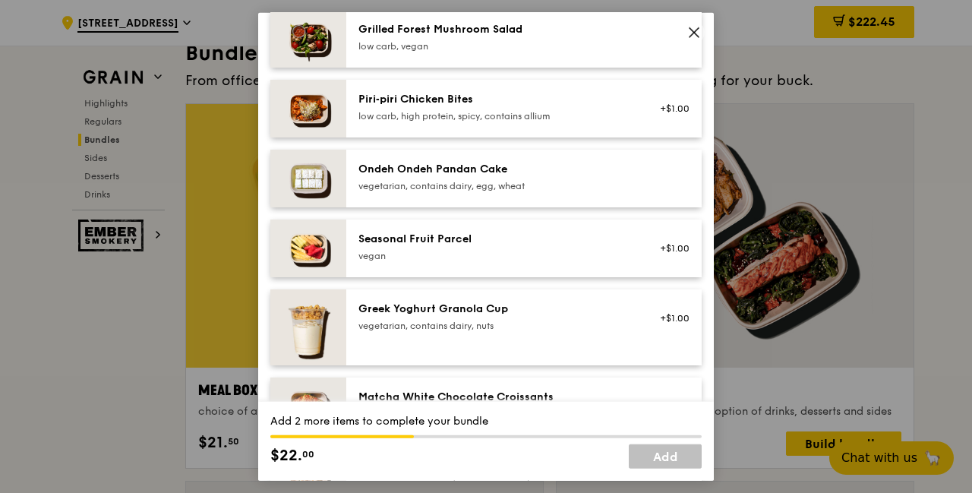
click at [538, 327] on div "vegetarian, contains dairy, nuts" at bounding box center [495, 325] width 273 height 12
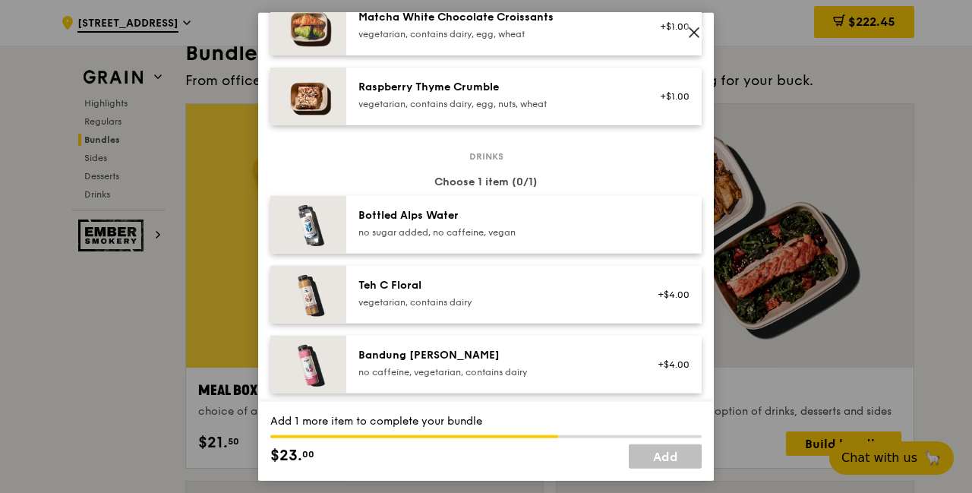
scroll to position [1519, 0]
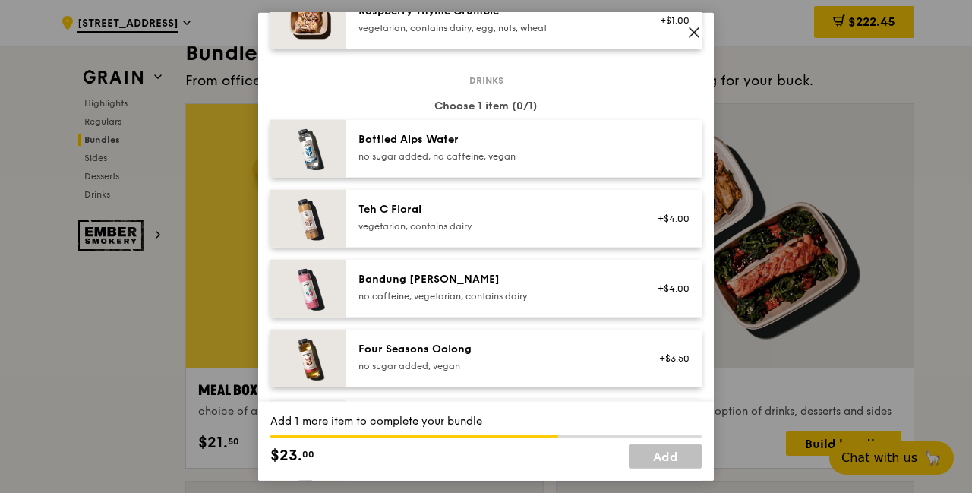
click at [533, 346] on div "Four Seasons Oolong" at bounding box center [495, 348] width 273 height 15
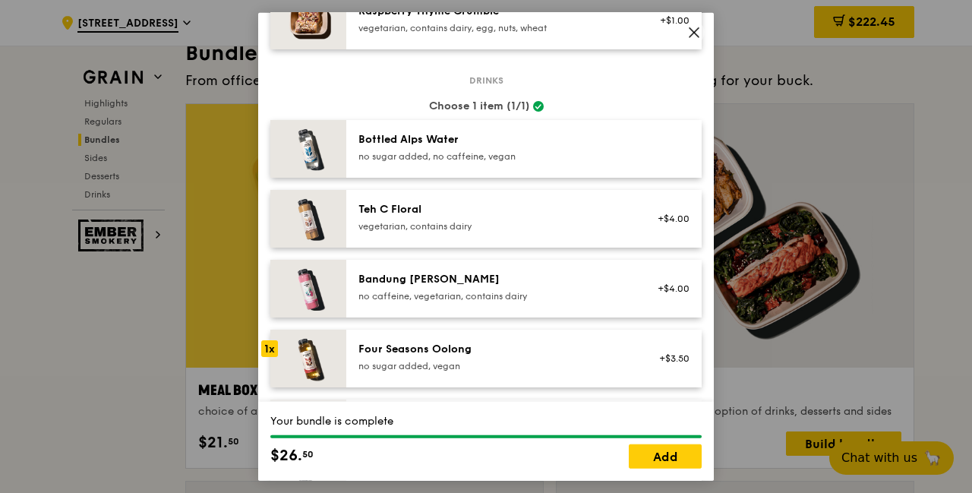
click at [679, 469] on div "Add" at bounding box center [665, 456] width 73 height 24
click at [669, 458] on link "Add" at bounding box center [665, 456] width 73 height 24
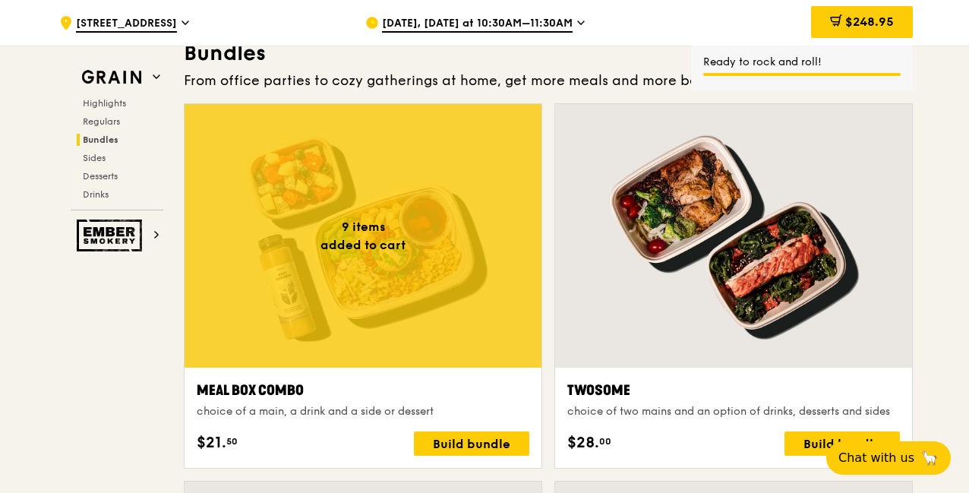
click at [419, 268] on div at bounding box center [363, 236] width 357 height 264
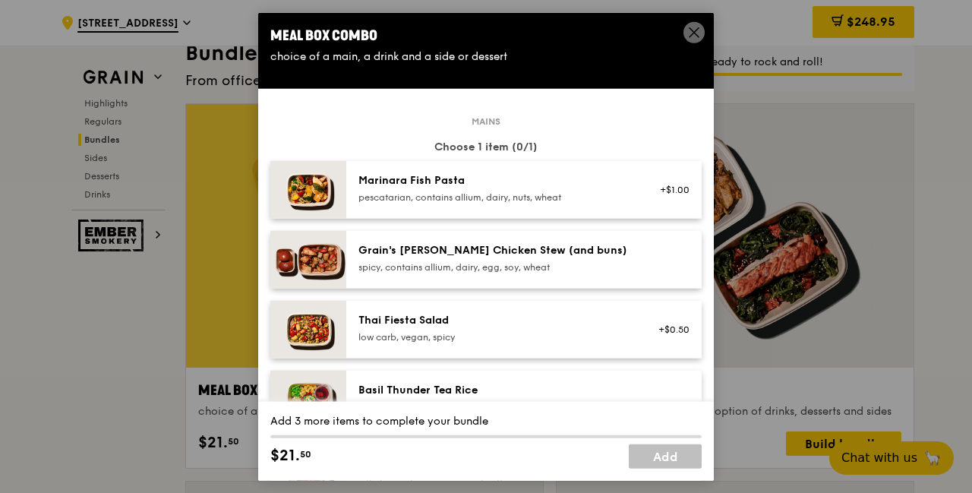
scroll to position [228, 0]
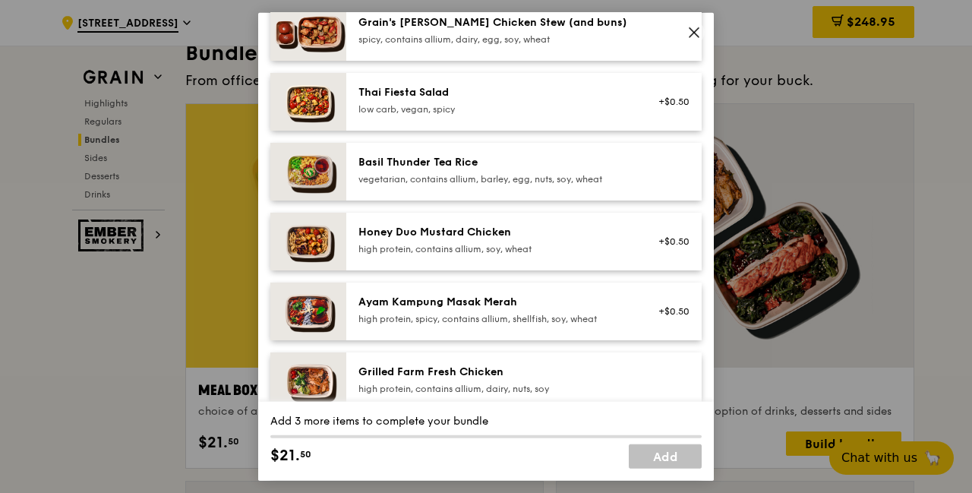
click at [477, 239] on div "Honey Duo Mustard Chicken high protein, contains allium, soy, wheat" at bounding box center [495, 239] width 273 height 30
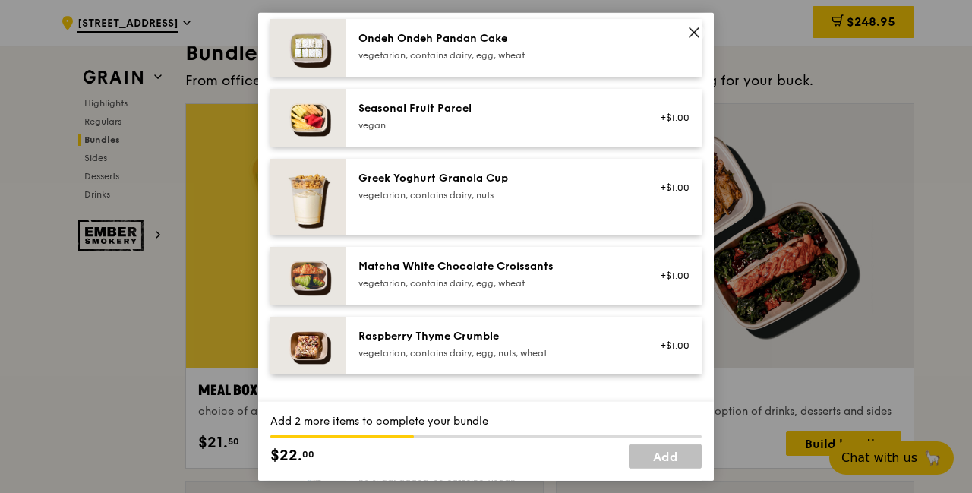
scroll to position [1215, 0]
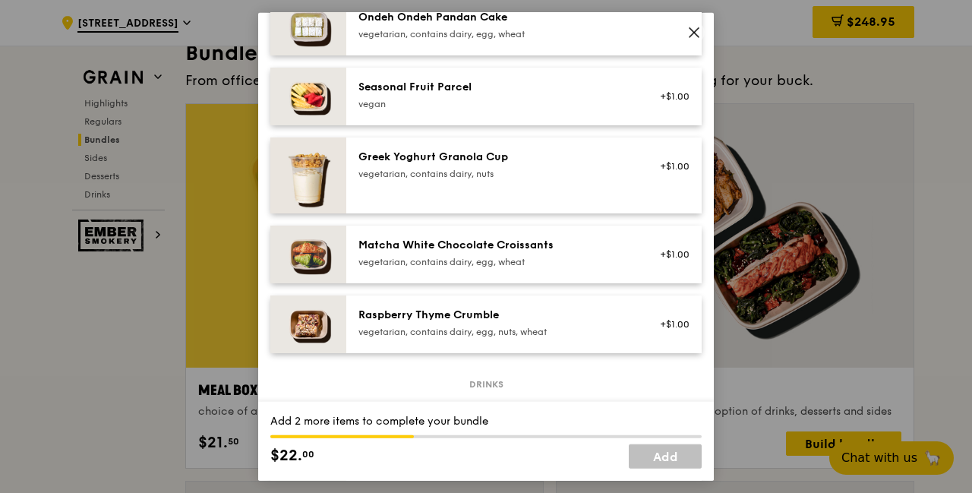
click at [552, 174] on div "vegetarian, contains dairy, nuts" at bounding box center [495, 173] width 273 height 12
click at [497, 114] on div "Seasonal Fruit Parcel [GEOGRAPHIC_DATA] +$1.00" at bounding box center [523, 96] width 355 height 58
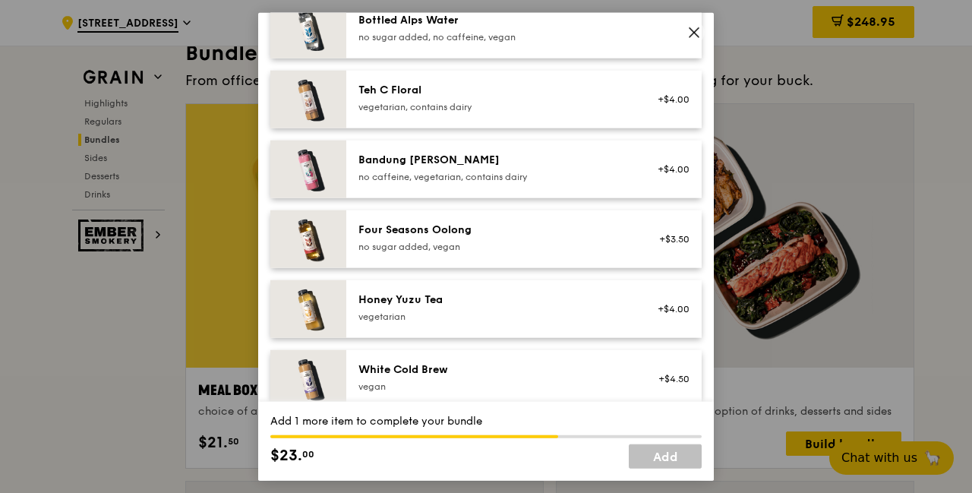
scroll to position [1671, 0]
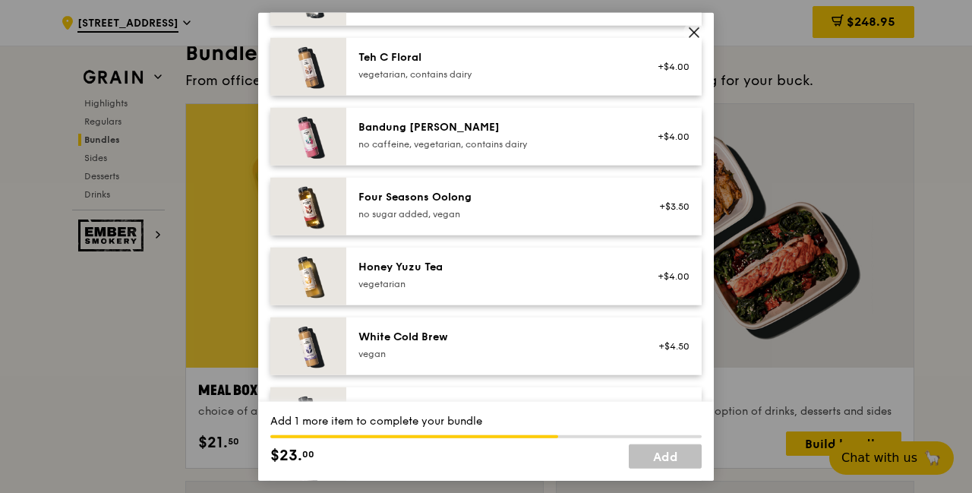
click at [507, 251] on div "Honey Yuzu Tea vegetarian +$4.00" at bounding box center [523, 276] width 355 height 58
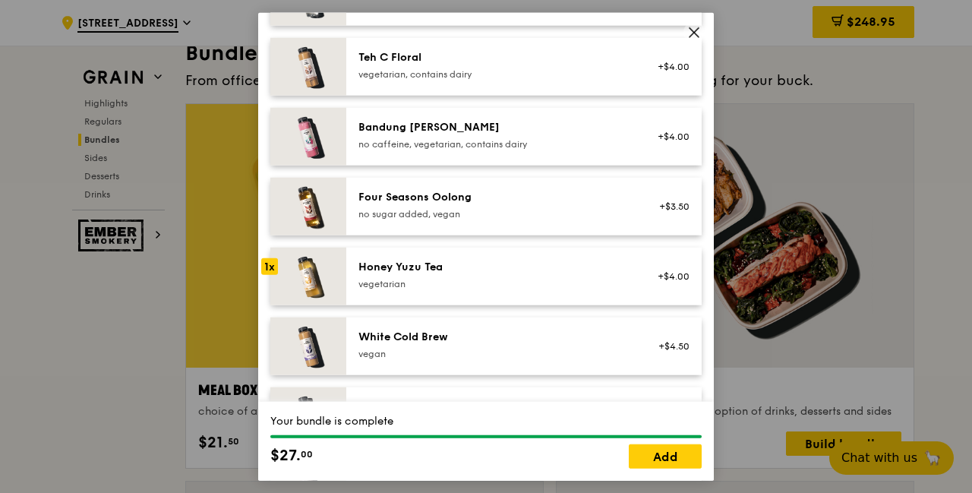
click at [658, 455] on link "Add" at bounding box center [665, 456] width 73 height 24
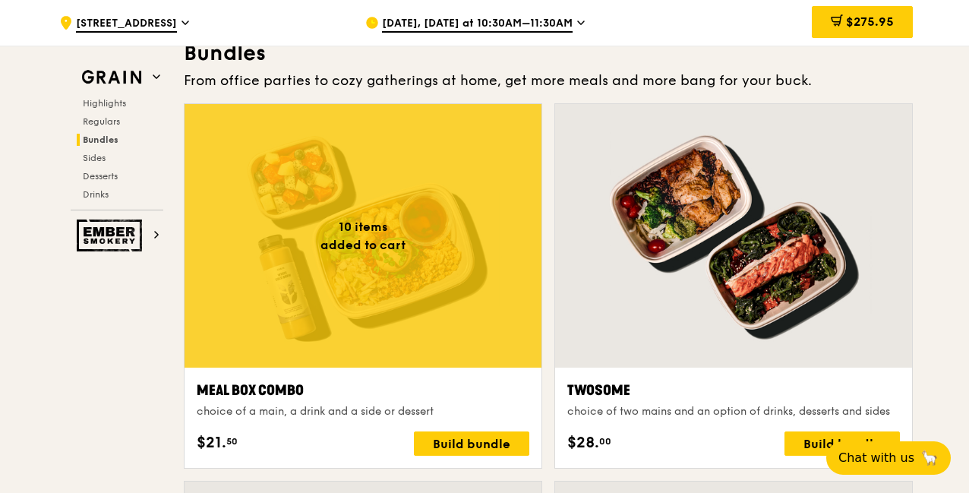
click at [414, 276] on div at bounding box center [363, 236] width 357 height 264
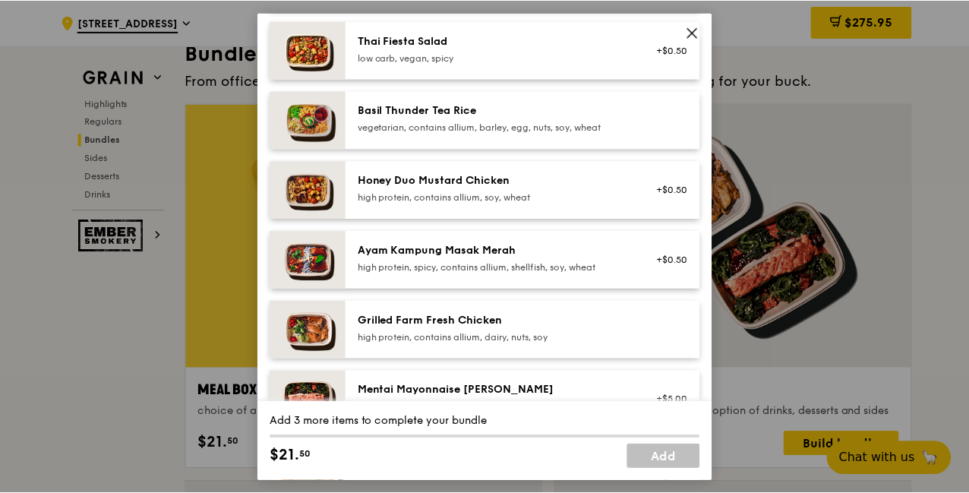
scroll to position [304, 0]
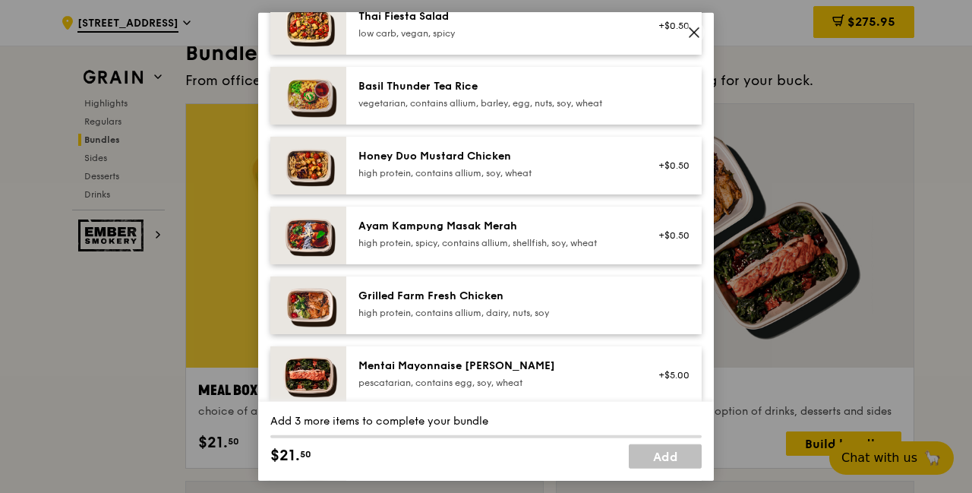
click at [496, 235] on div "Ayam Kampung Masak Merah high protein, spicy, contains allium, shellfish, soy, …" at bounding box center [495, 233] width 273 height 30
click at [694, 33] on icon at bounding box center [694, 32] width 14 height 14
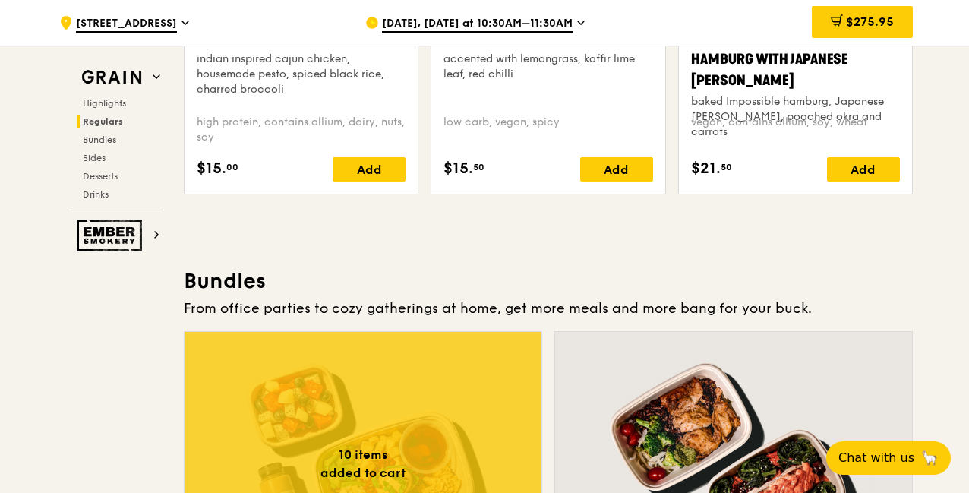
scroll to position [2207, 0]
